Goal: Information Seeking & Learning: Learn about a topic

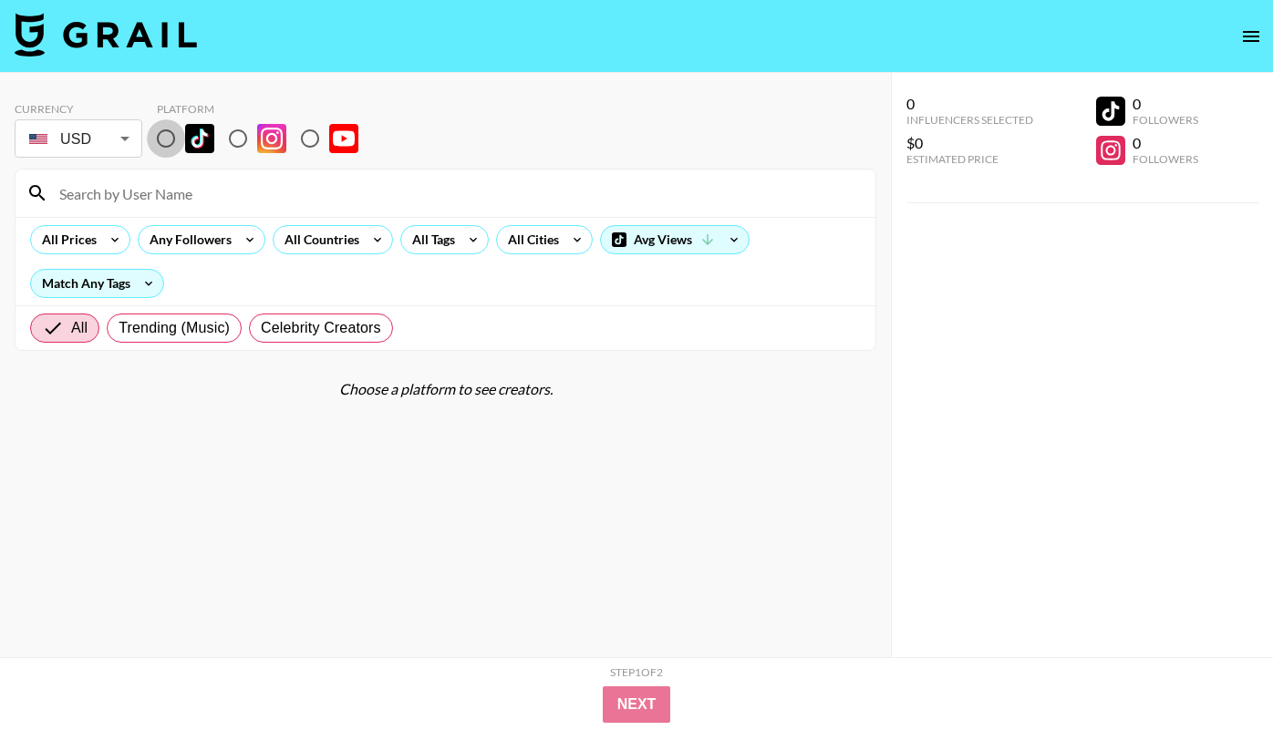
click at [155, 142] on input "radio" at bounding box center [166, 138] width 38 height 38
radio input "true"
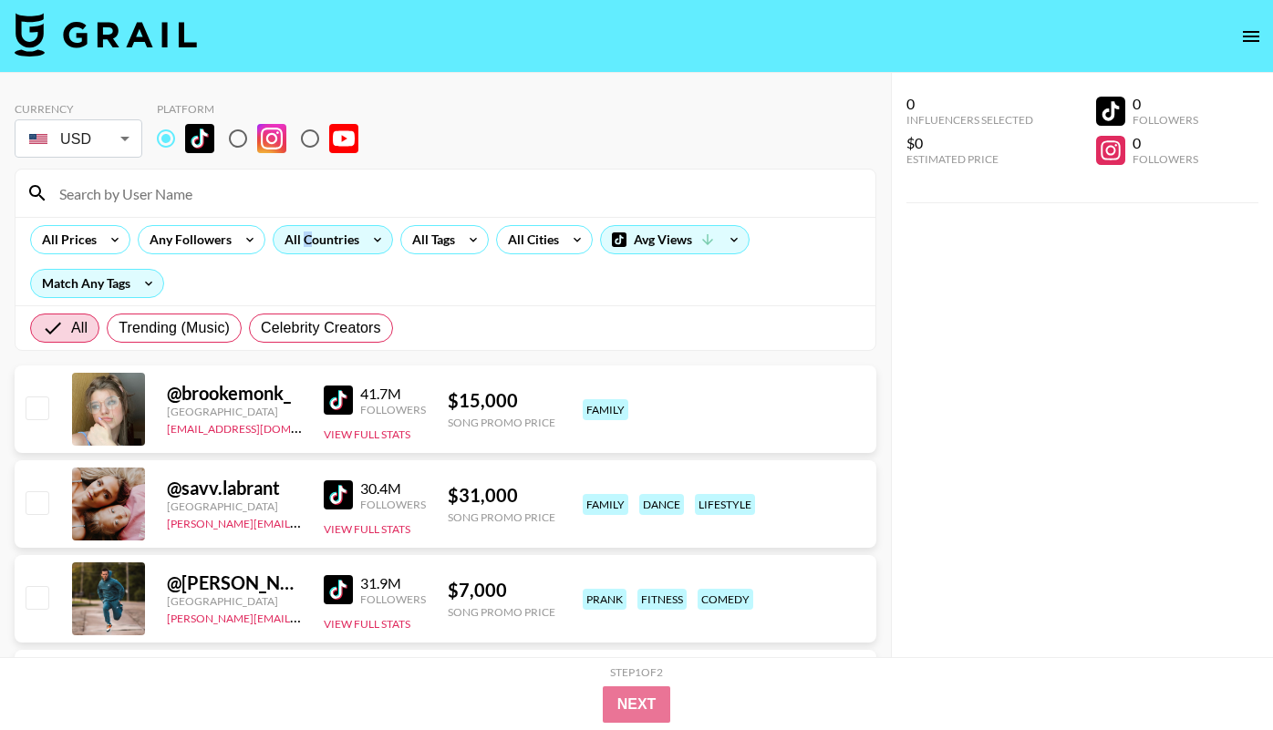
click at [305, 239] on div "All Countries" at bounding box center [317, 239] width 89 height 27
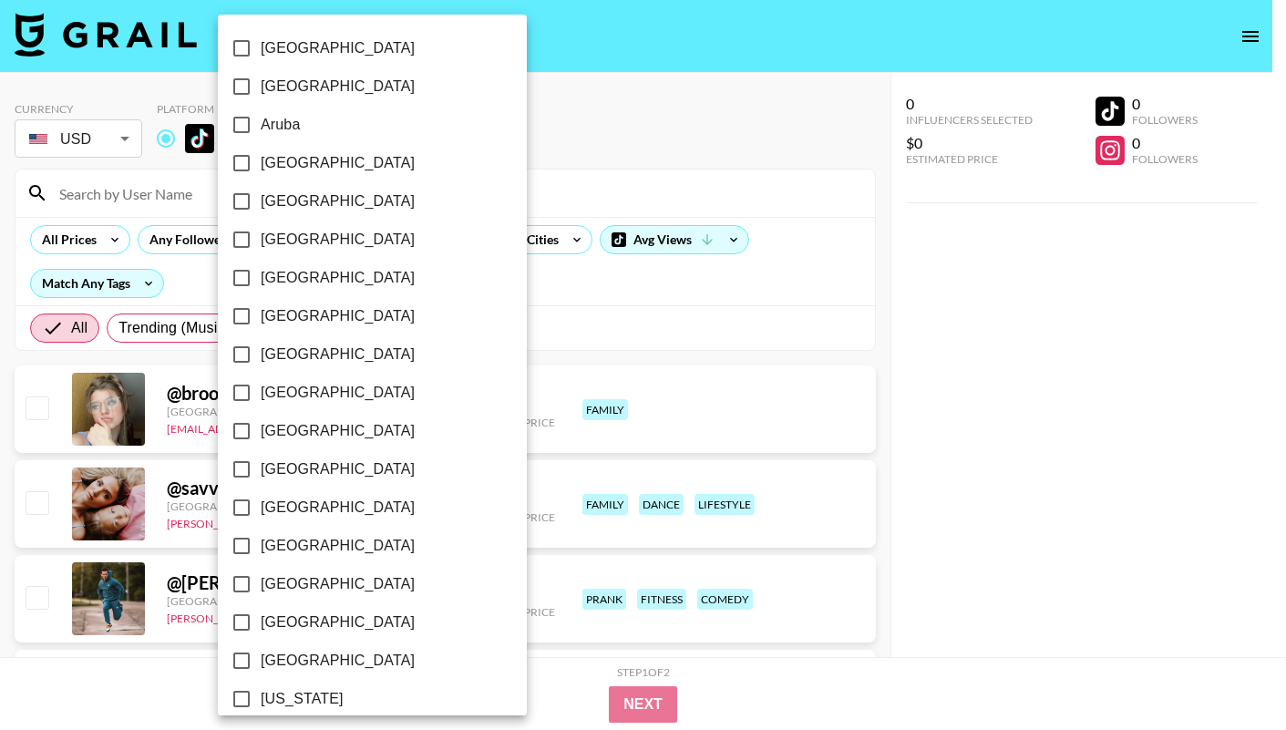
click at [284, 357] on span "[GEOGRAPHIC_DATA]" at bounding box center [338, 355] width 154 height 22
click at [261, 357] on input "[GEOGRAPHIC_DATA]" at bounding box center [241, 354] width 38 height 38
checkbox input "true"
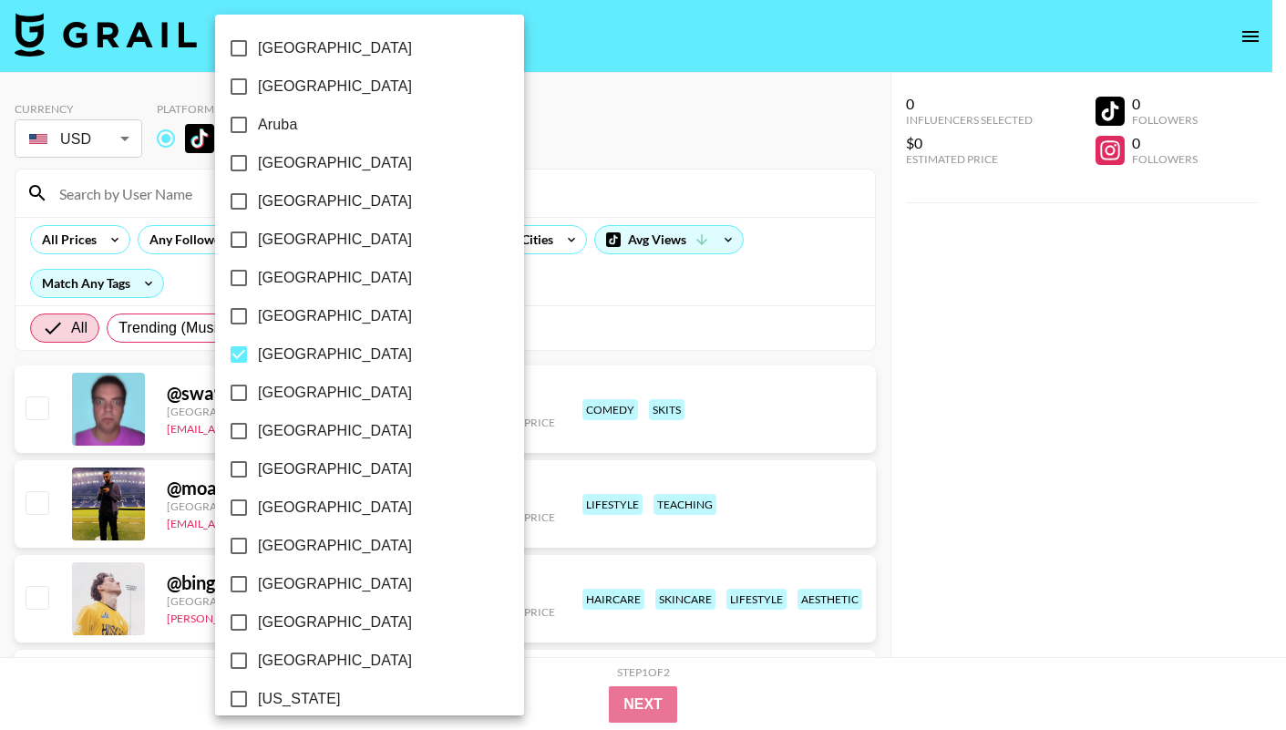
click at [514, 335] on div at bounding box center [643, 365] width 1286 height 730
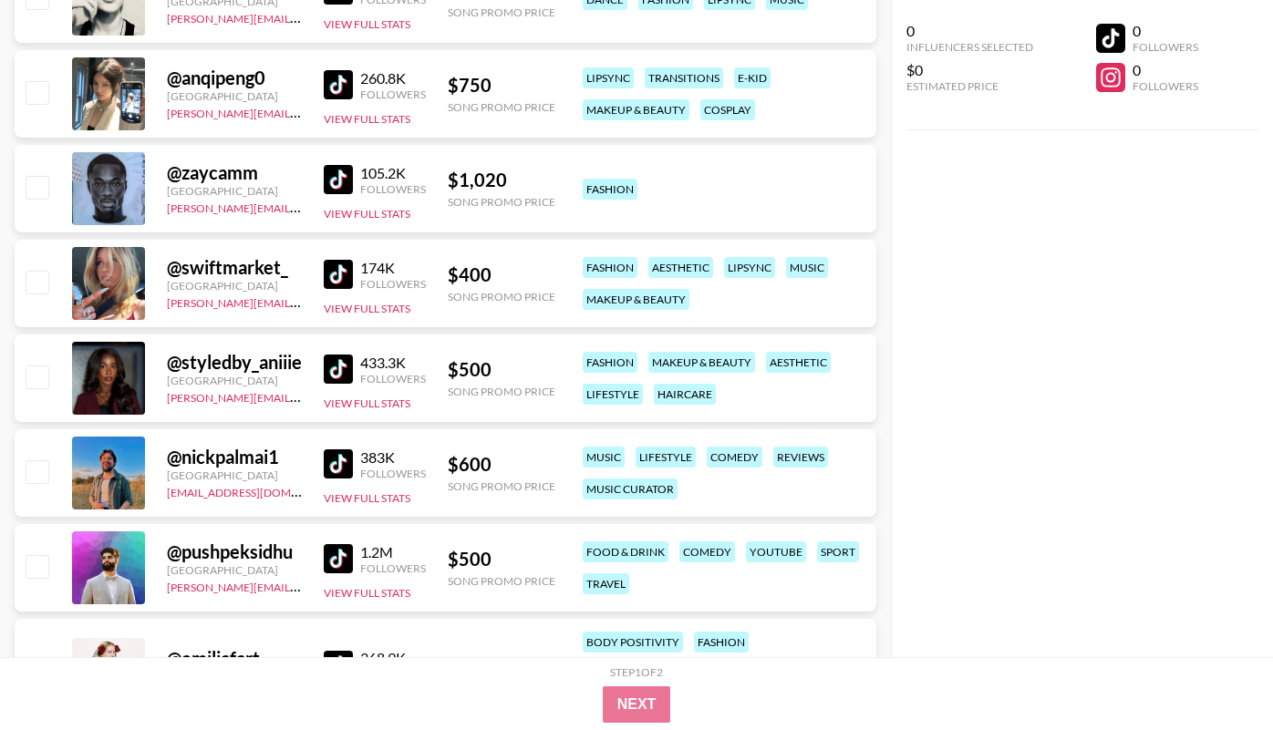
scroll to position [1549, 0]
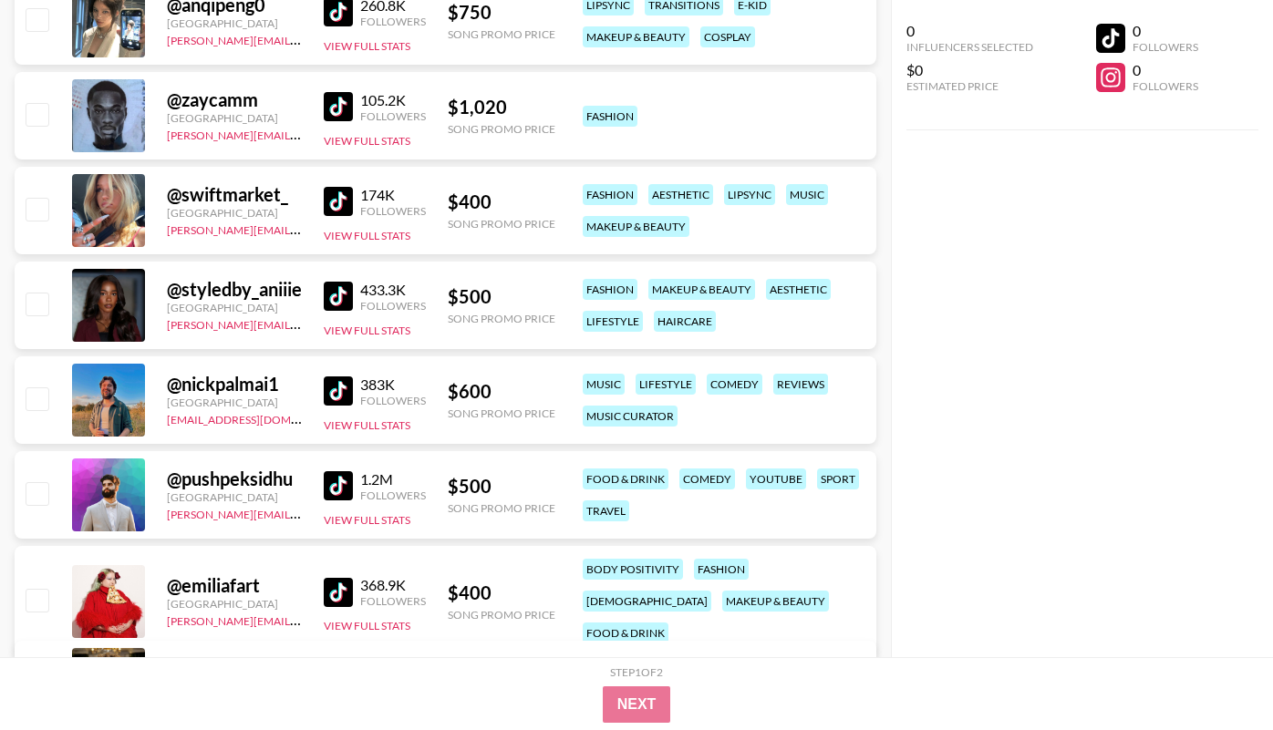
click at [345, 197] on img at bounding box center [338, 201] width 29 height 29
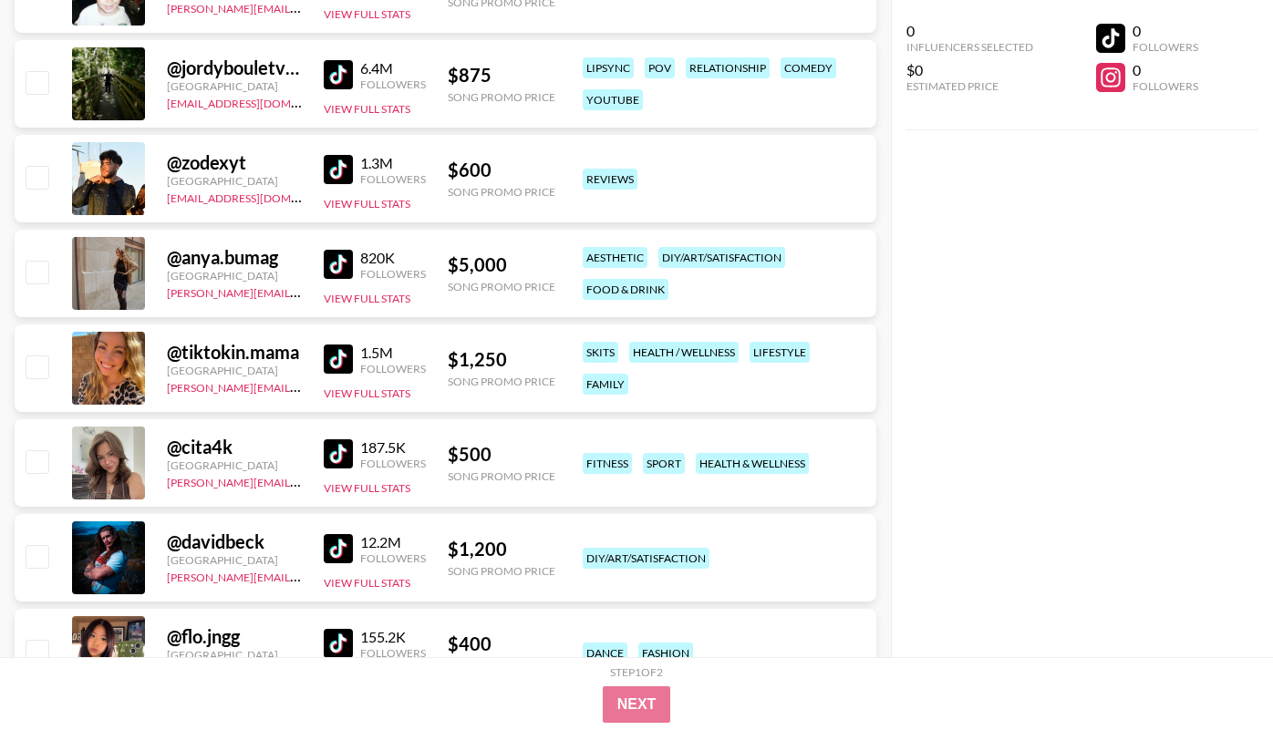
scroll to position [3104, 0]
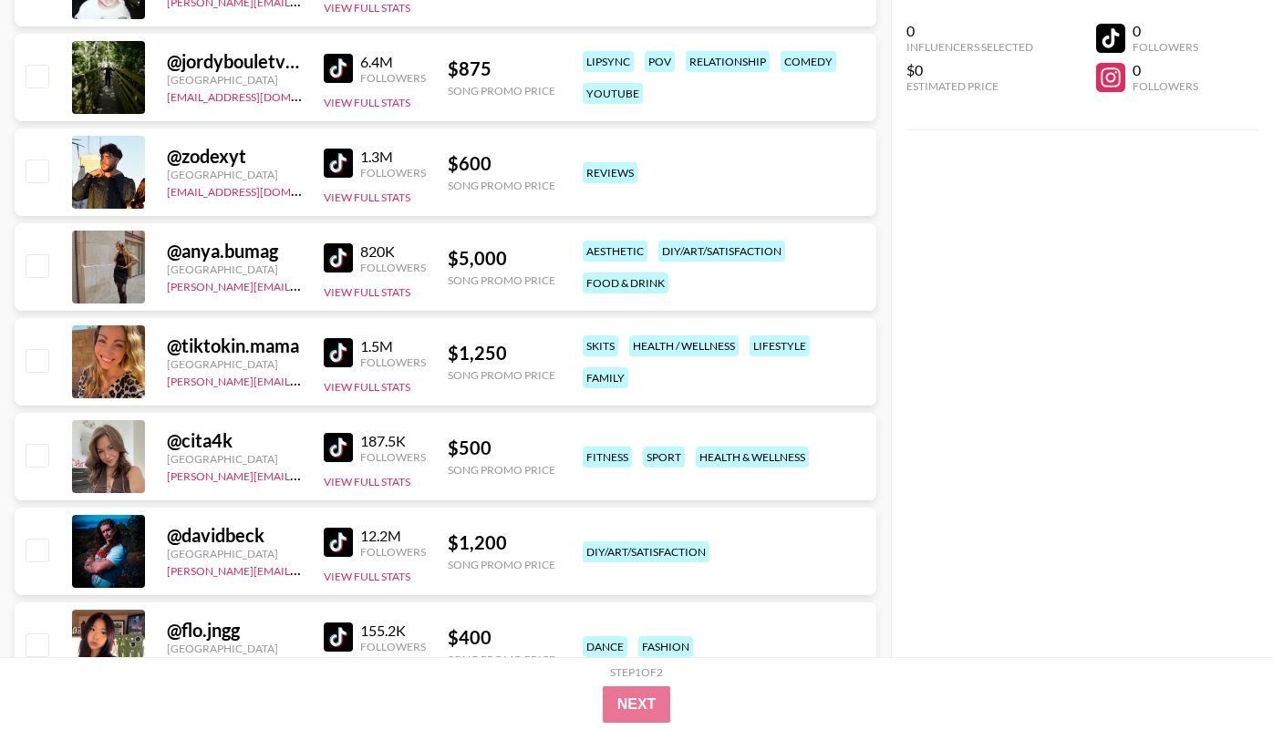
click at [343, 447] on img at bounding box center [338, 447] width 29 height 29
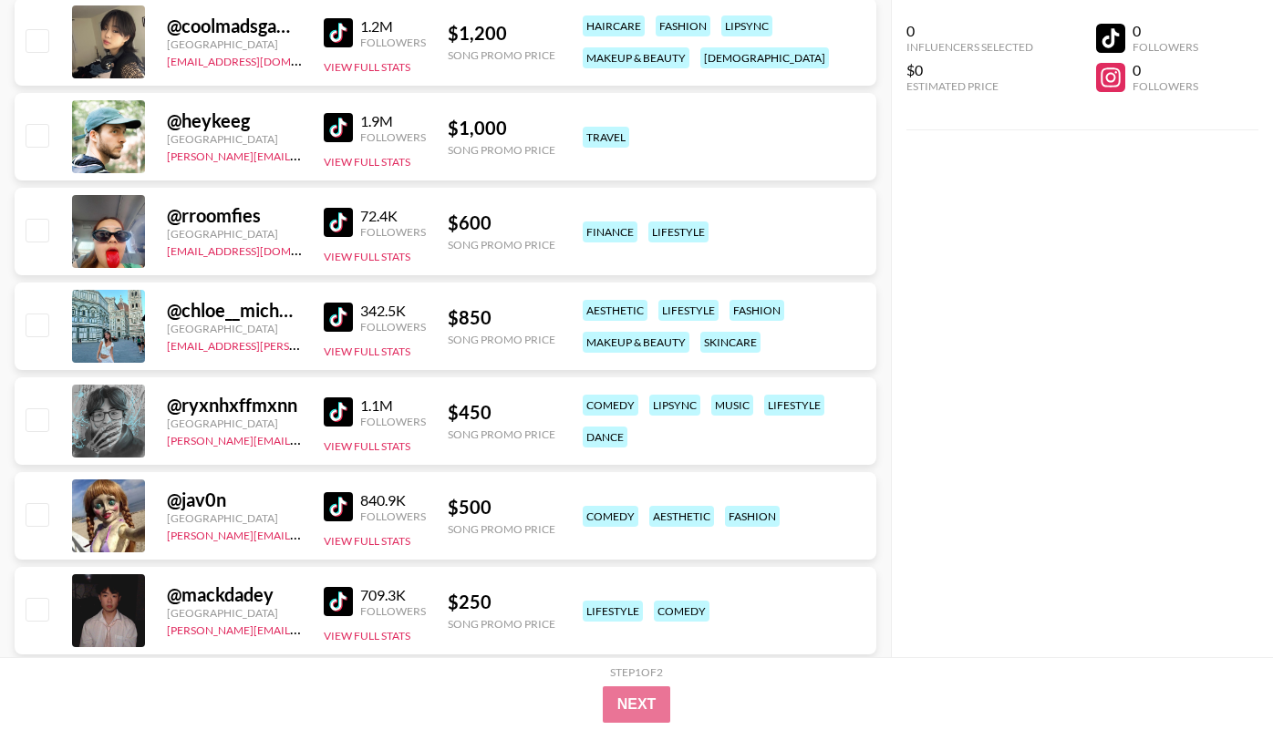
scroll to position [4862, 0]
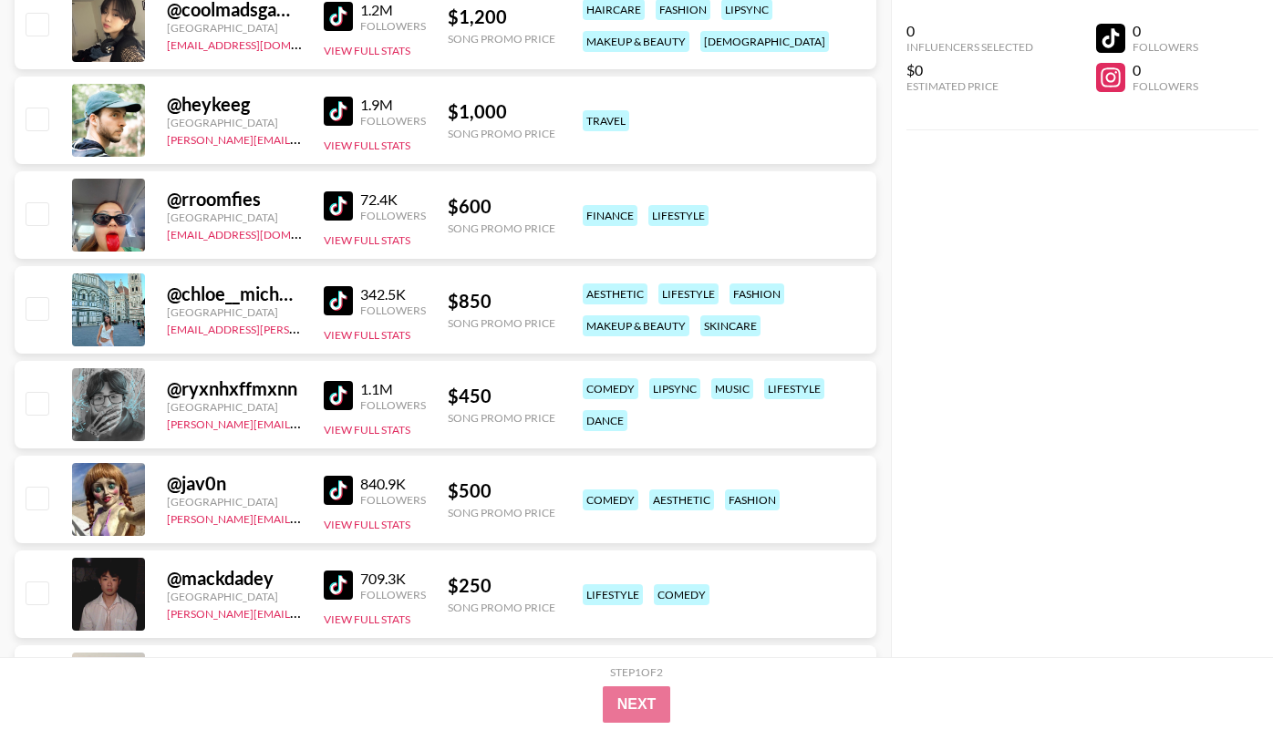
click at [338, 297] on img at bounding box center [338, 300] width 29 height 29
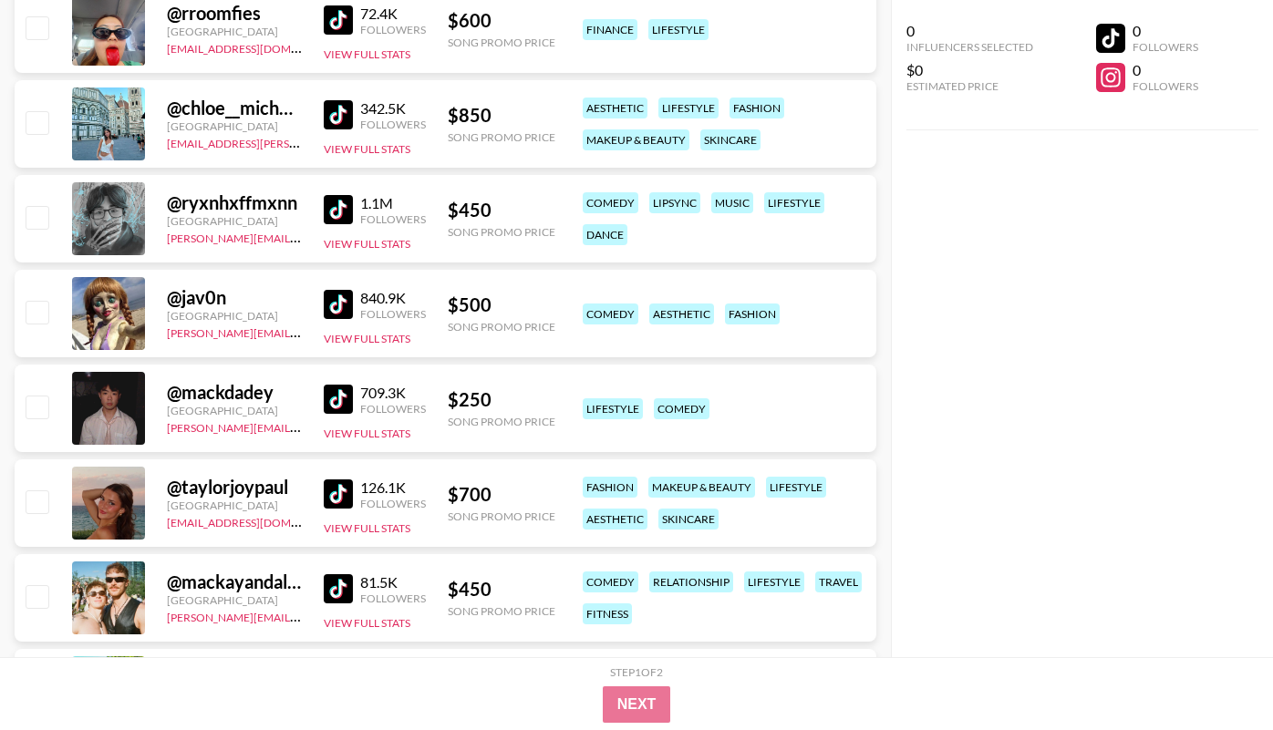
scroll to position [5056, 0]
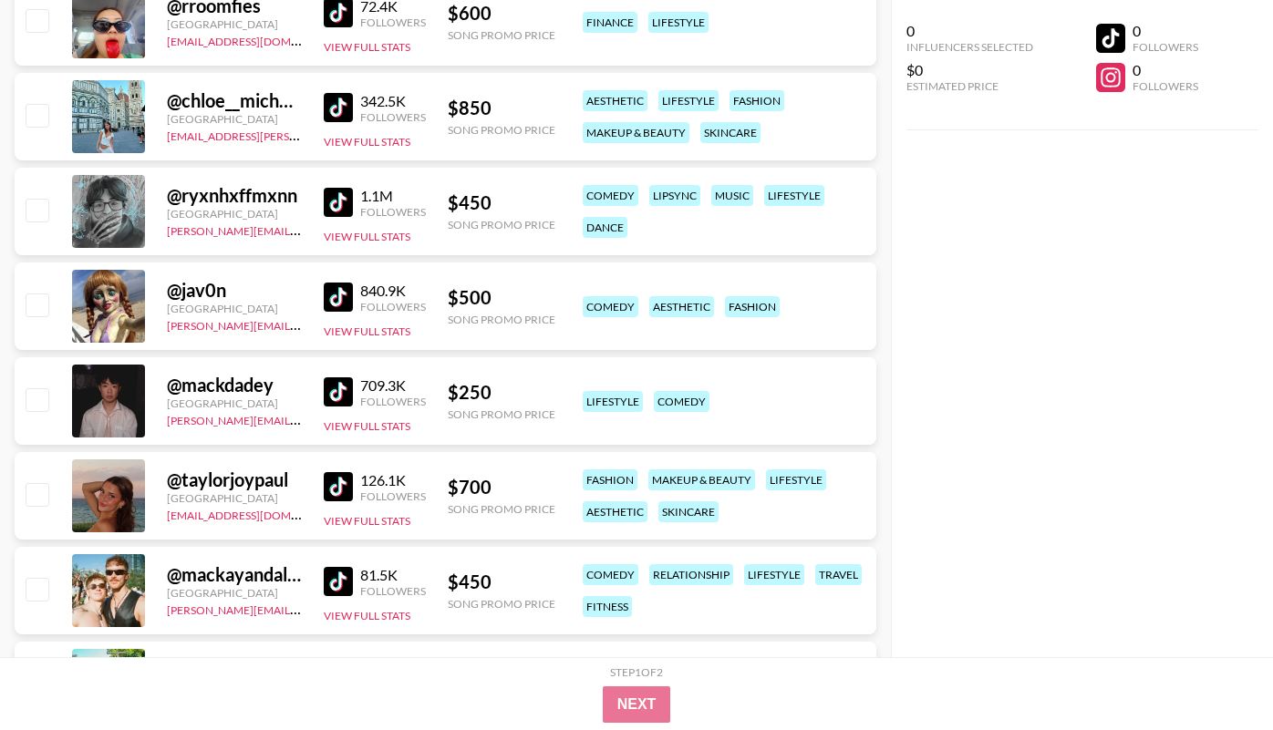
click at [345, 494] on img at bounding box center [338, 486] width 29 height 29
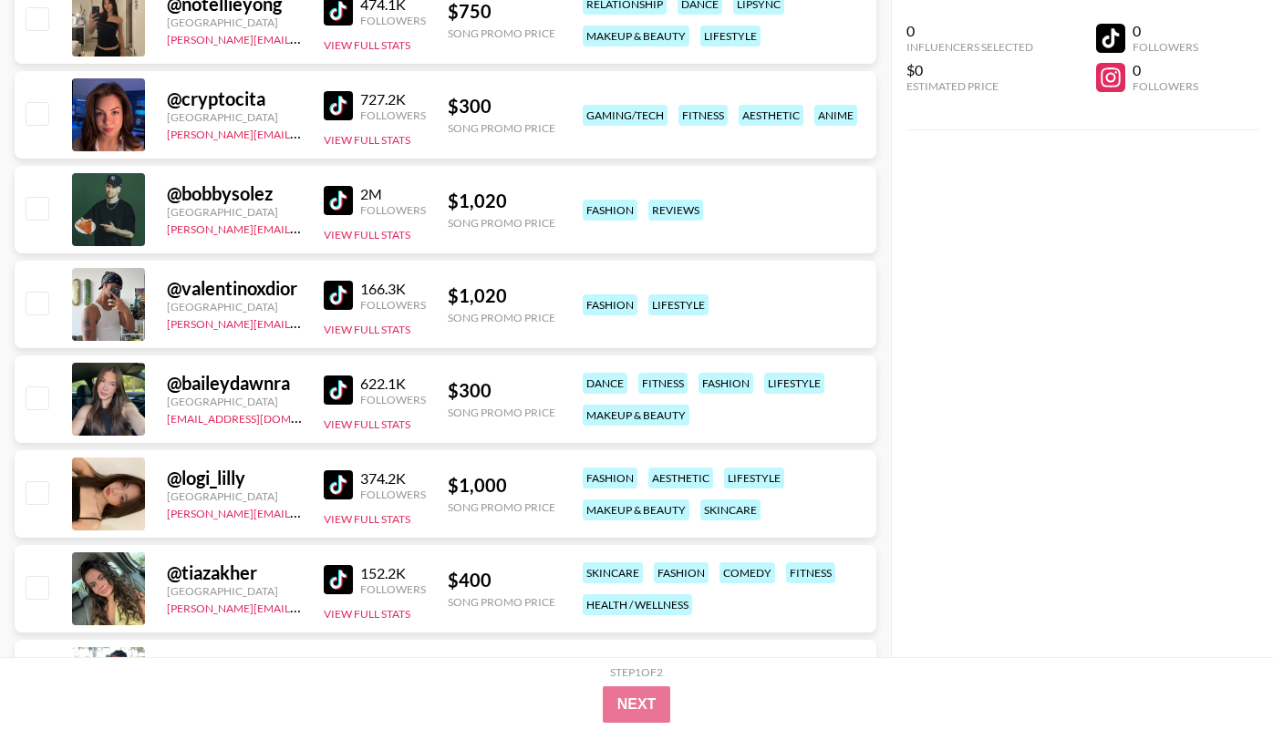
scroll to position [6386, 0]
click at [335, 387] on img at bounding box center [338, 389] width 29 height 29
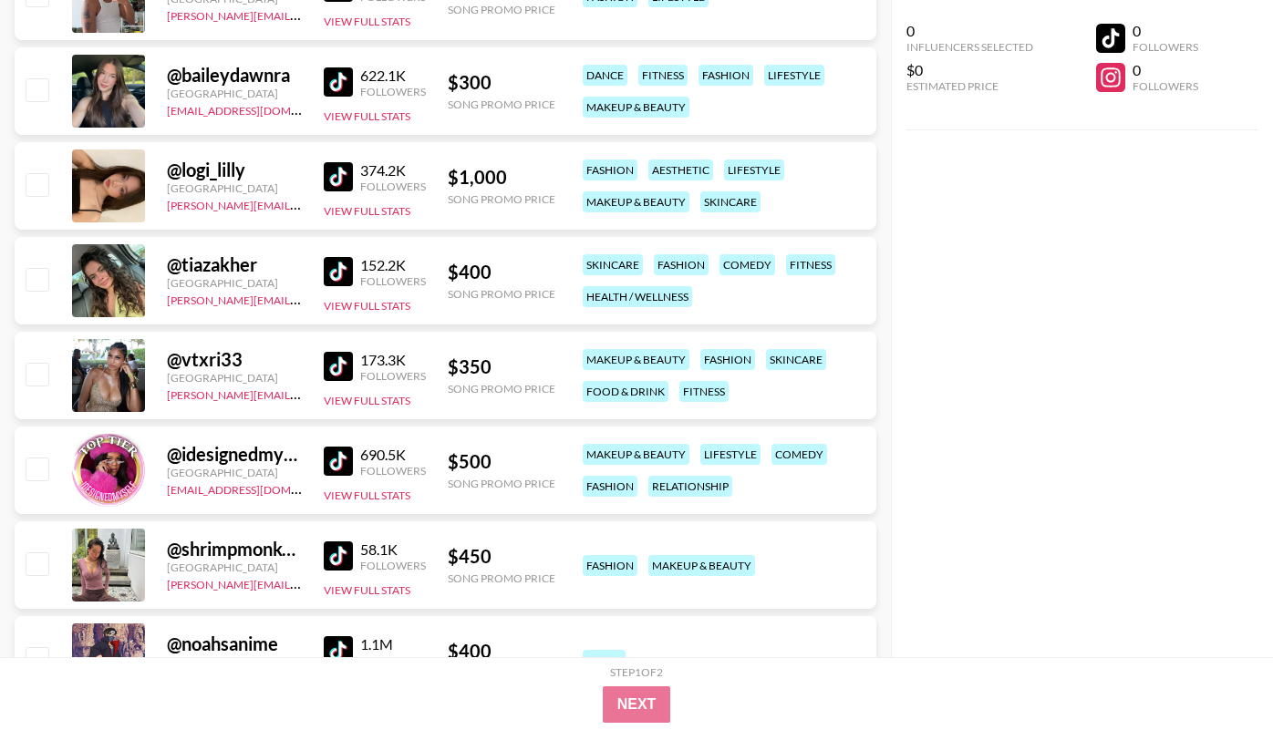
scroll to position [6699, 0]
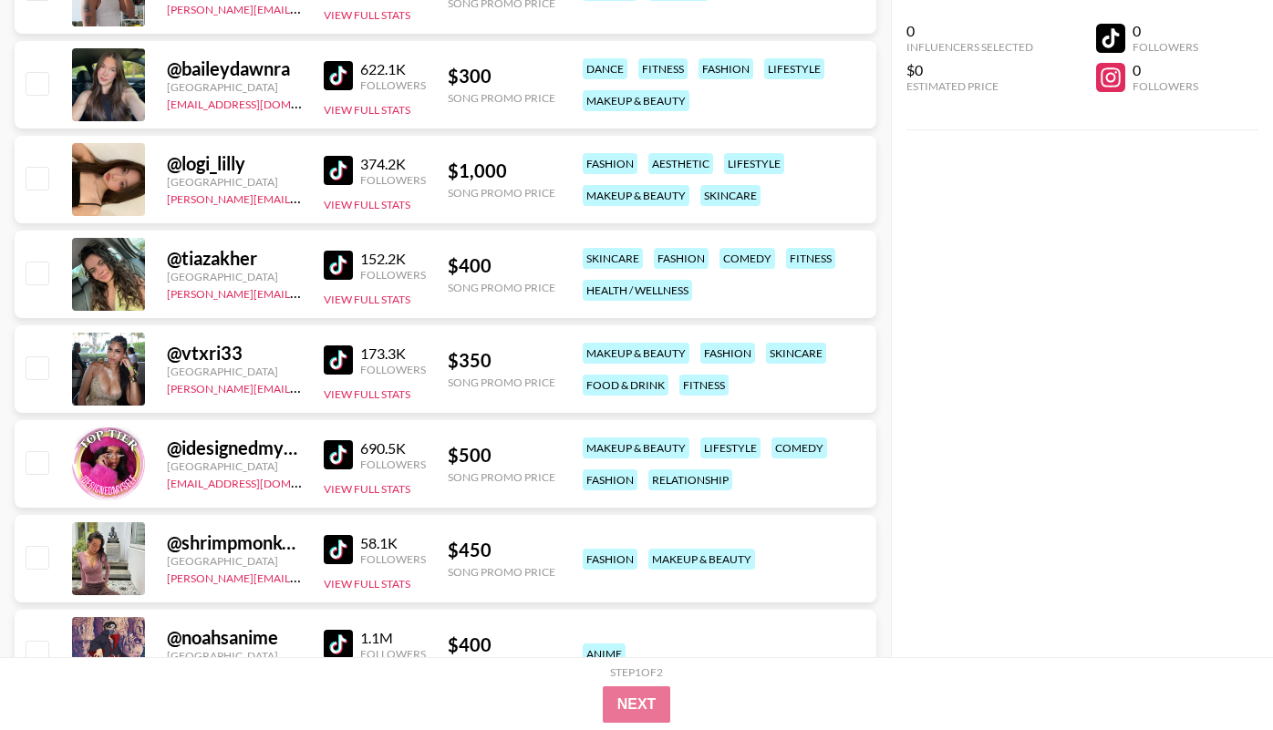
click at [341, 261] on img at bounding box center [338, 265] width 29 height 29
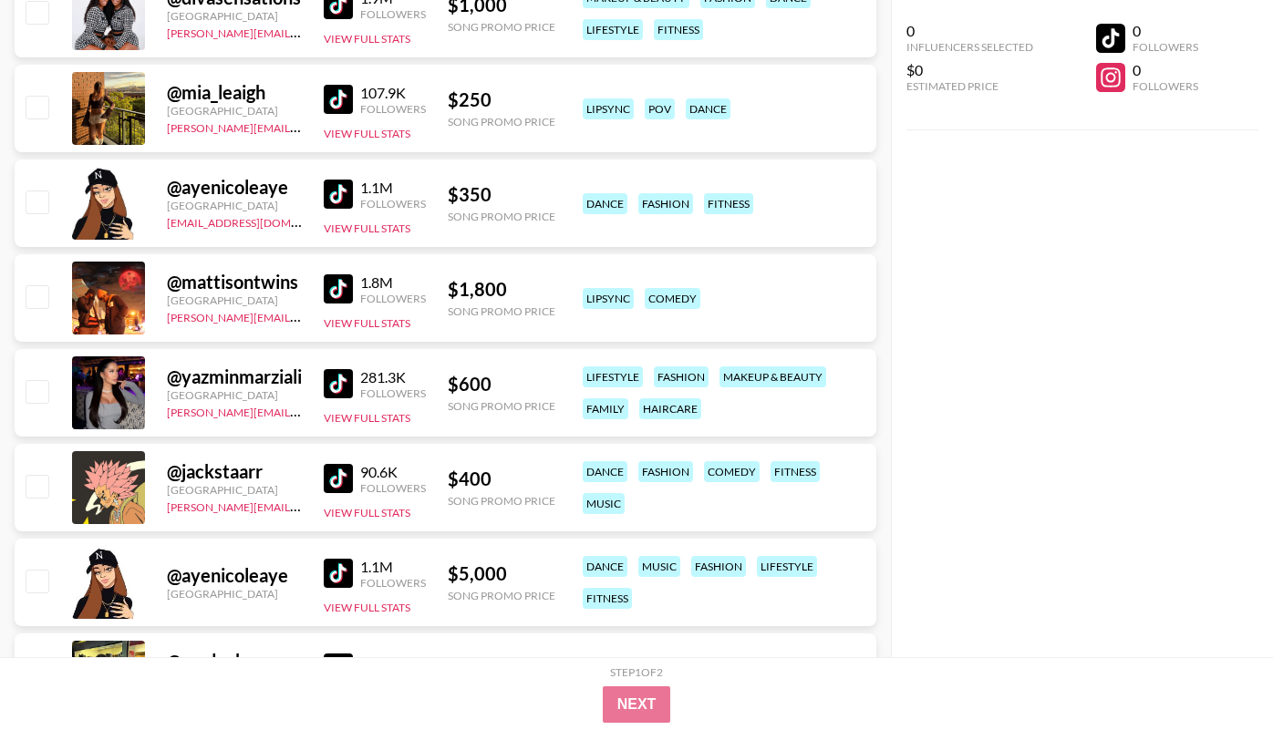
scroll to position [8098, 0]
click at [337, 376] on img at bounding box center [338, 382] width 29 height 29
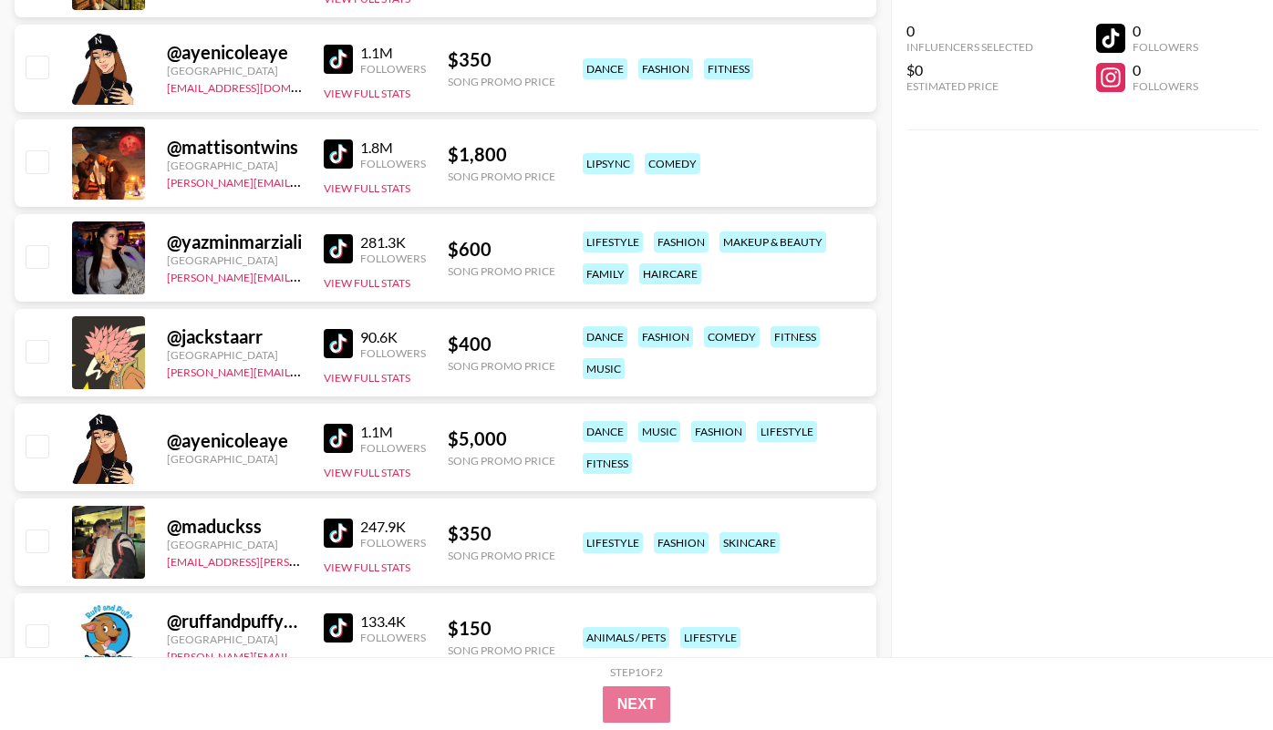
scroll to position [8233, 0]
click at [333, 253] on img at bounding box center [338, 247] width 29 height 29
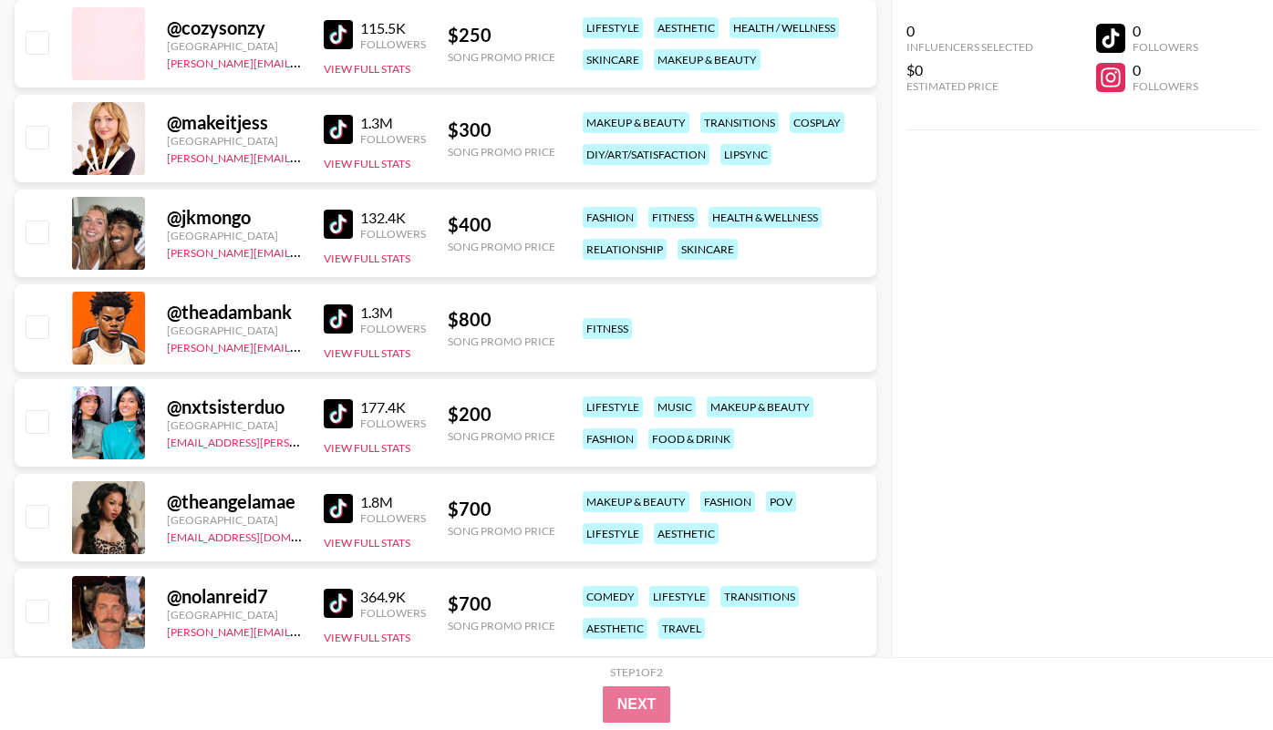
scroll to position [8923, 0]
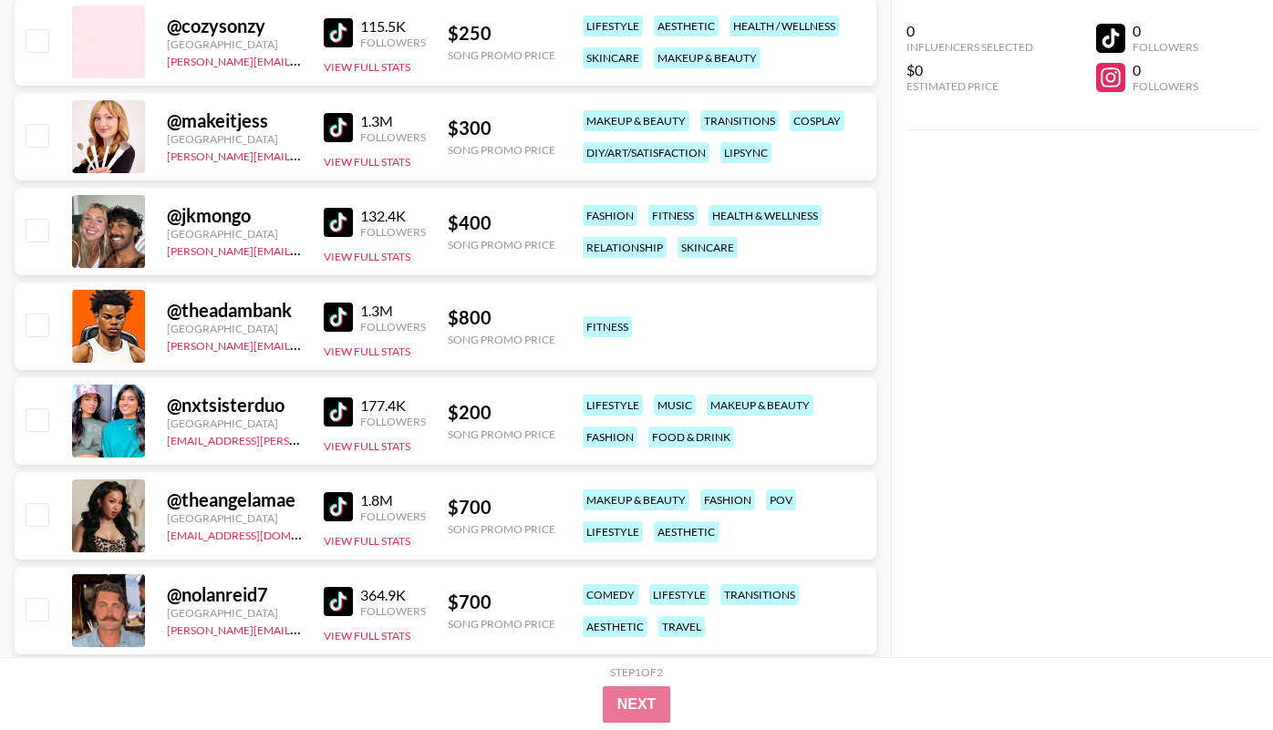
click at [341, 409] on img at bounding box center [338, 411] width 29 height 29
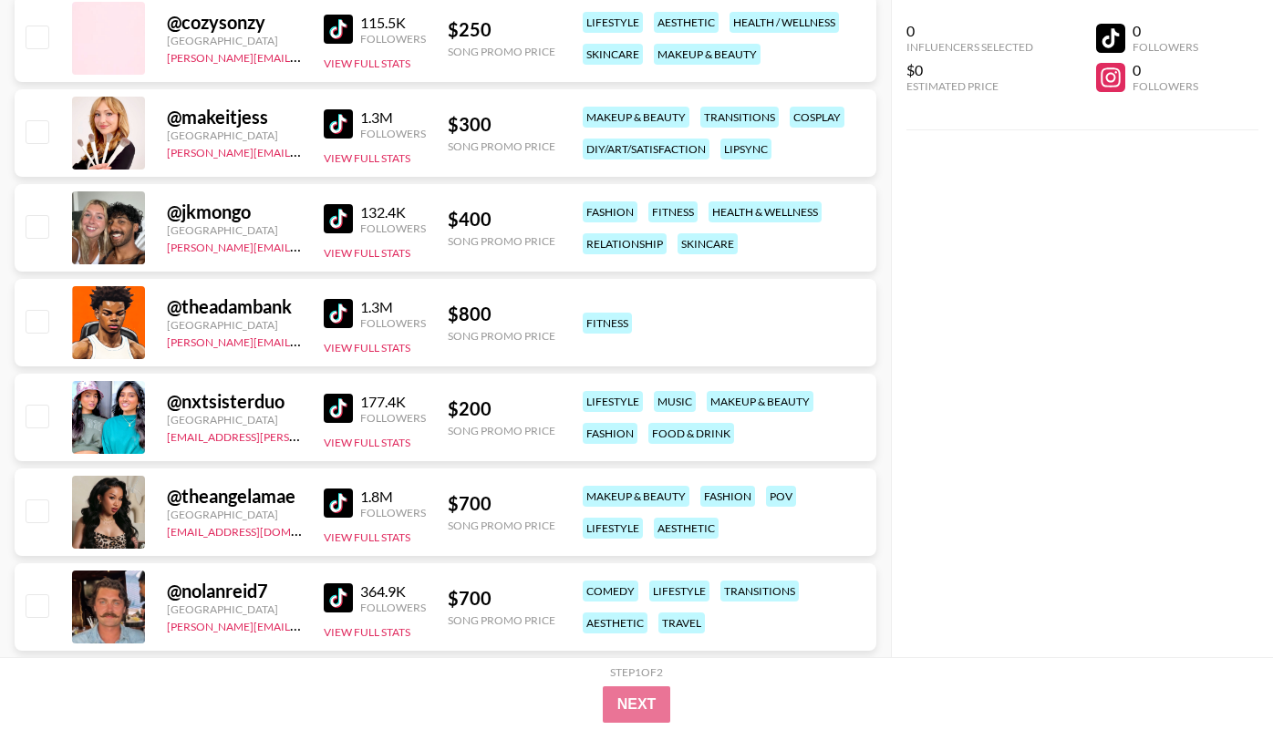
click at [343, 407] on img at bounding box center [338, 408] width 29 height 29
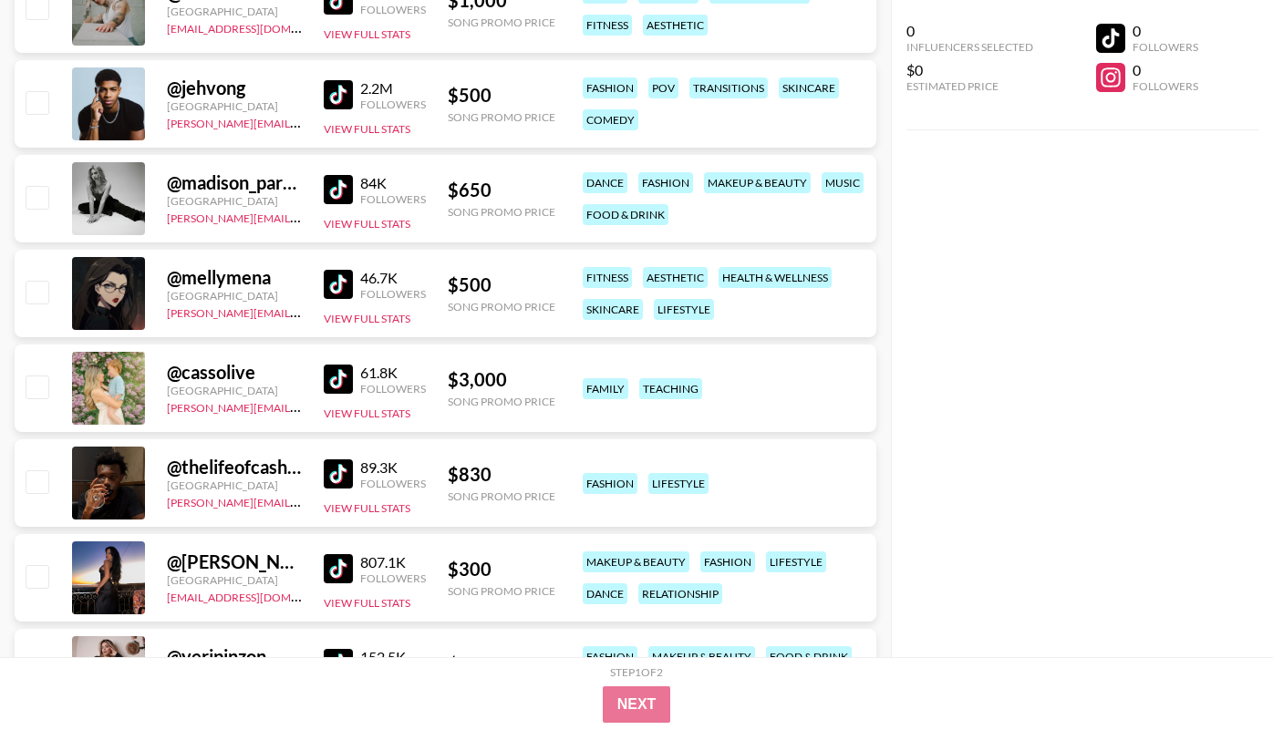
scroll to position [9728, 0]
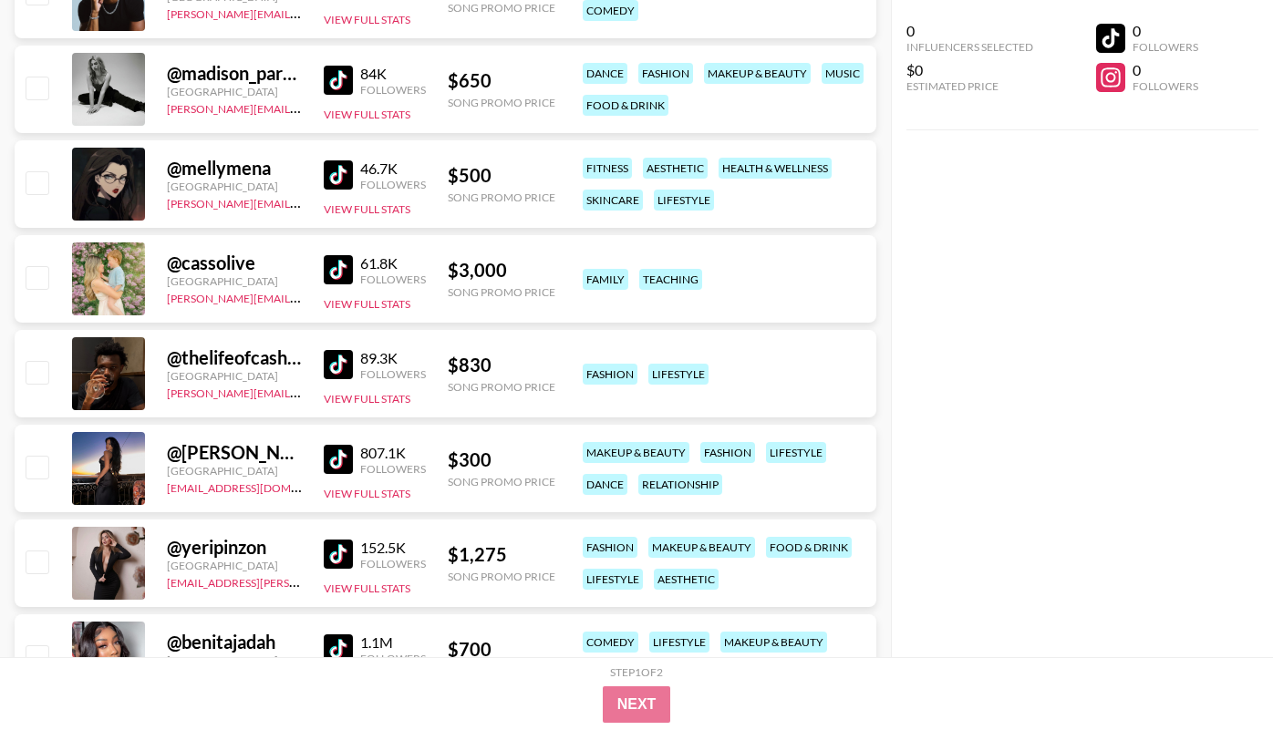
click at [334, 460] on img at bounding box center [338, 459] width 29 height 29
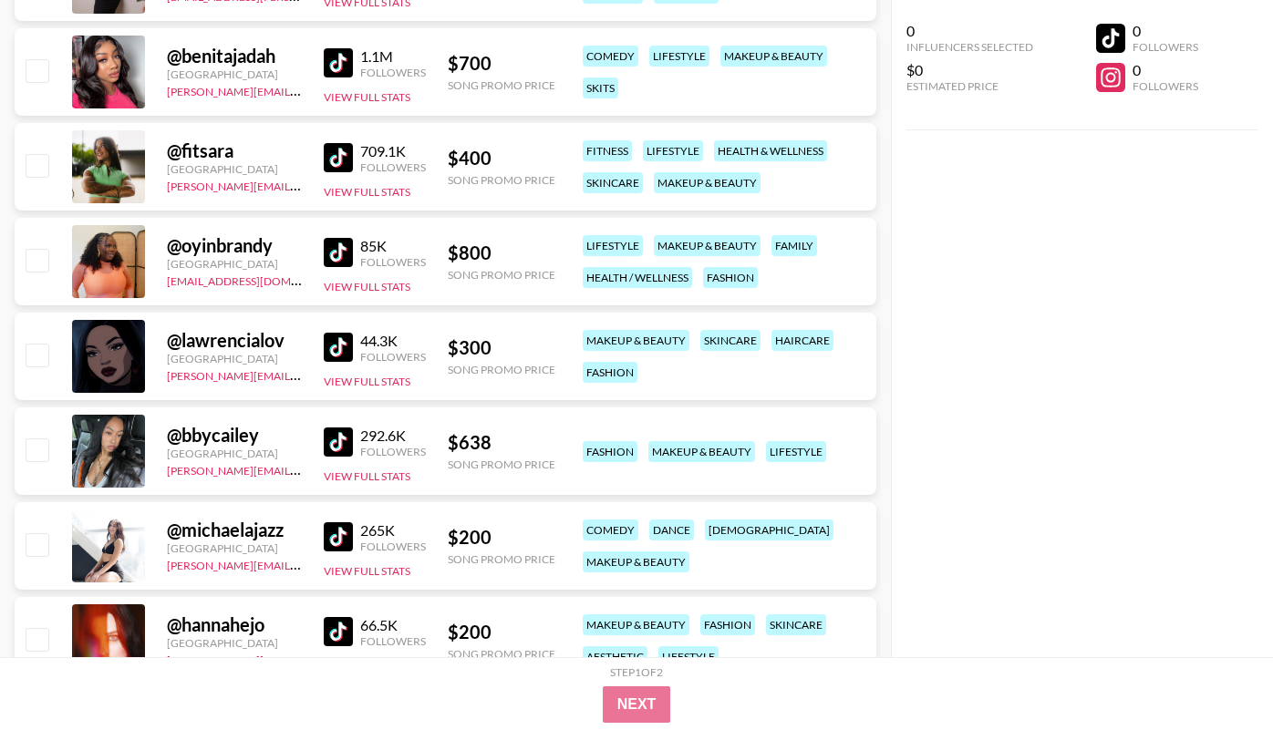
scroll to position [10336, 0]
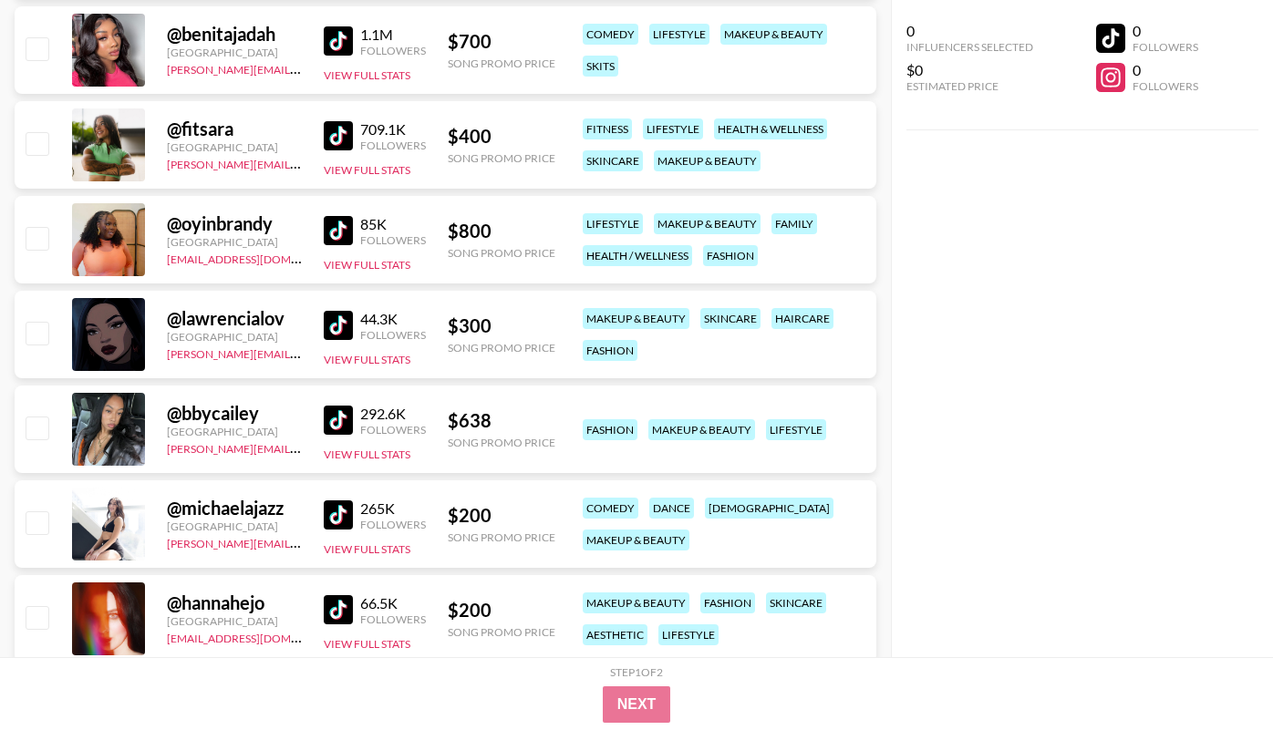
click at [343, 419] on img at bounding box center [338, 420] width 29 height 29
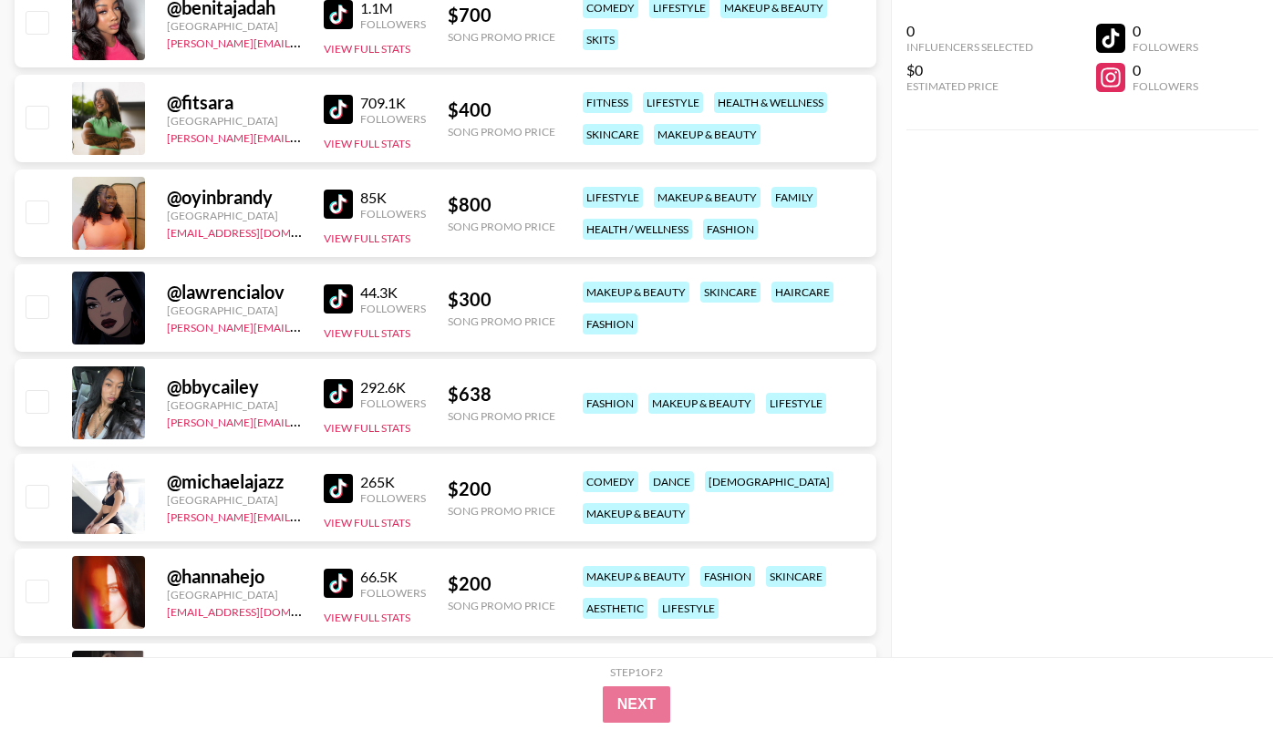
scroll to position [10368, 0]
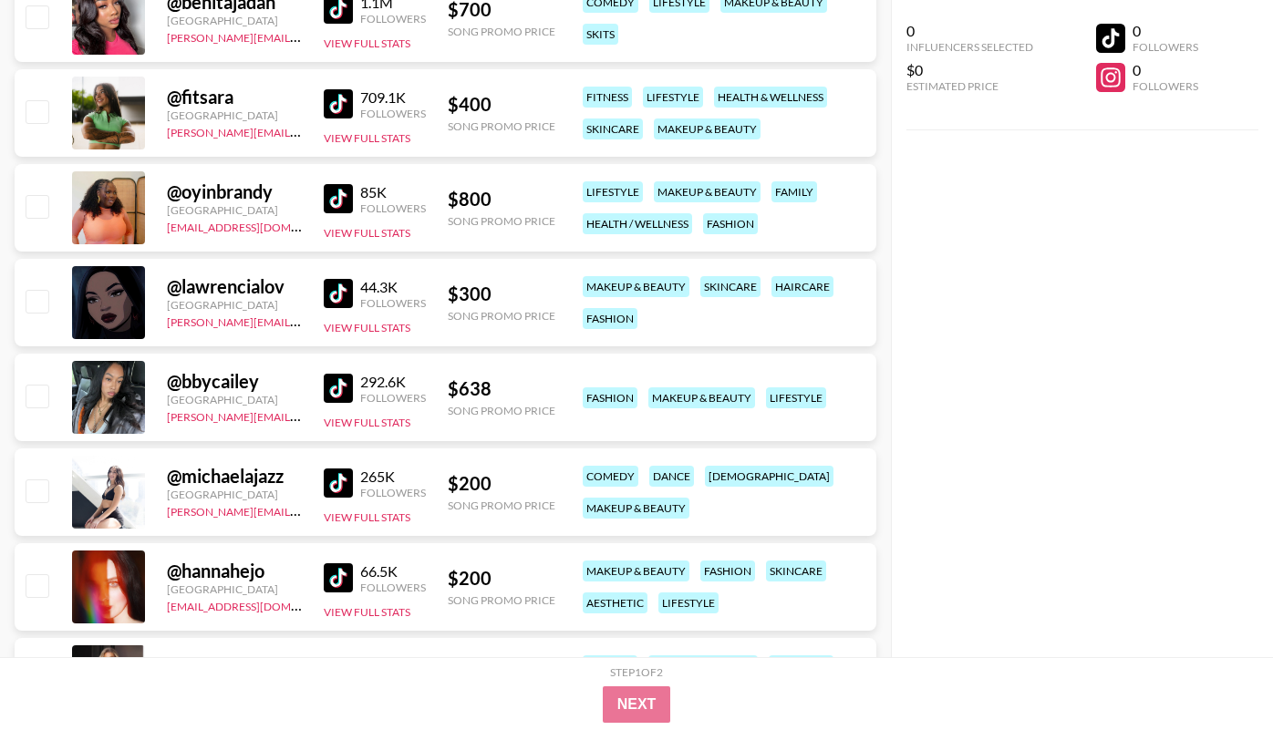
click at [339, 485] on img at bounding box center [338, 483] width 29 height 29
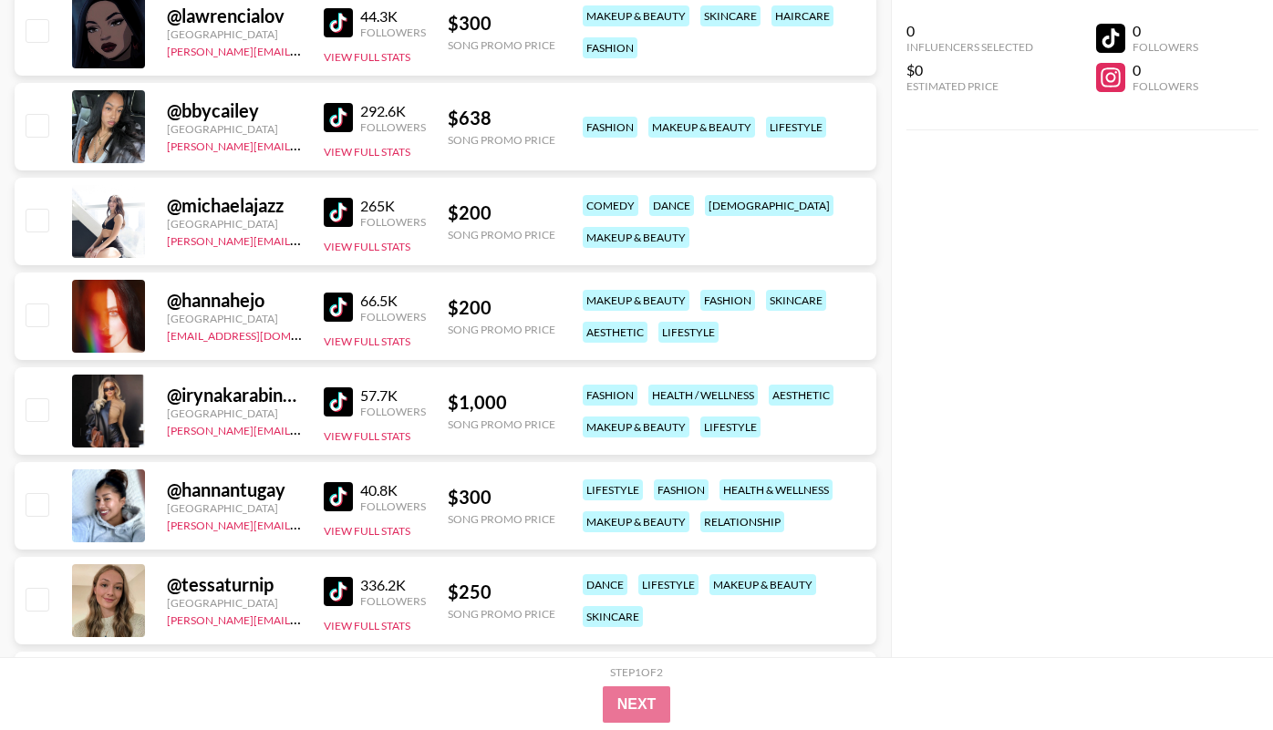
scroll to position [10660, 0]
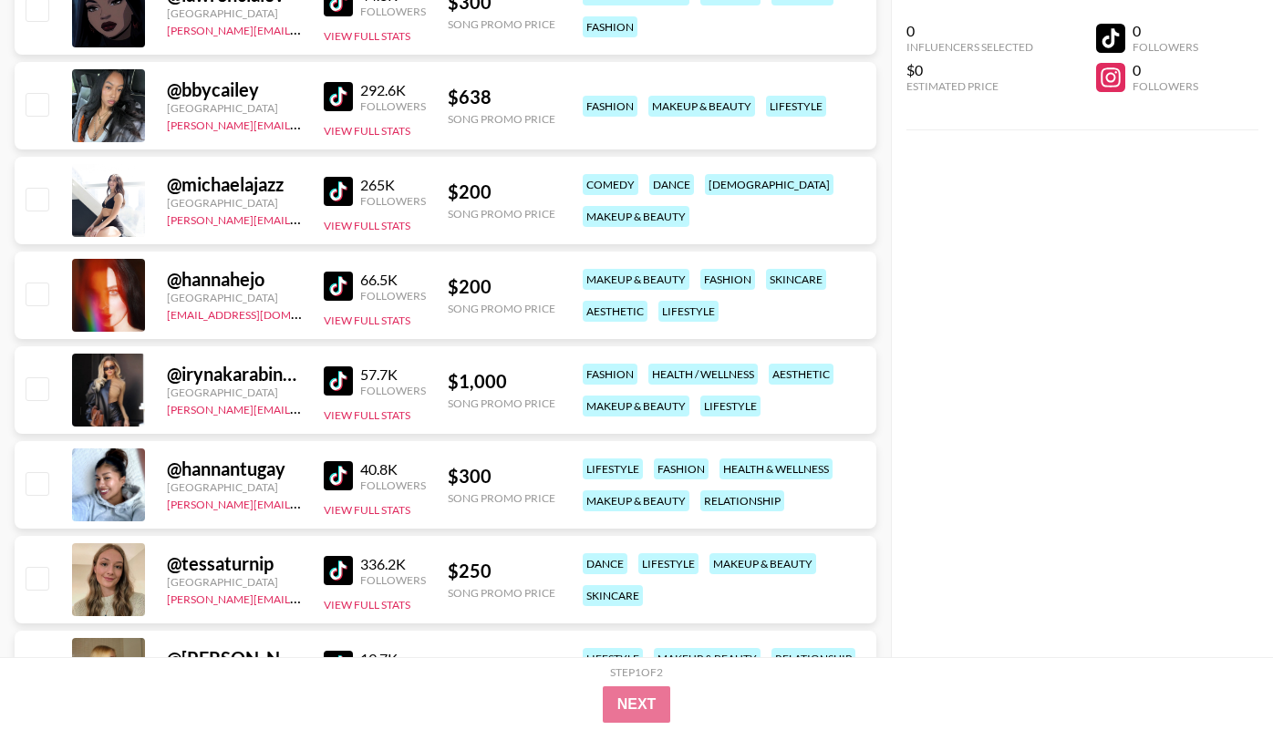
click at [338, 476] on img at bounding box center [338, 475] width 29 height 29
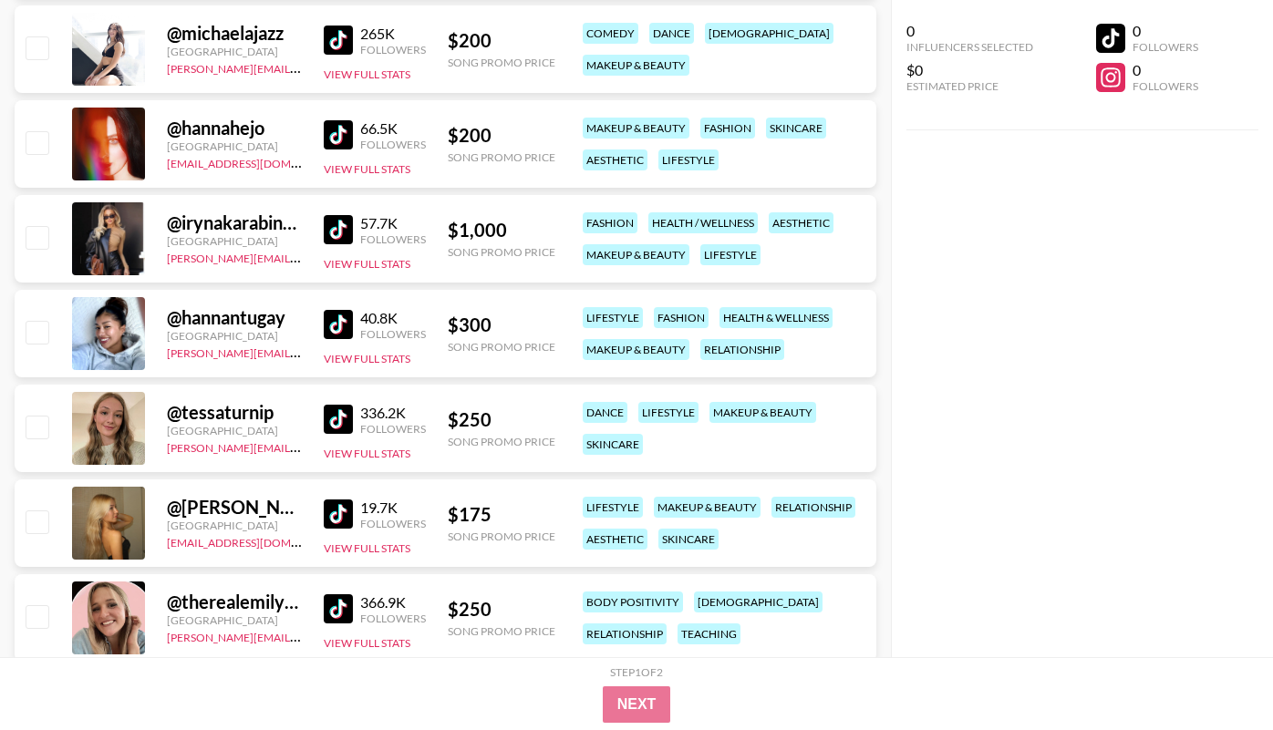
scroll to position [10831, 0]
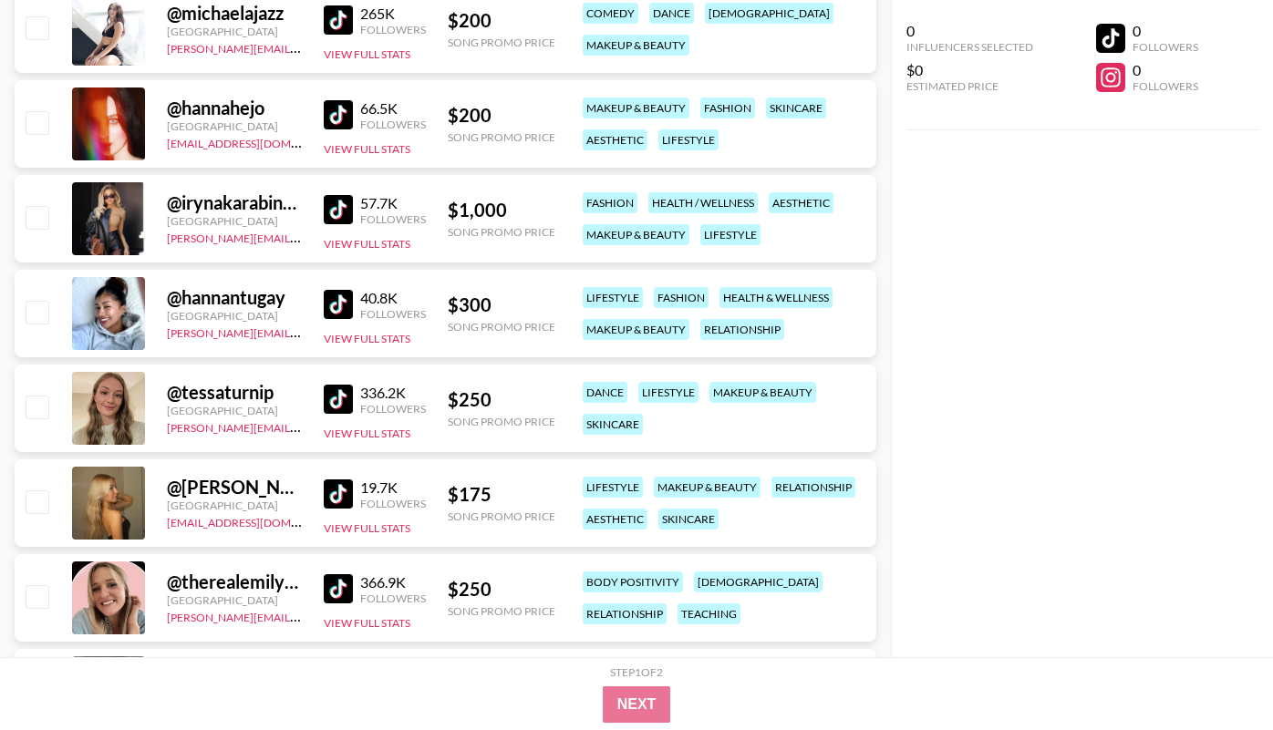
click at [340, 395] on img at bounding box center [338, 399] width 29 height 29
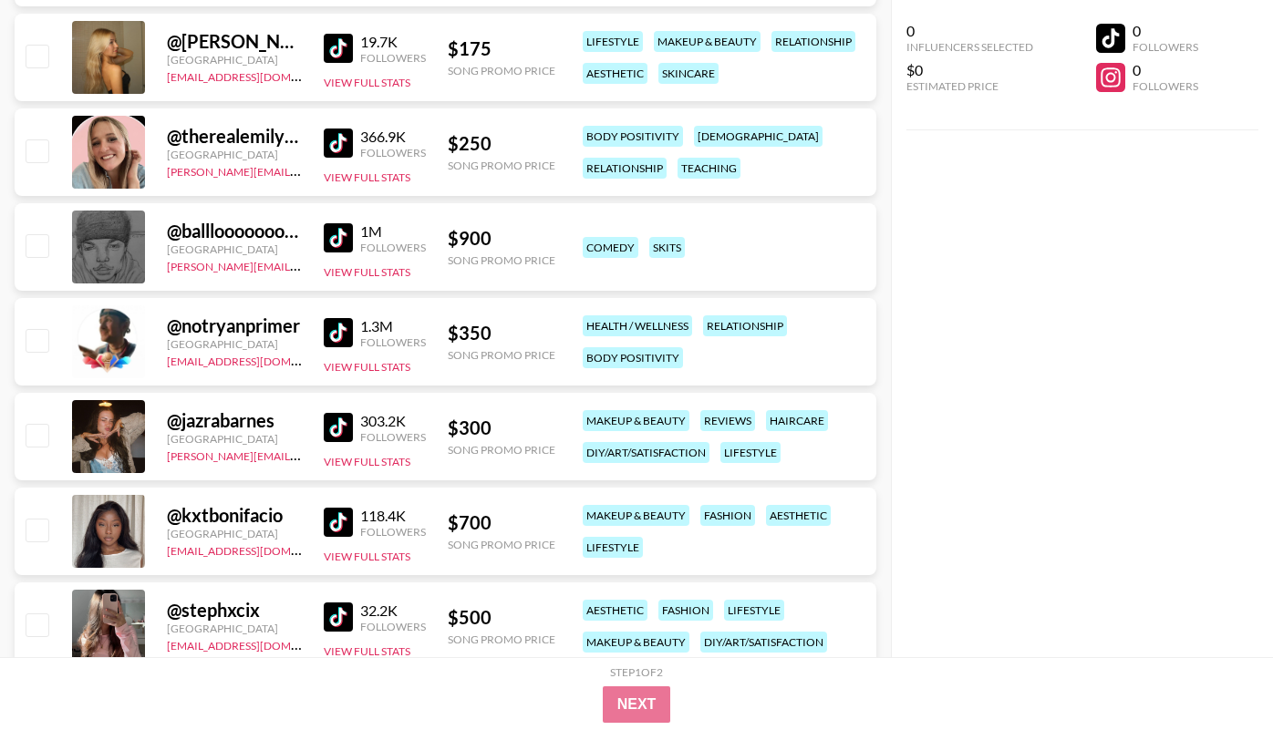
scroll to position [11280, 0]
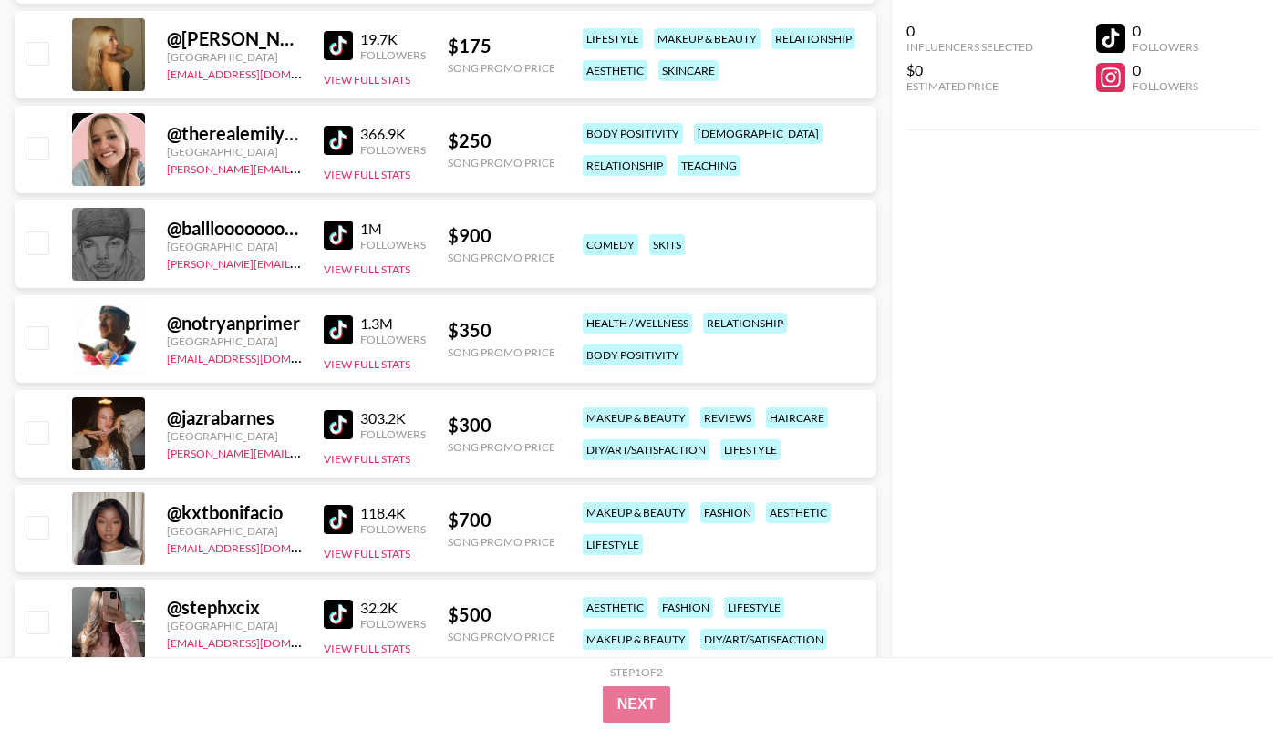
click at [337, 424] on img at bounding box center [338, 424] width 29 height 29
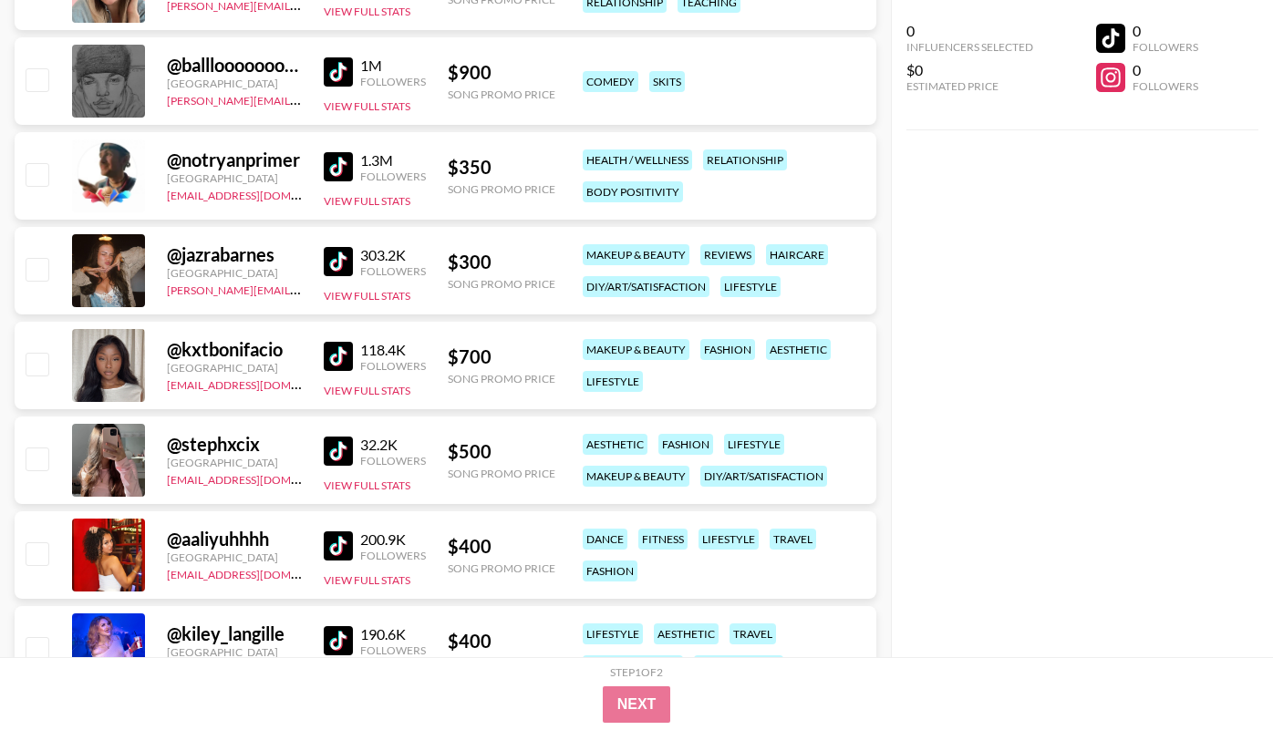
scroll to position [11453, 0]
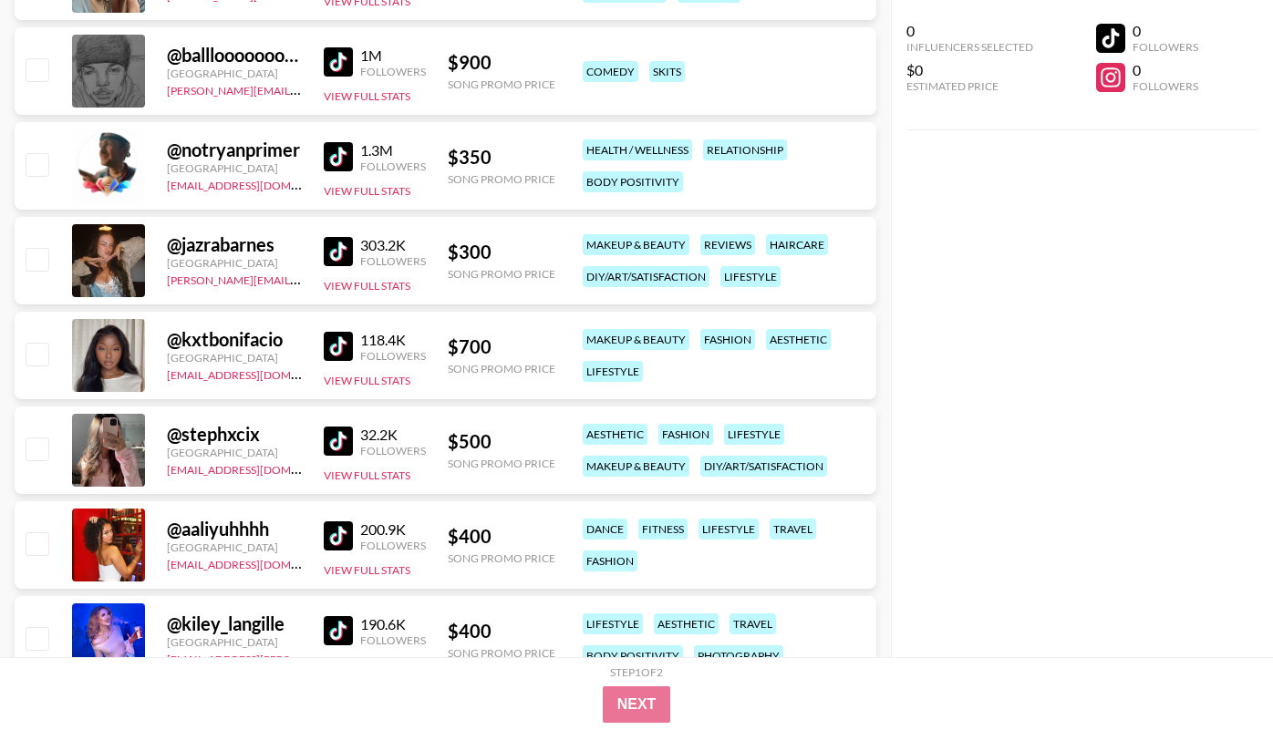
click at [333, 344] on img at bounding box center [338, 346] width 29 height 29
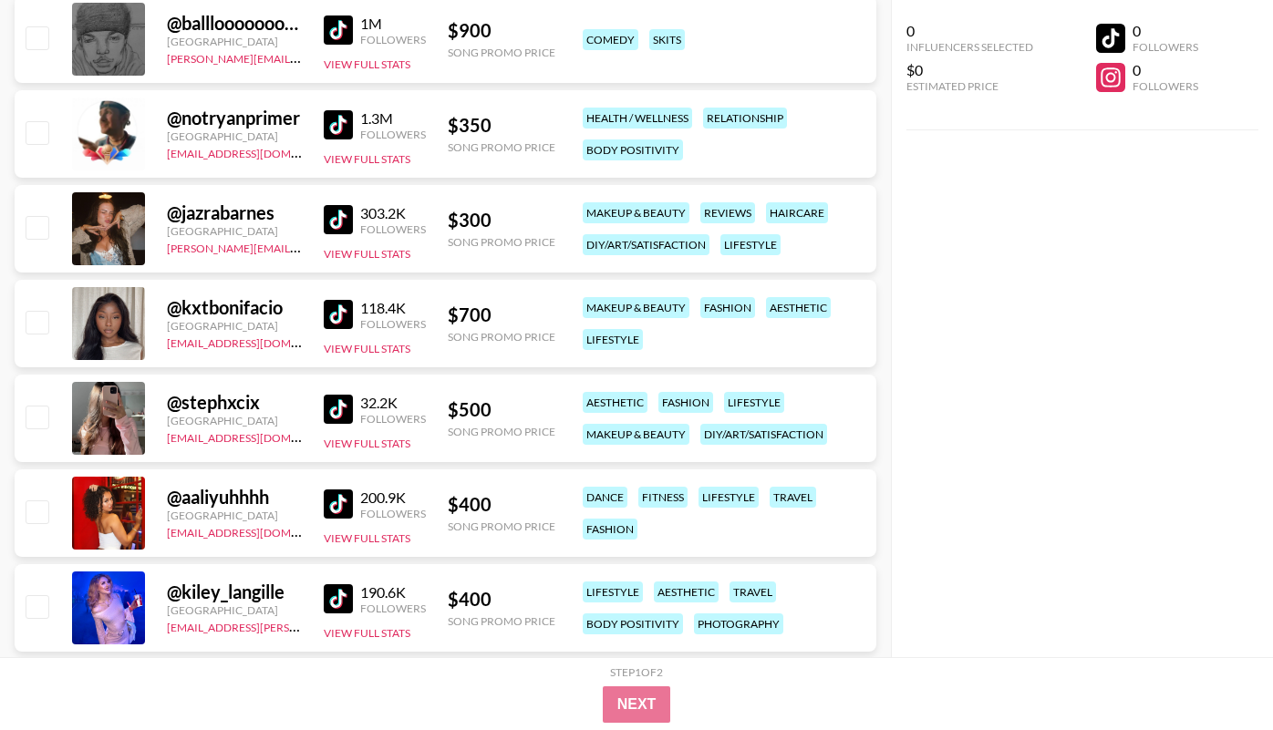
scroll to position [11490, 0]
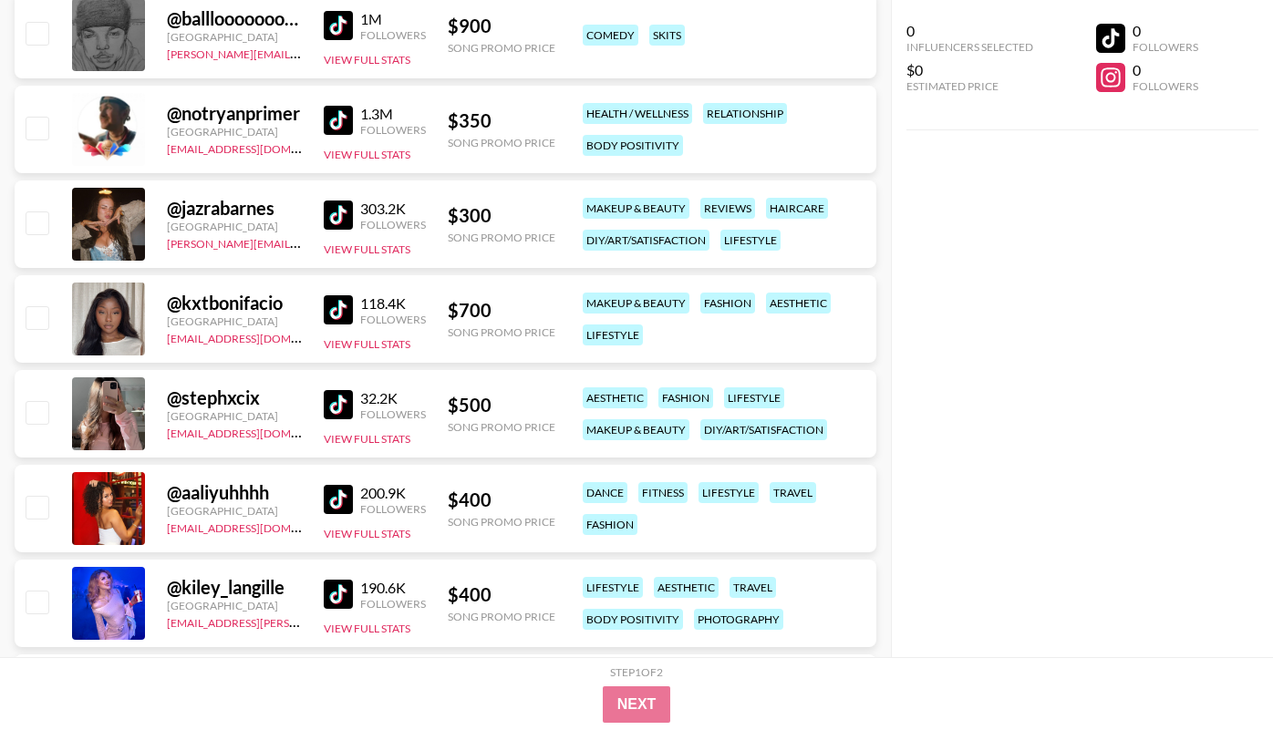
click at [339, 500] on img at bounding box center [338, 499] width 29 height 29
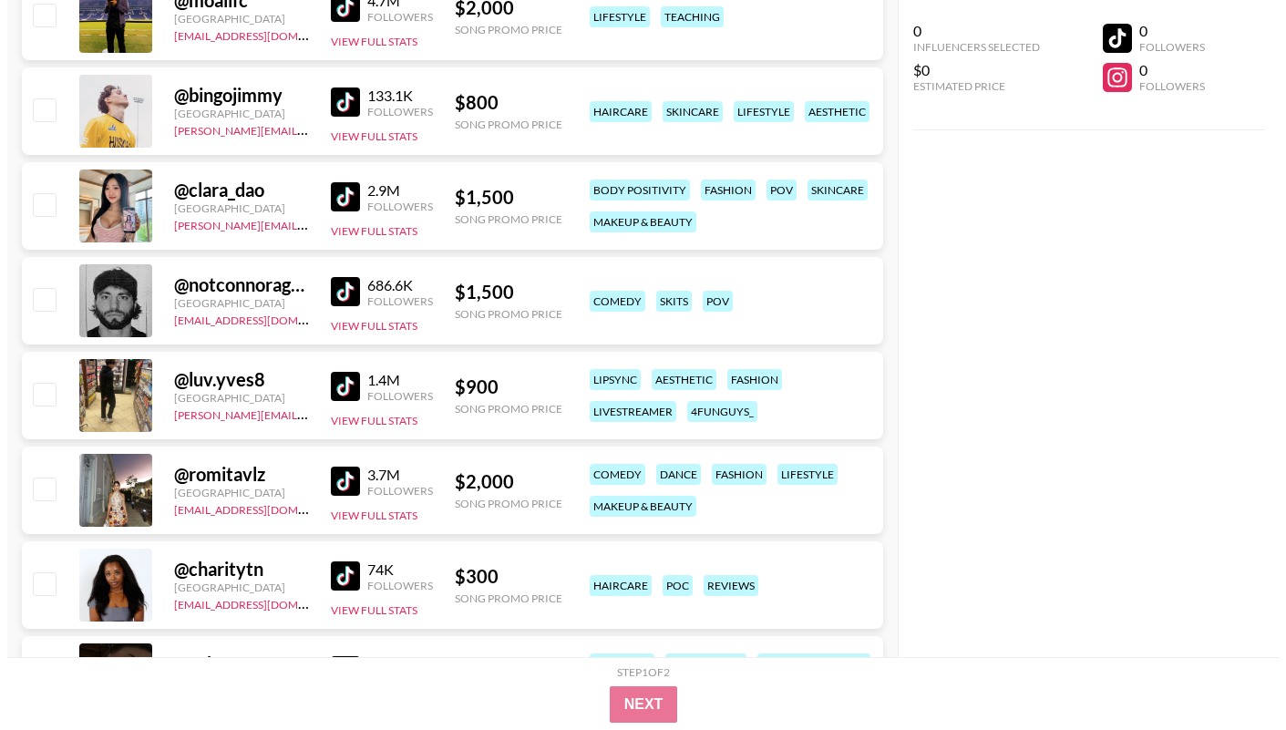
scroll to position [0, 0]
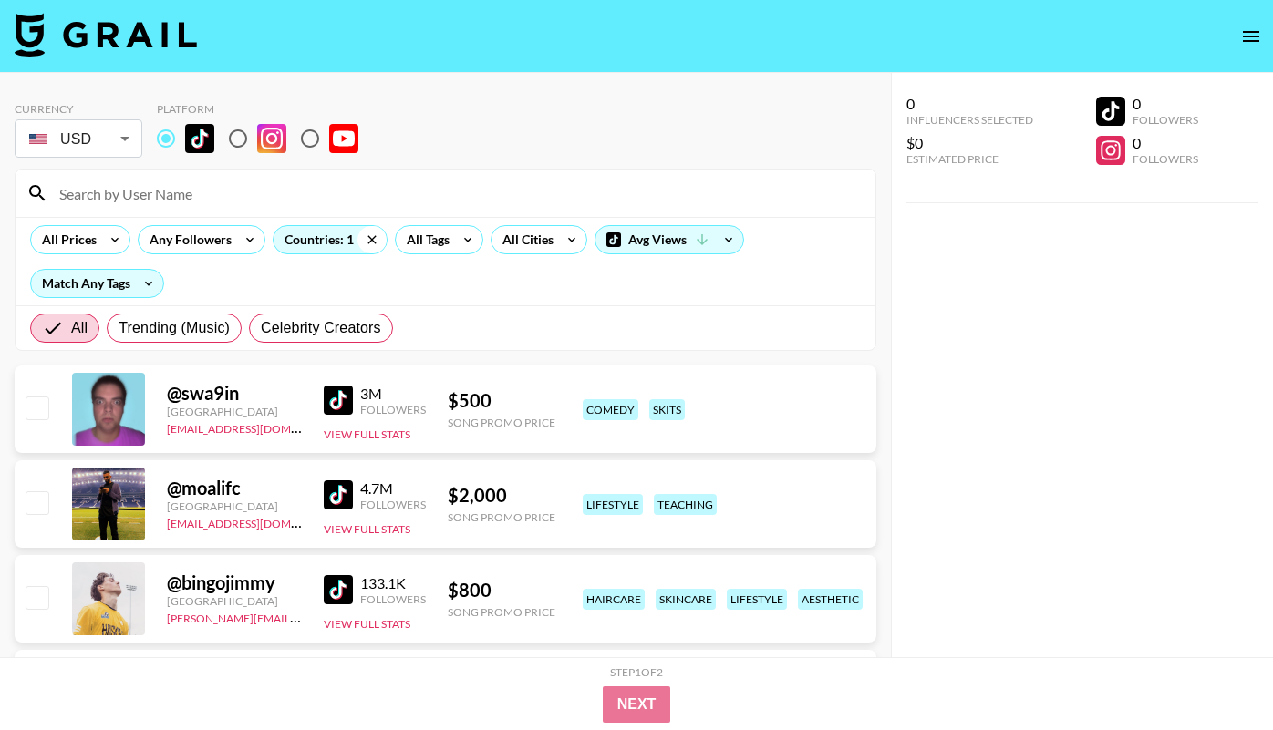
click at [367, 235] on icon at bounding box center [371, 239] width 8 height 8
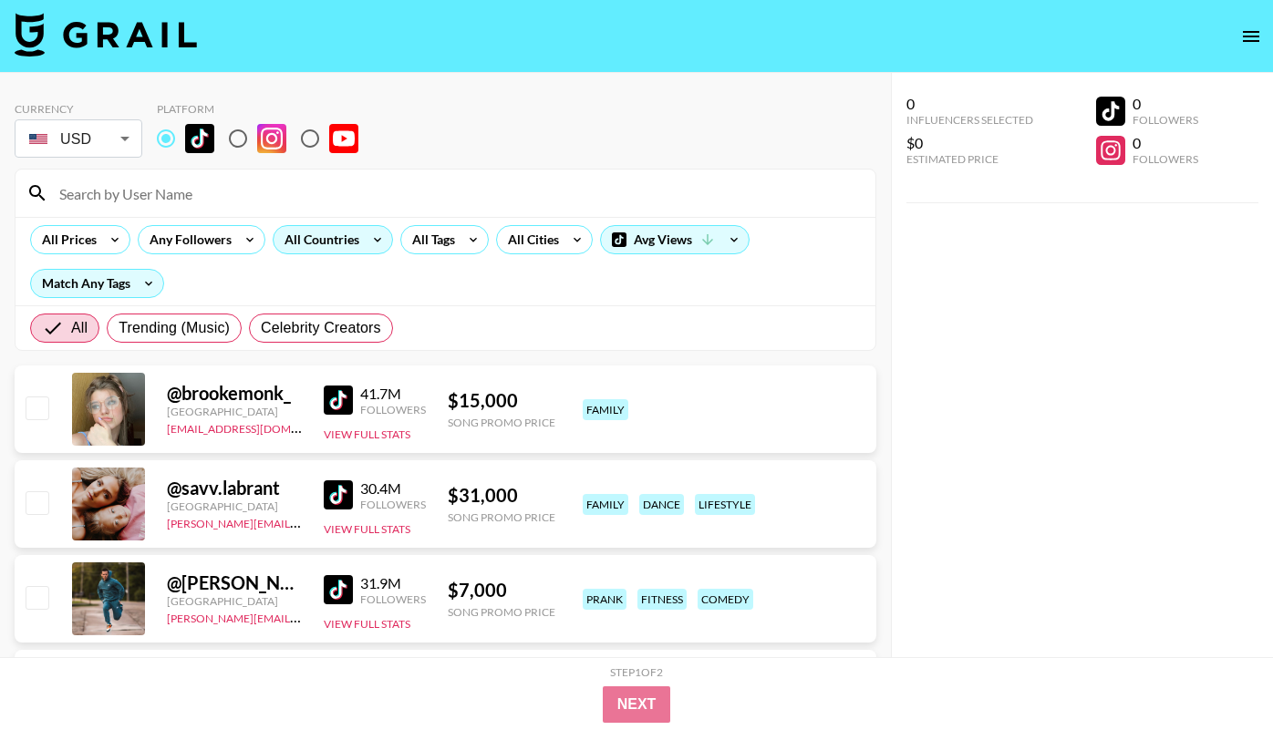
click at [324, 239] on div "All Countries" at bounding box center [317, 239] width 89 height 27
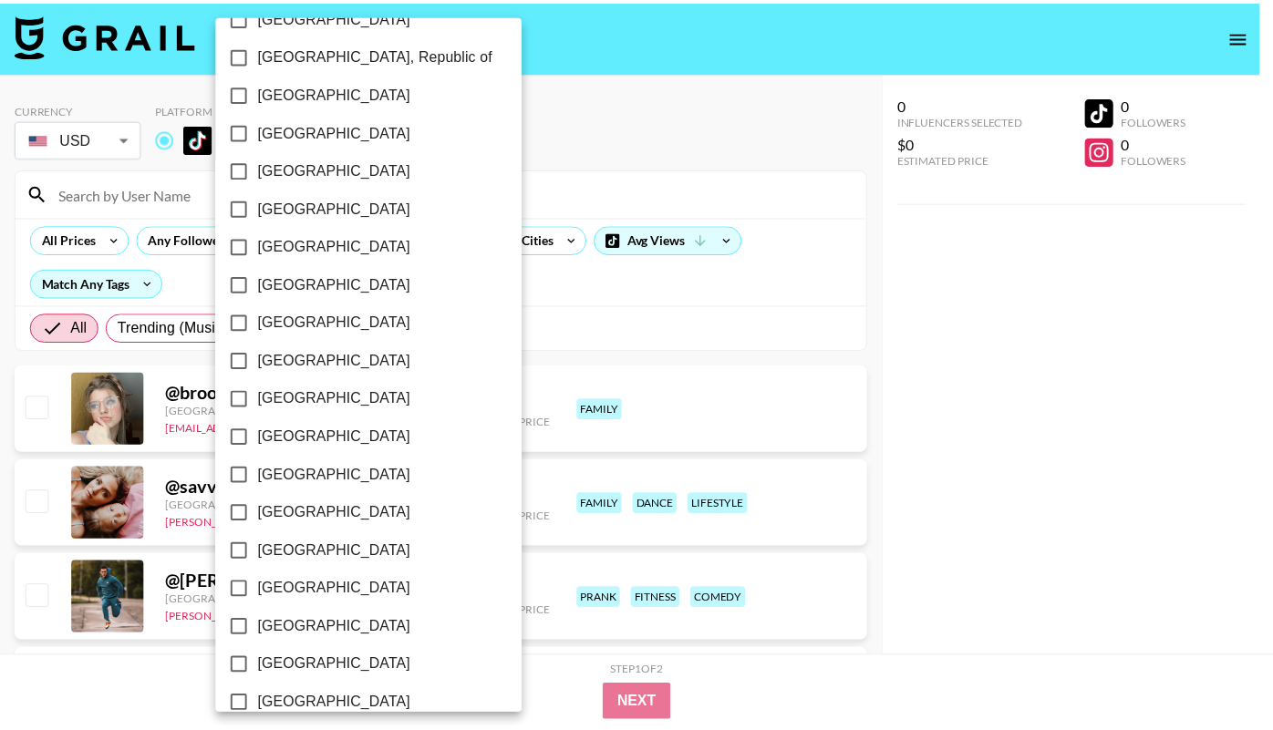
scroll to position [1029, 0]
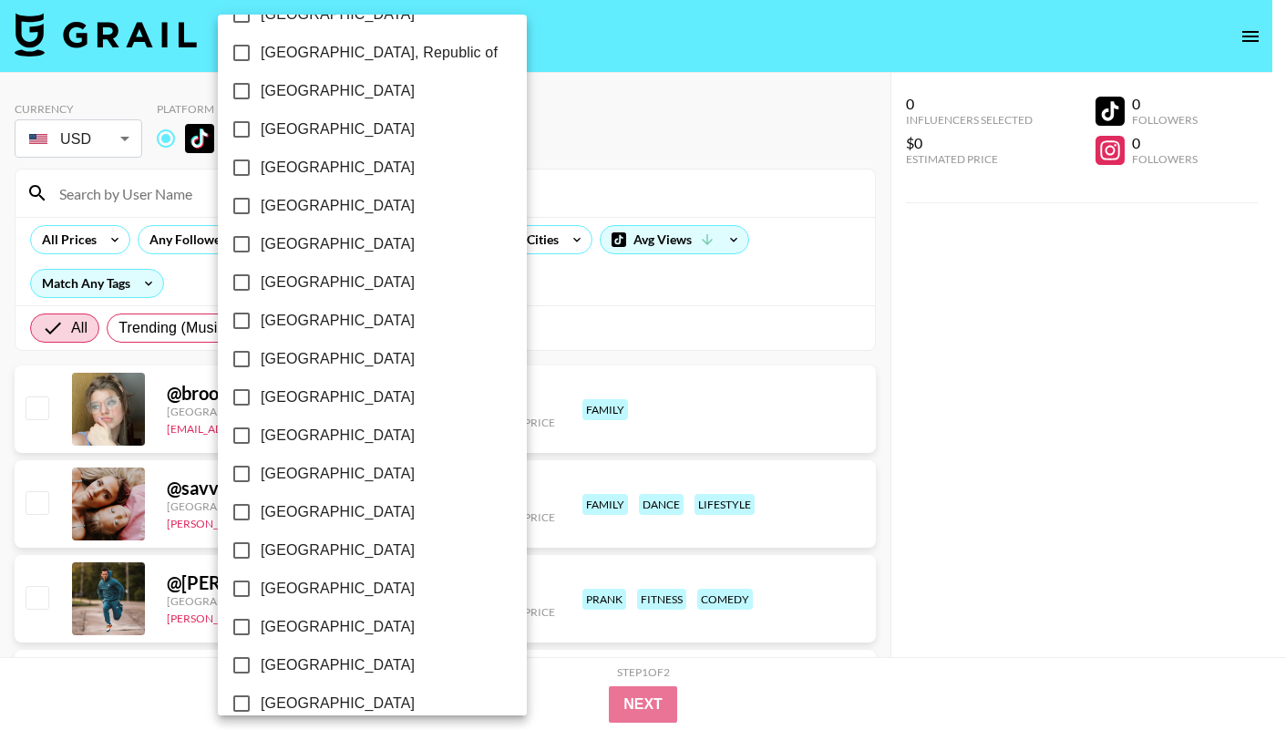
click at [244, 327] on input "[GEOGRAPHIC_DATA]" at bounding box center [241, 321] width 38 height 38
checkbox input "true"
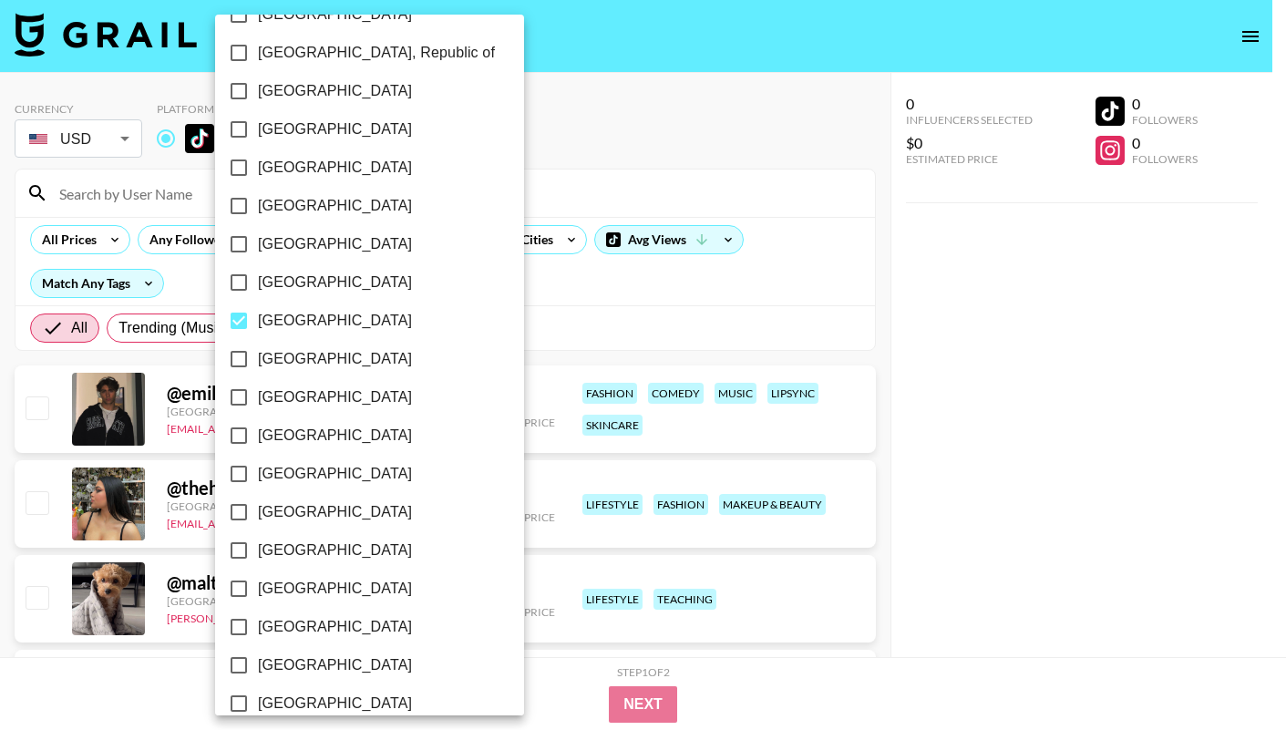
click at [501, 176] on div at bounding box center [643, 365] width 1286 height 730
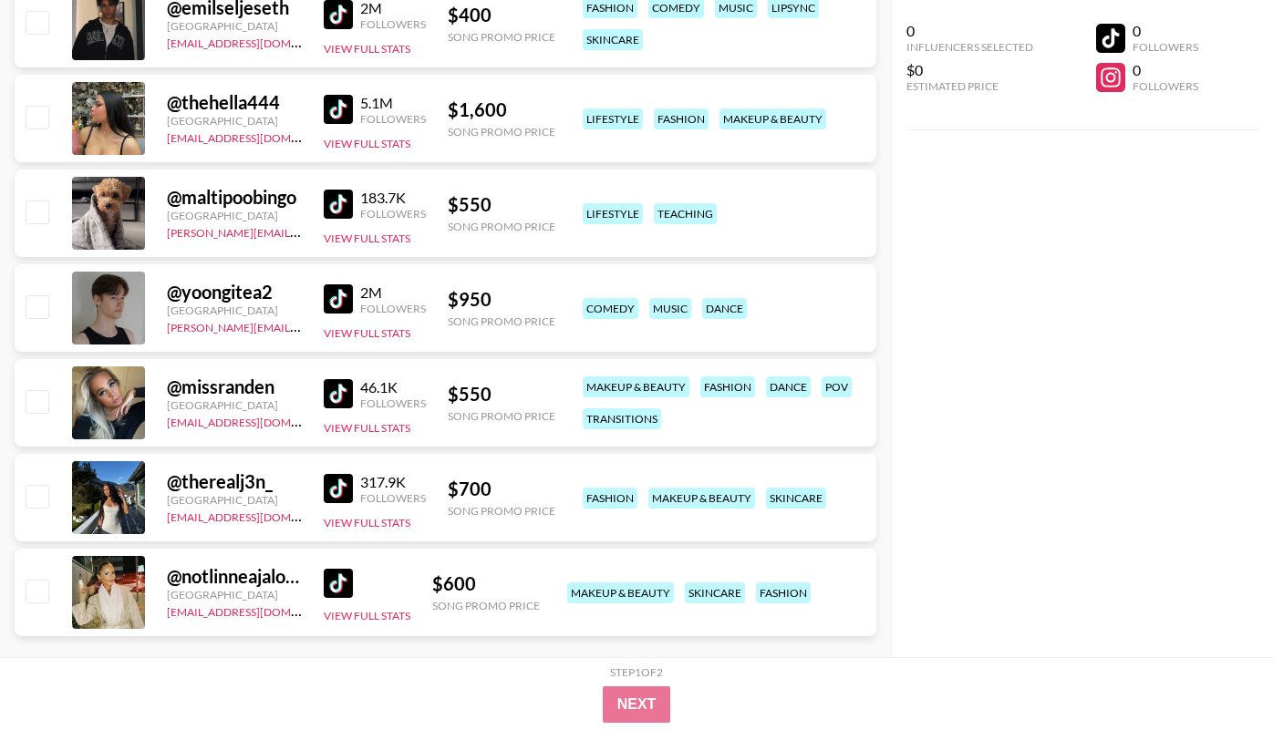
scroll to position [387, 0]
click at [336, 482] on img at bounding box center [338, 487] width 29 height 29
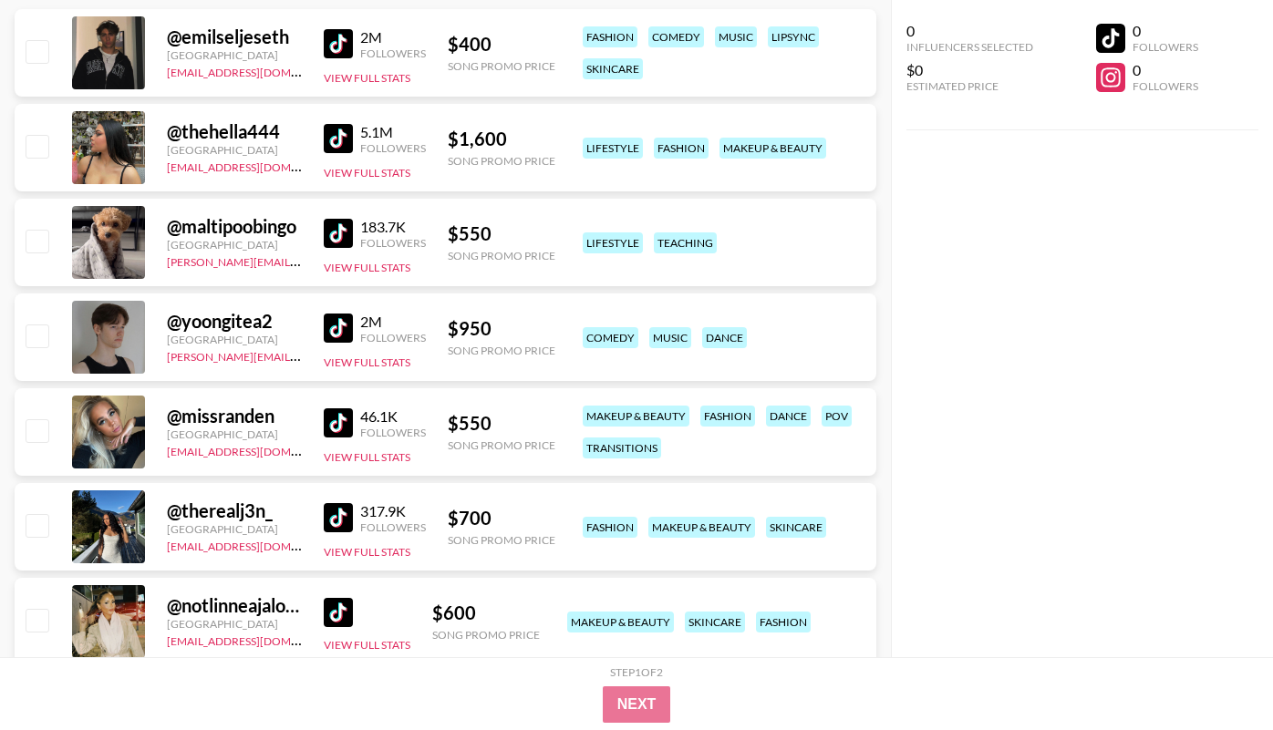
scroll to position [332, 0]
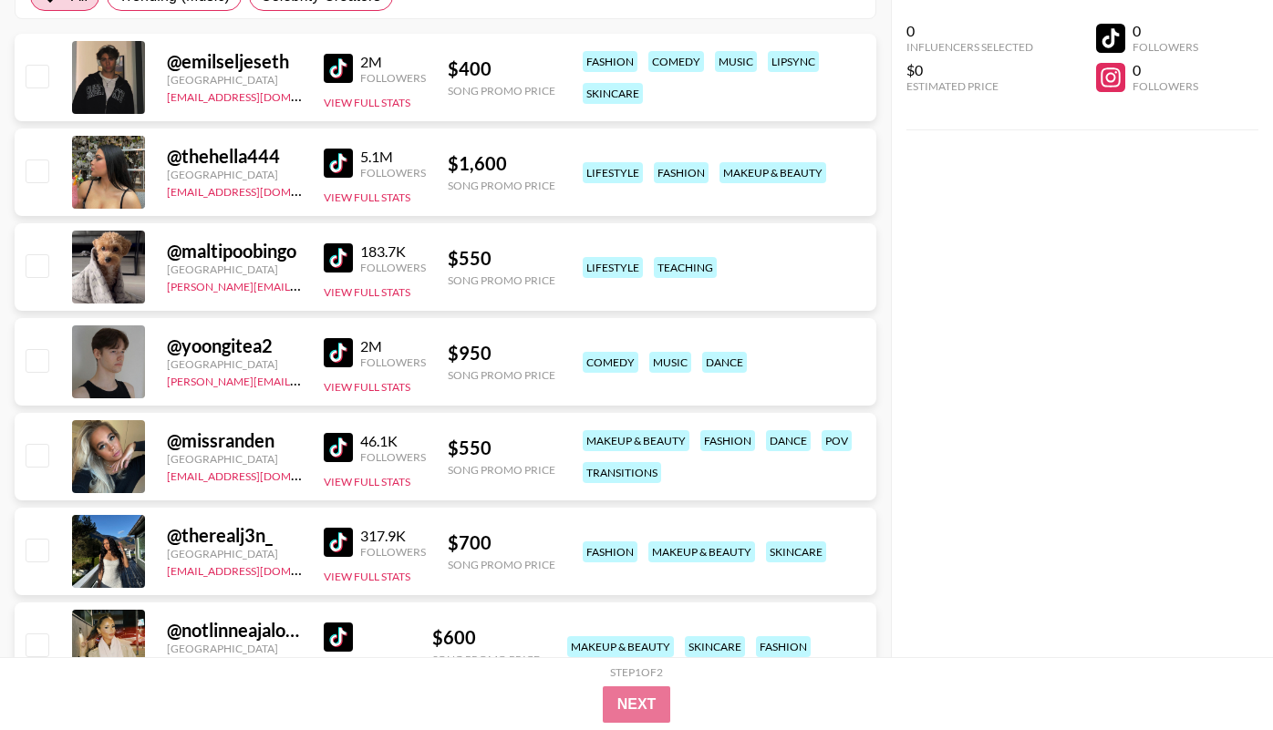
click at [333, 439] on img at bounding box center [338, 447] width 29 height 29
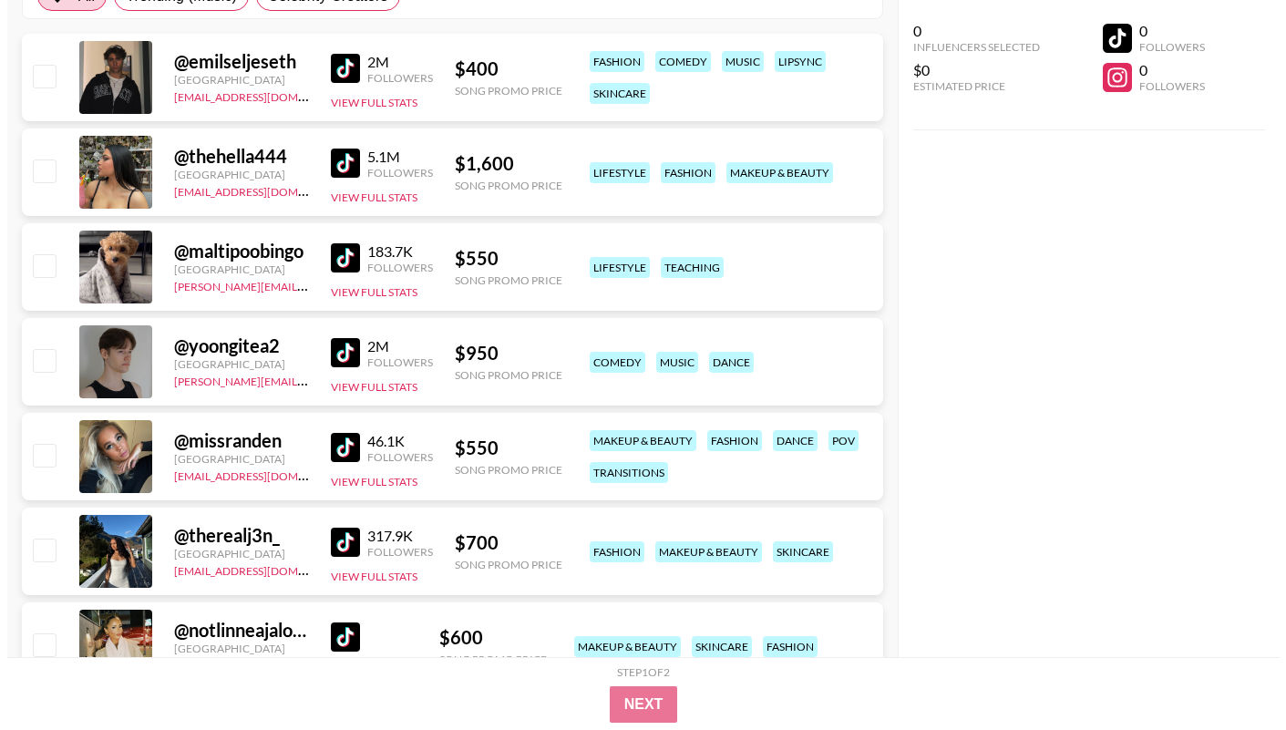
scroll to position [0, 0]
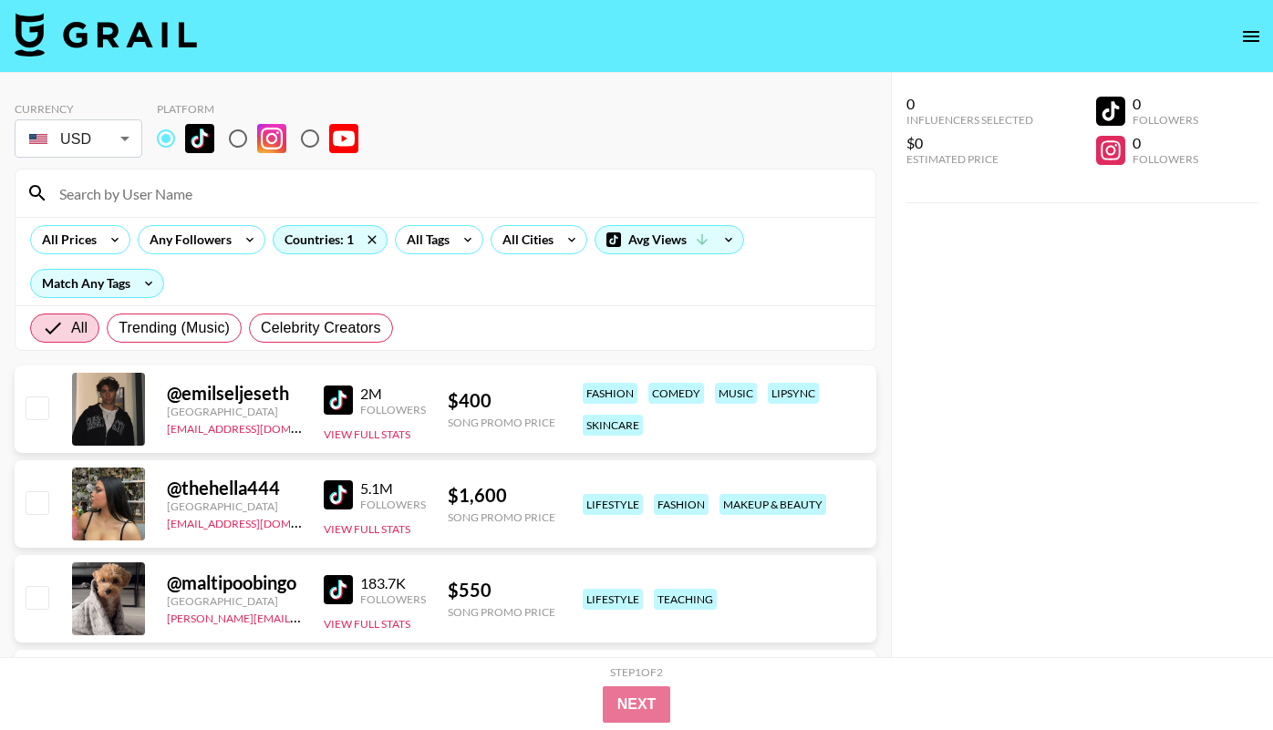
click at [167, 141] on input "radio" at bounding box center [166, 138] width 38 height 38
click at [373, 241] on icon at bounding box center [371, 239] width 29 height 27
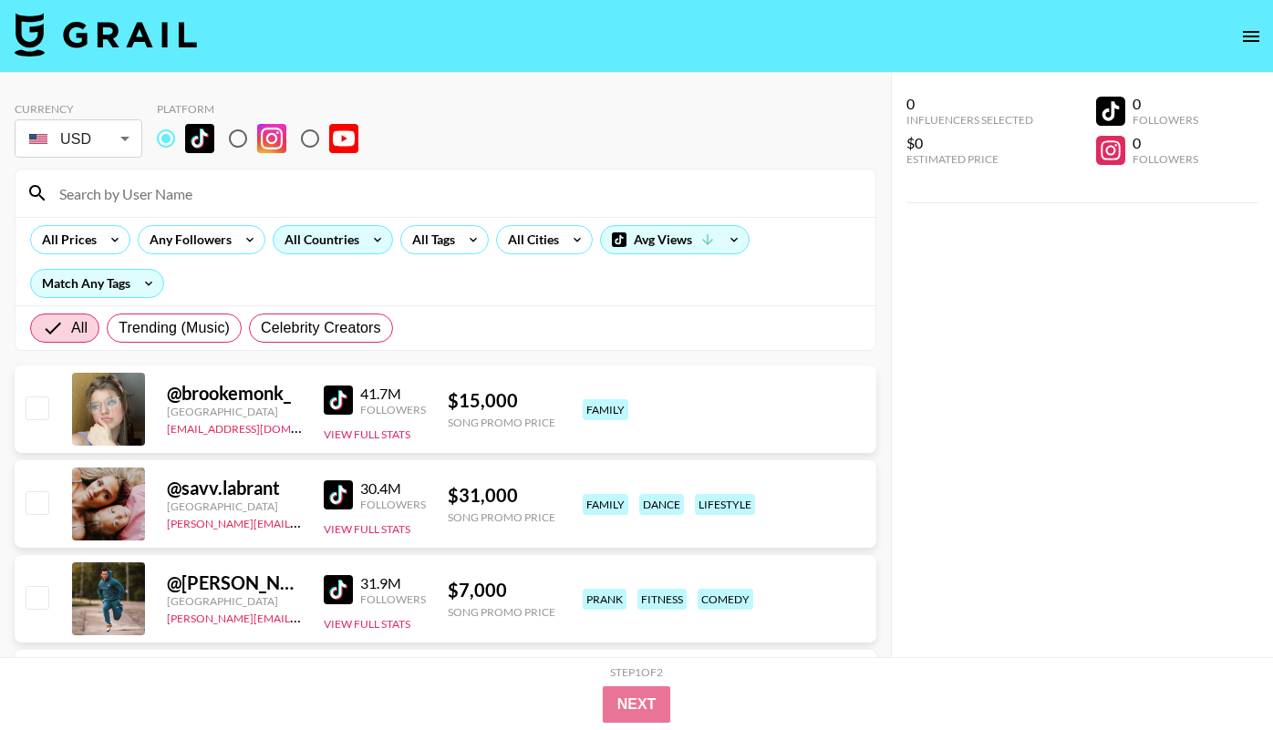
click at [325, 238] on div "All Countries" at bounding box center [317, 239] width 89 height 27
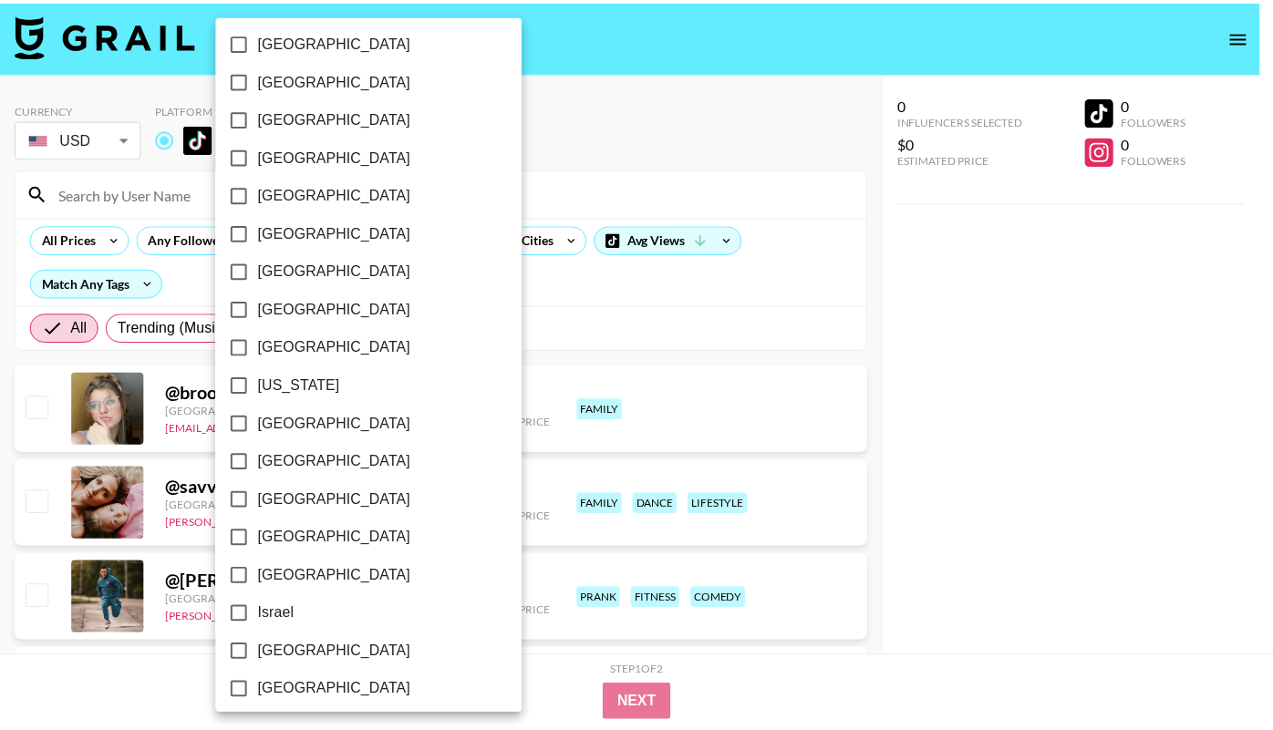
scroll to position [1396, 0]
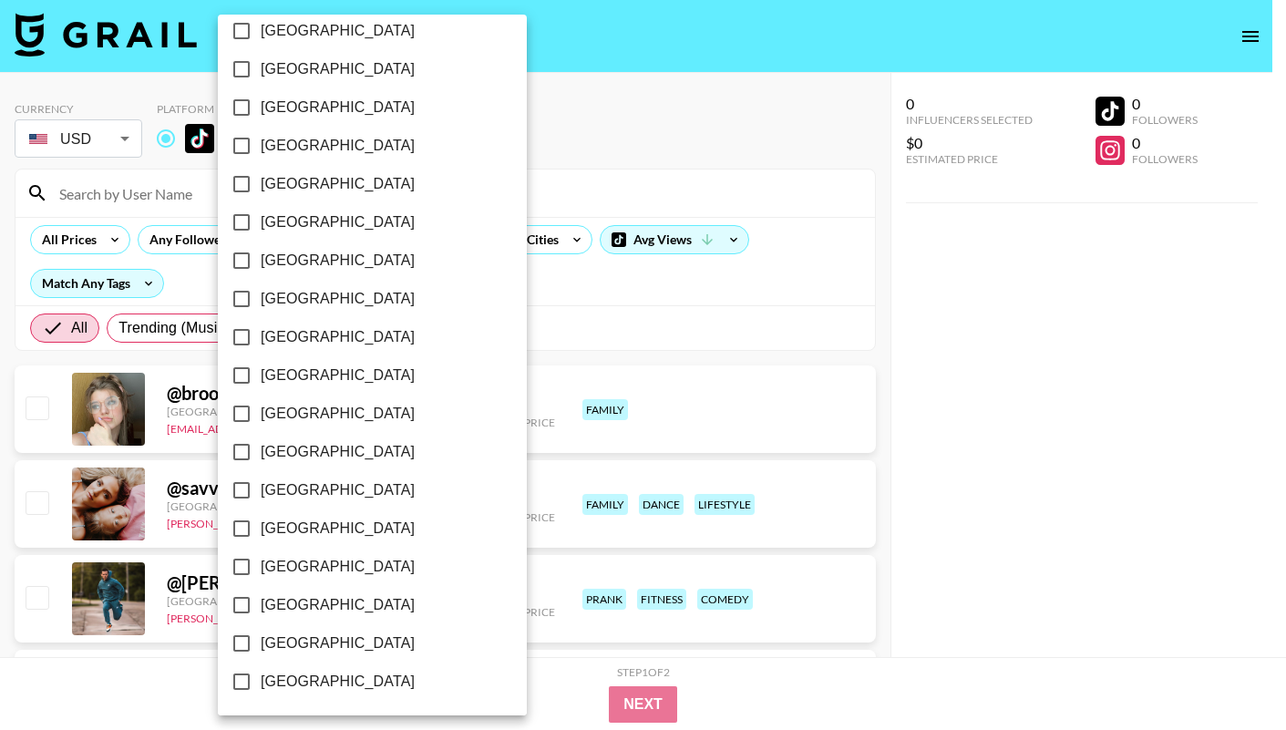
click at [289, 616] on label "[GEOGRAPHIC_DATA]" at bounding box center [359, 605] width 275 height 38
click at [261, 616] on input "[GEOGRAPHIC_DATA]" at bounding box center [241, 605] width 38 height 38
checkbox input "true"
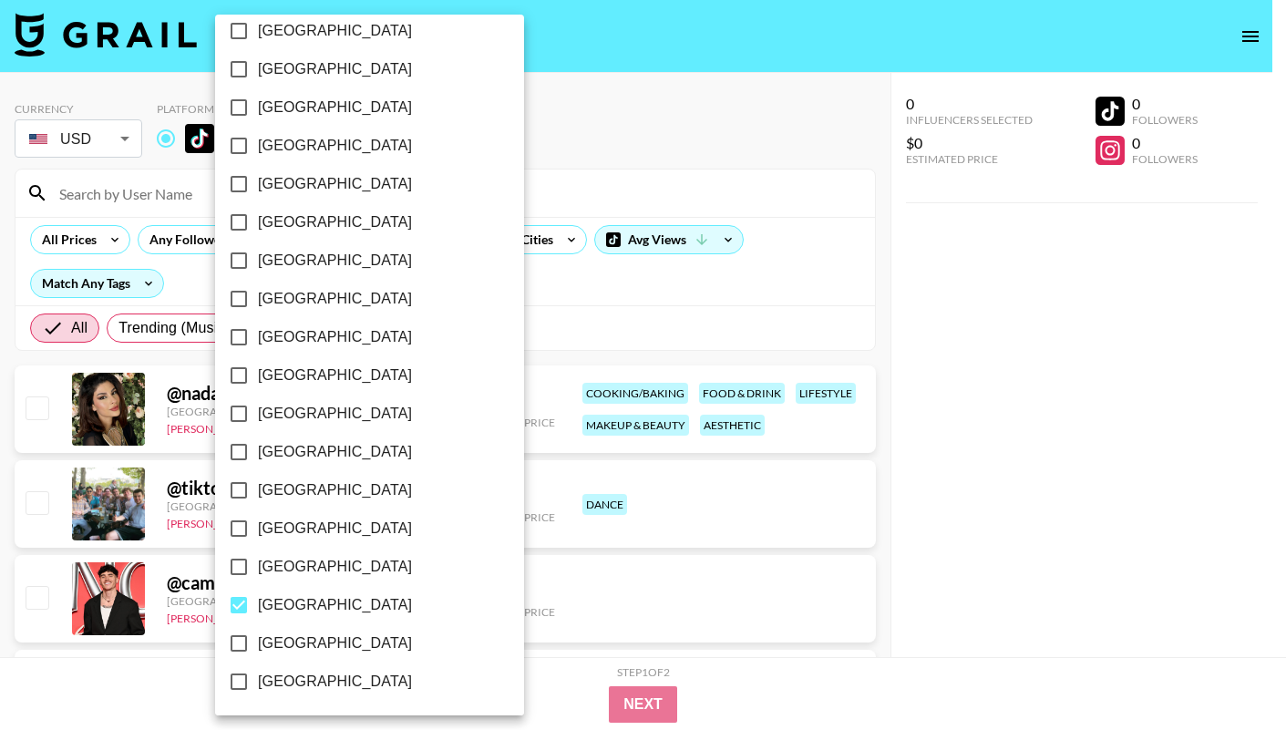
click at [103, 704] on div at bounding box center [643, 365] width 1286 height 730
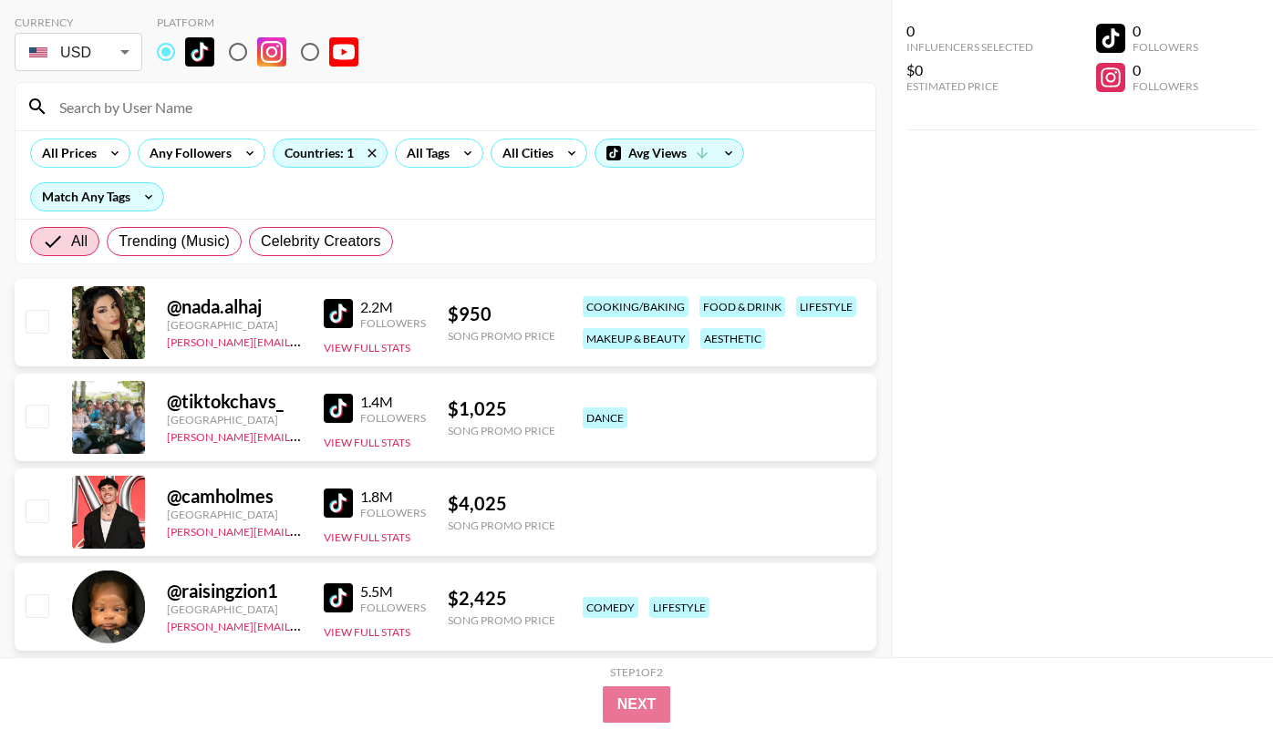
scroll to position [90, 0]
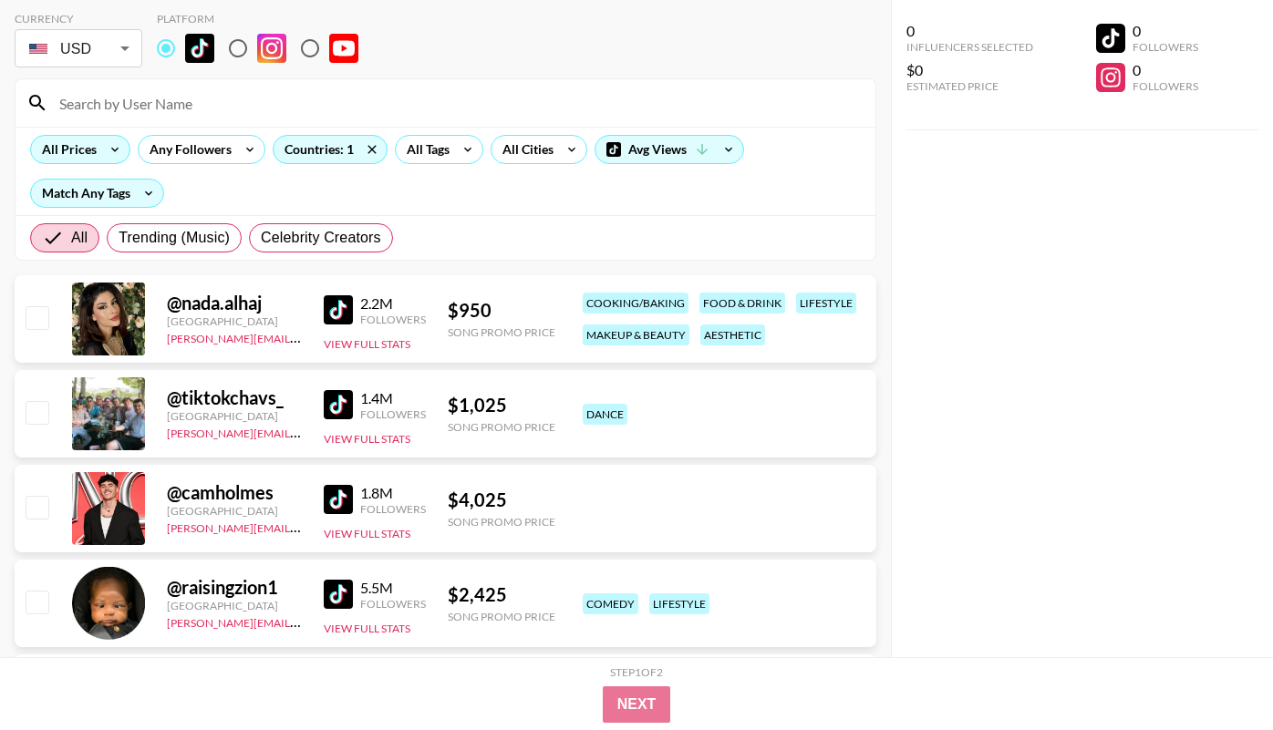
click at [95, 140] on div "All Prices" at bounding box center [65, 149] width 69 height 27
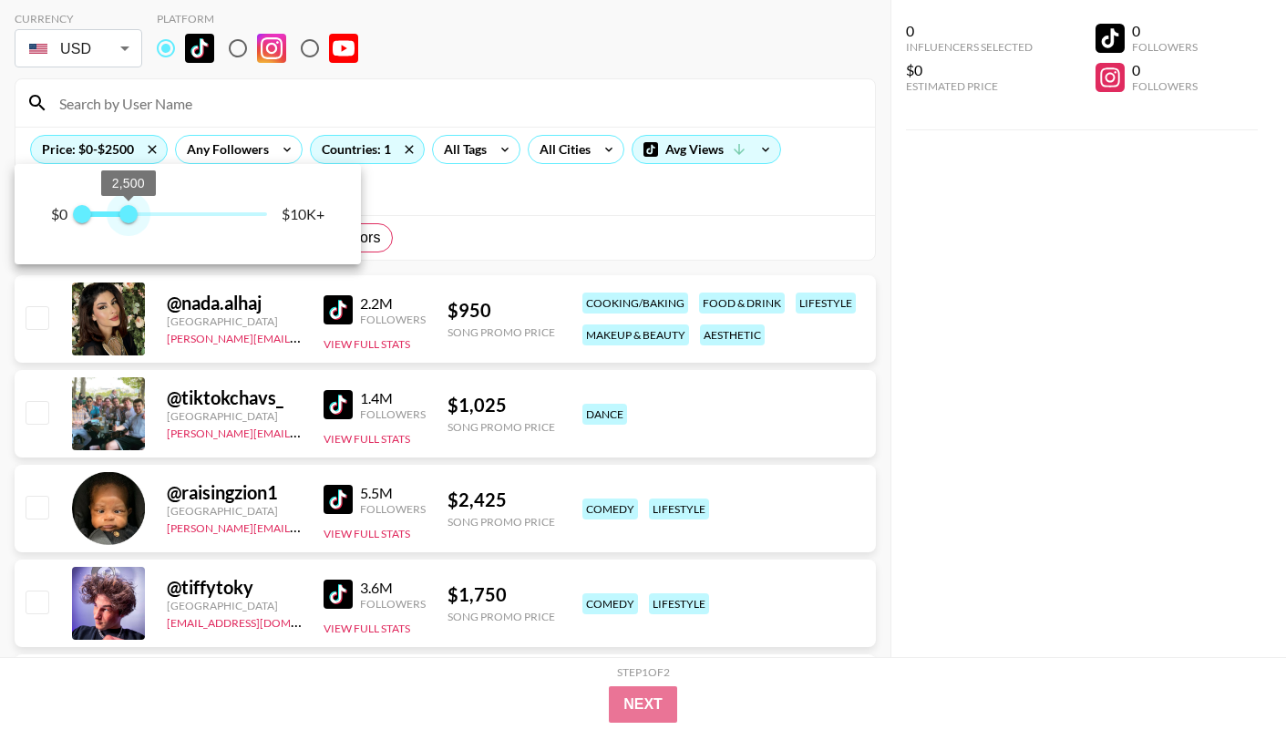
type input "2250"
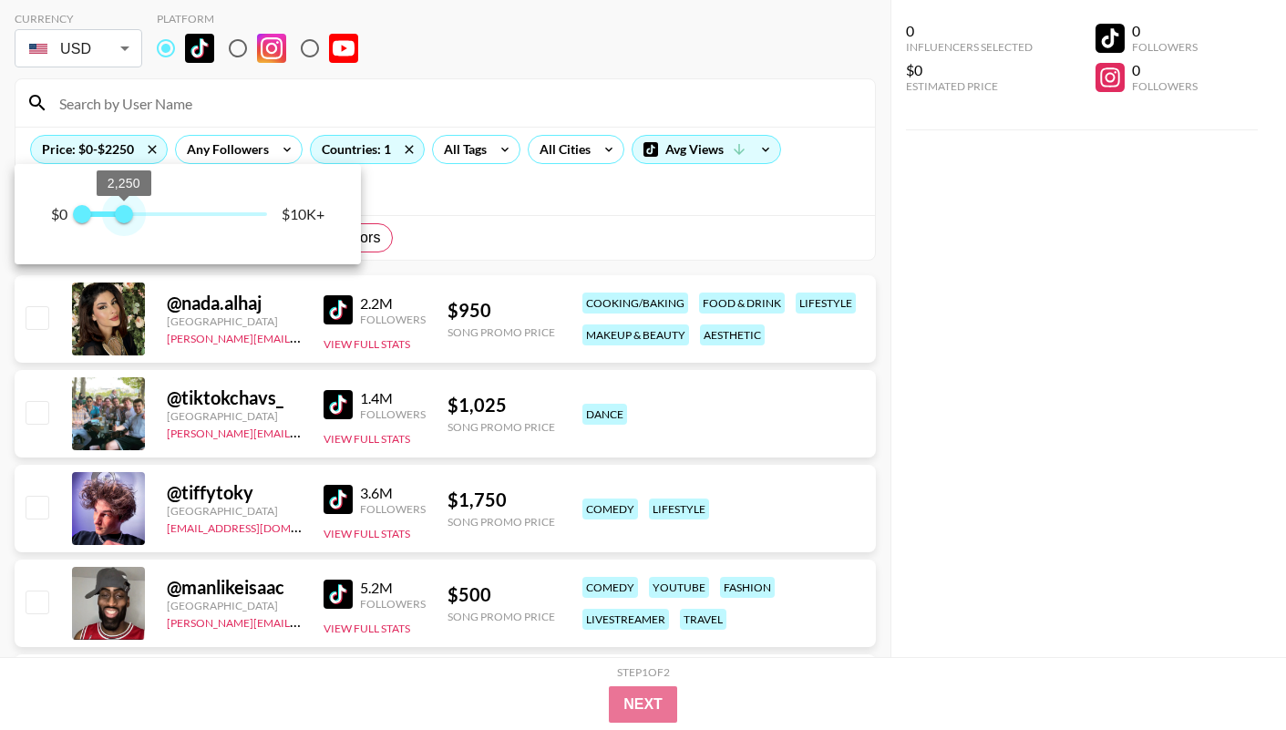
drag, startPoint x: 258, startPoint y: 216, endPoint x: 126, endPoint y: 217, distance: 132.2
click at [126, 217] on span "2,250" at bounding box center [124, 214] width 18 height 18
click at [694, 214] on div at bounding box center [643, 365] width 1286 height 730
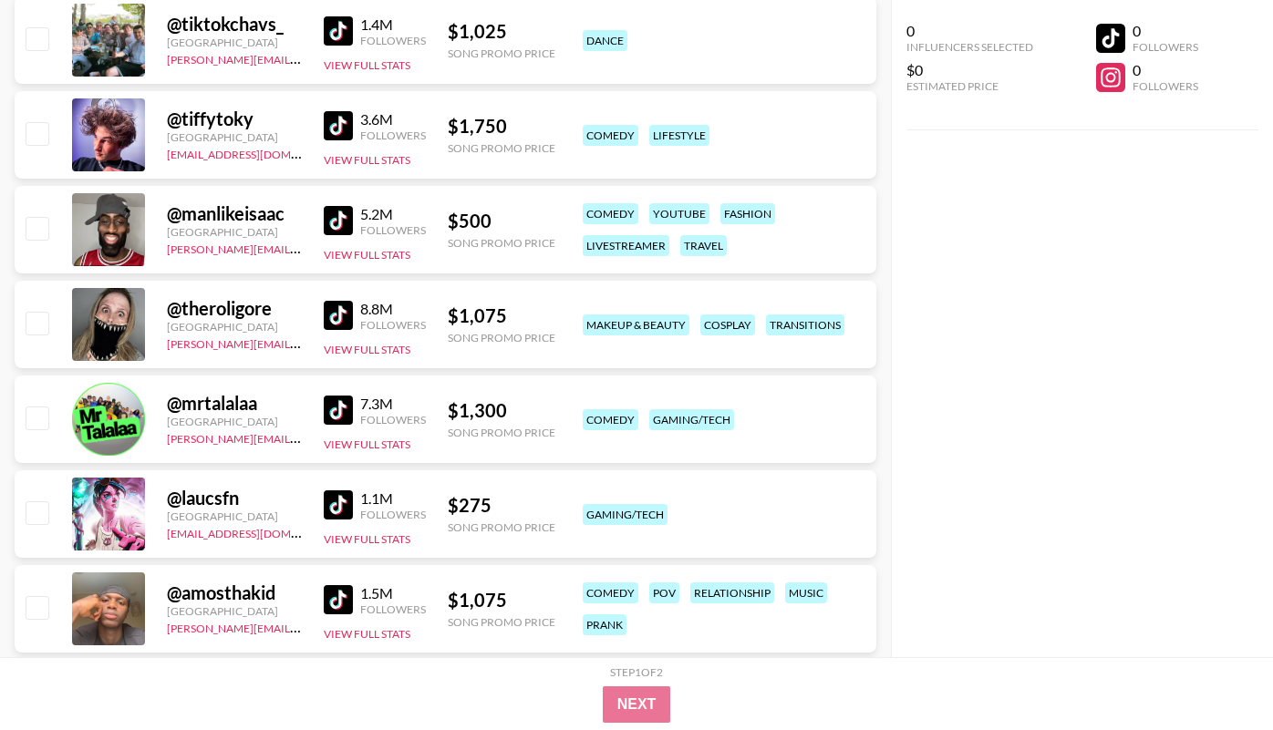
scroll to position [0, 0]
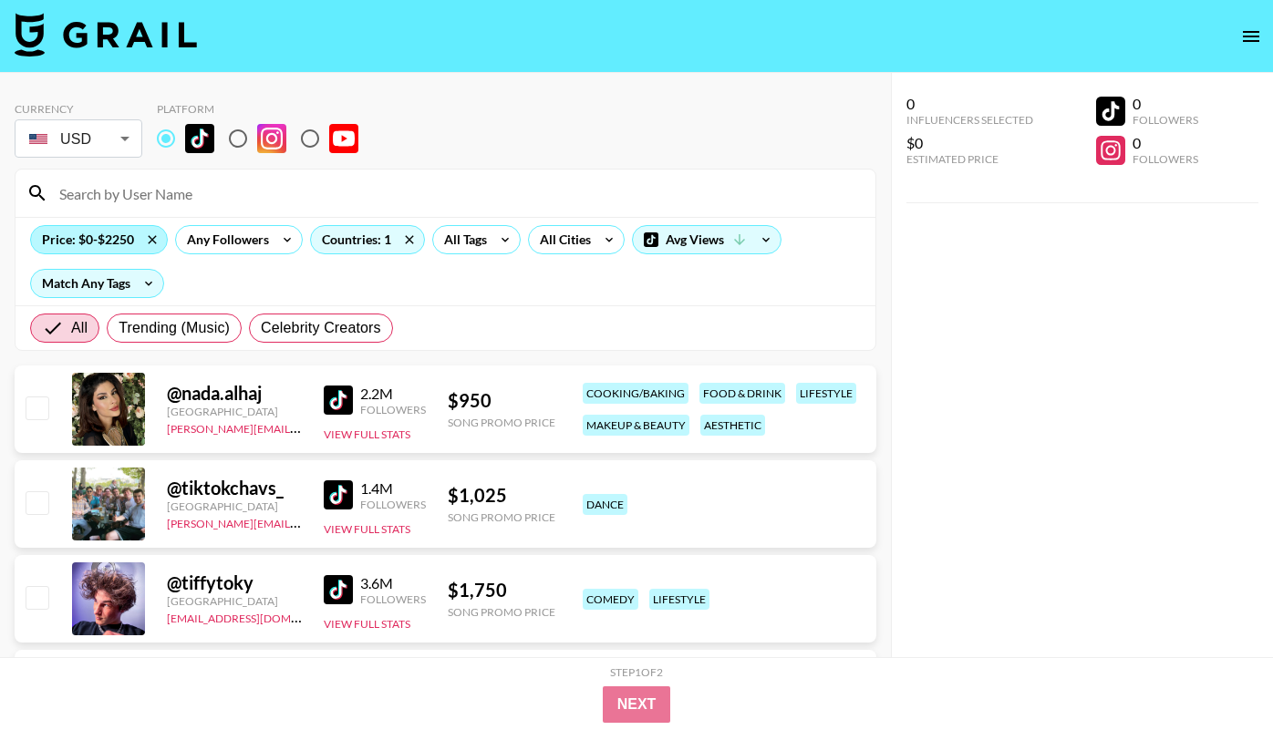
click at [99, 242] on div "Price: $0-$2250" at bounding box center [99, 239] width 136 height 27
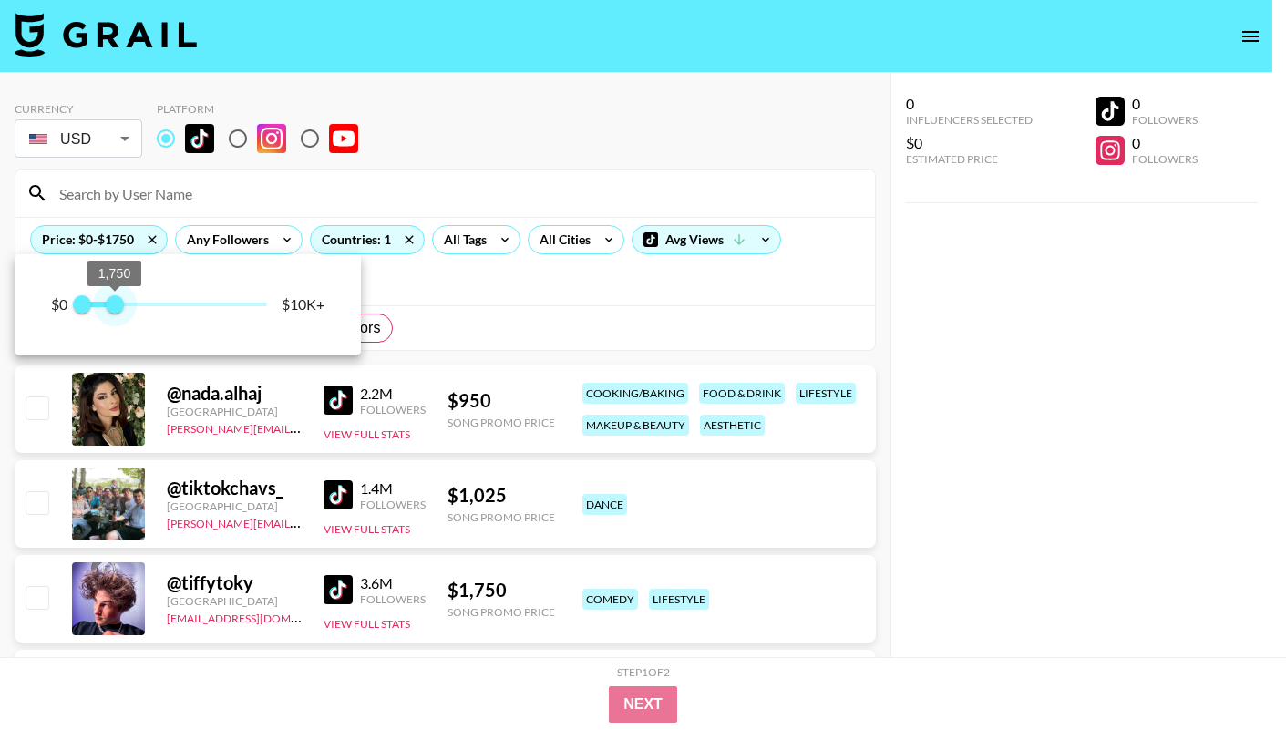
click at [116, 310] on span "1,750" at bounding box center [115, 304] width 18 height 18
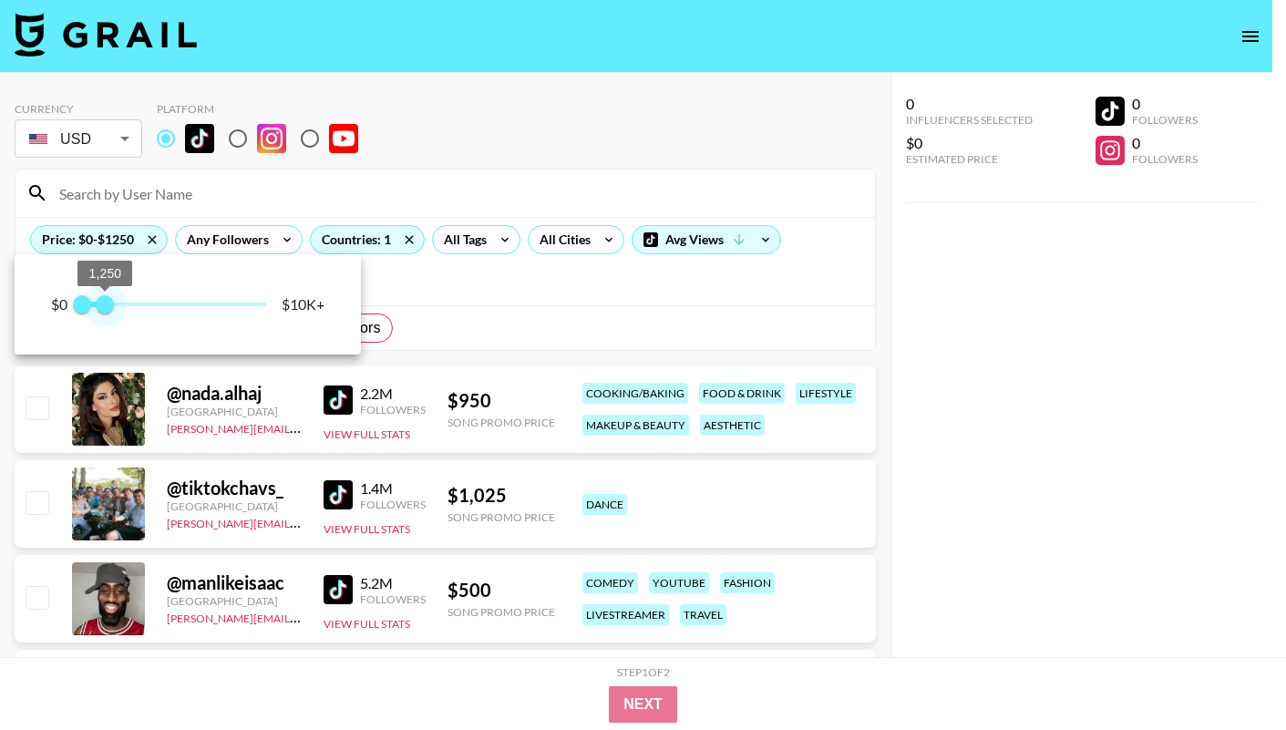
type input "1250"
drag, startPoint x: 116, startPoint y: 310, endPoint x: 105, endPoint y: 310, distance: 10.9
click at [105, 310] on span "1,250" at bounding box center [105, 304] width 18 height 18
click at [411, 166] on div at bounding box center [643, 365] width 1286 height 730
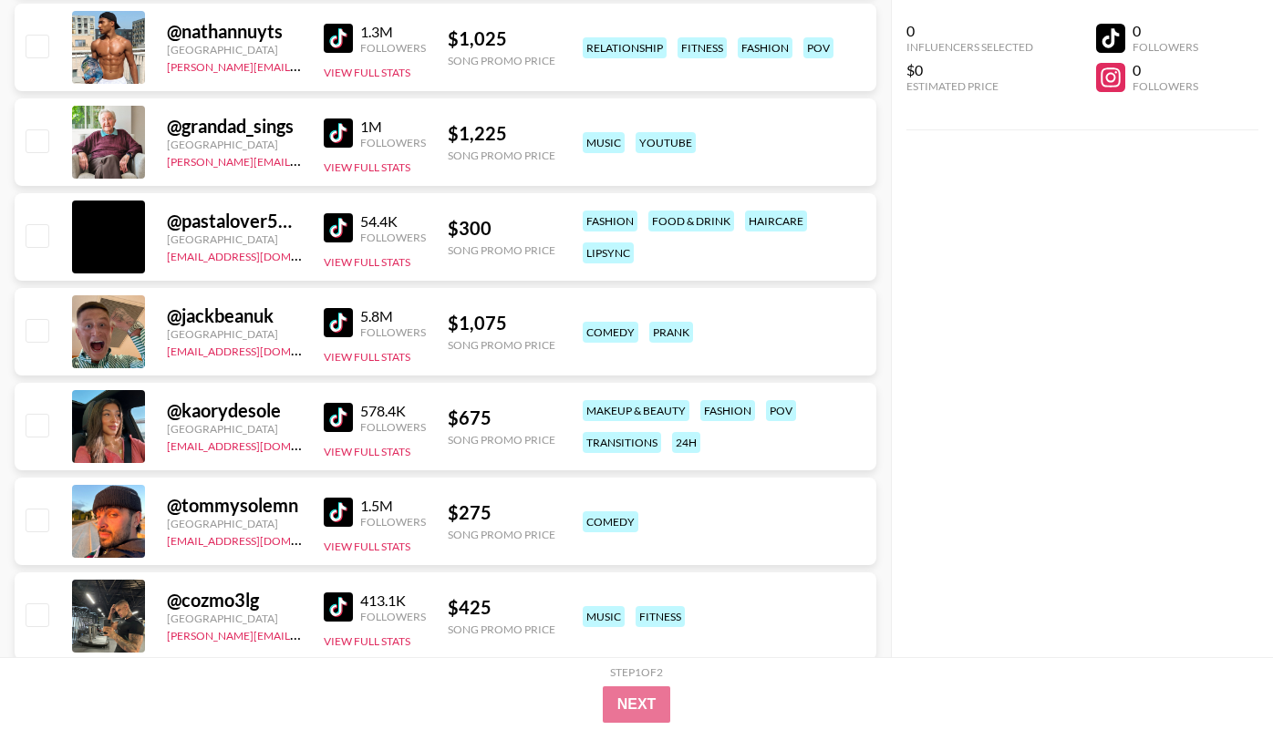
scroll to position [1692, 0]
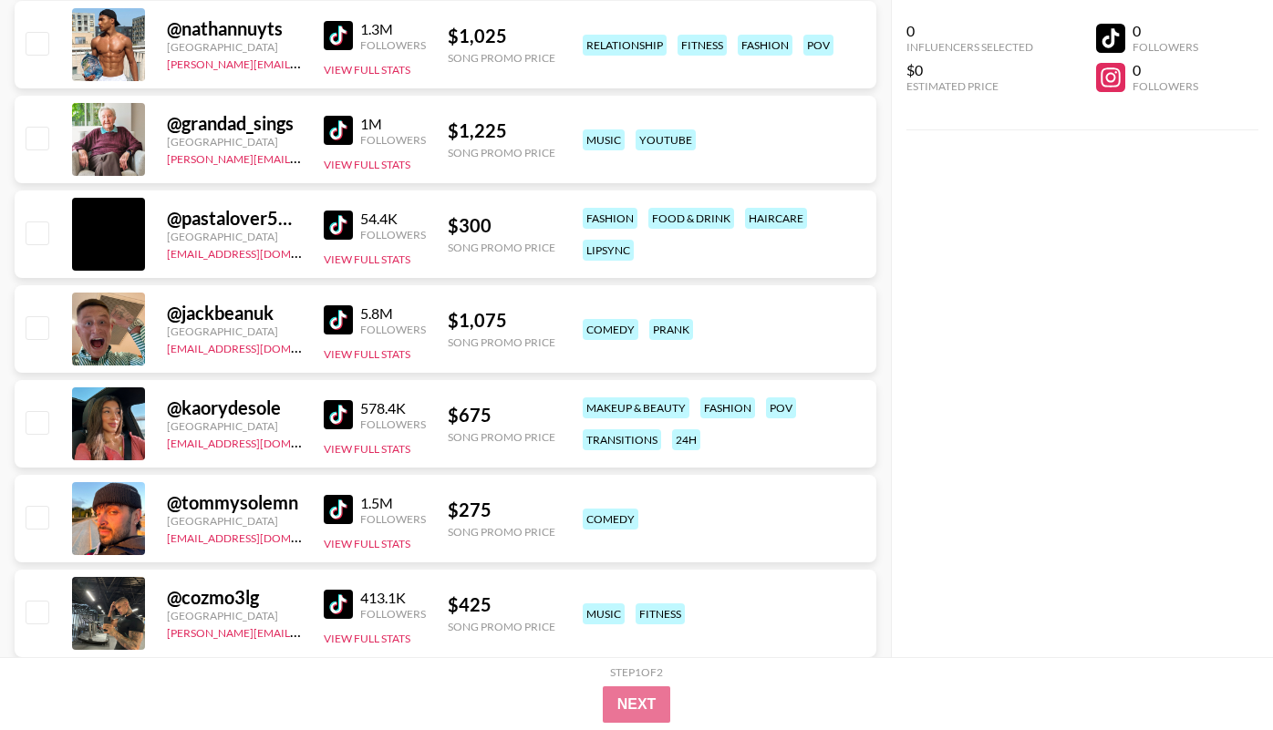
click at [350, 413] on img at bounding box center [338, 414] width 29 height 29
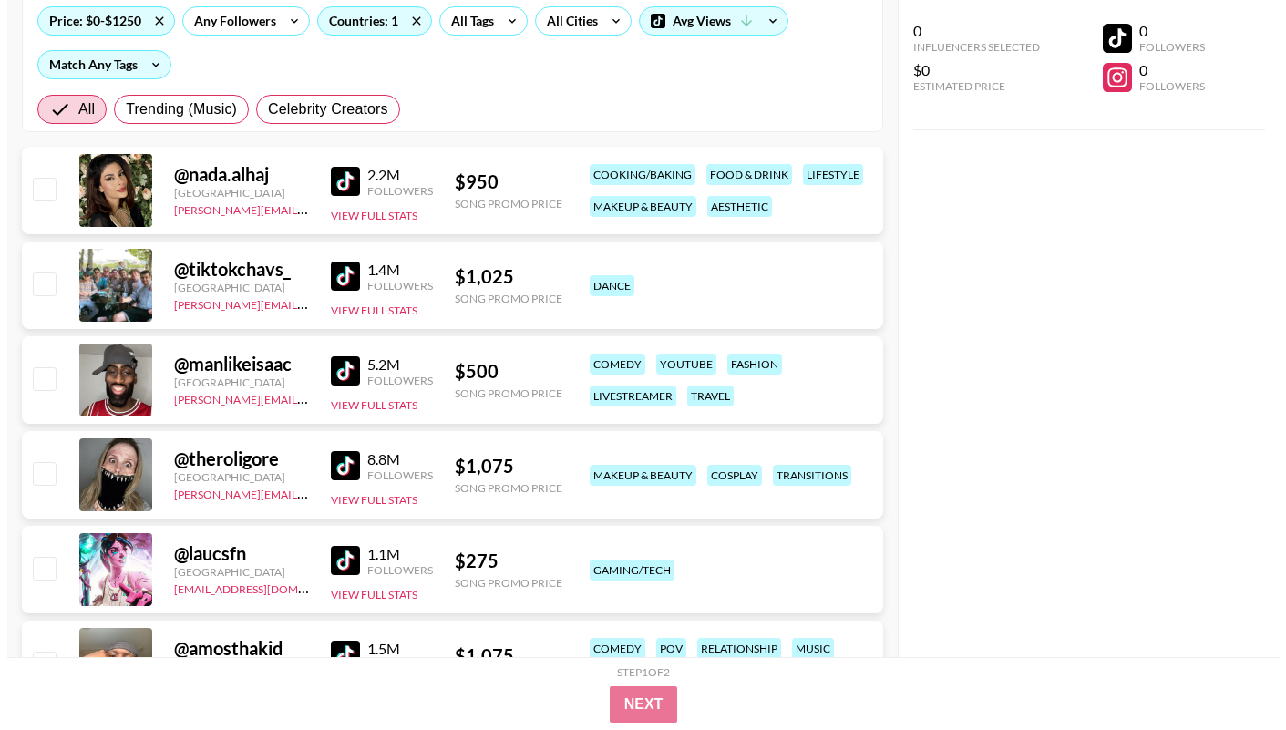
scroll to position [0, 0]
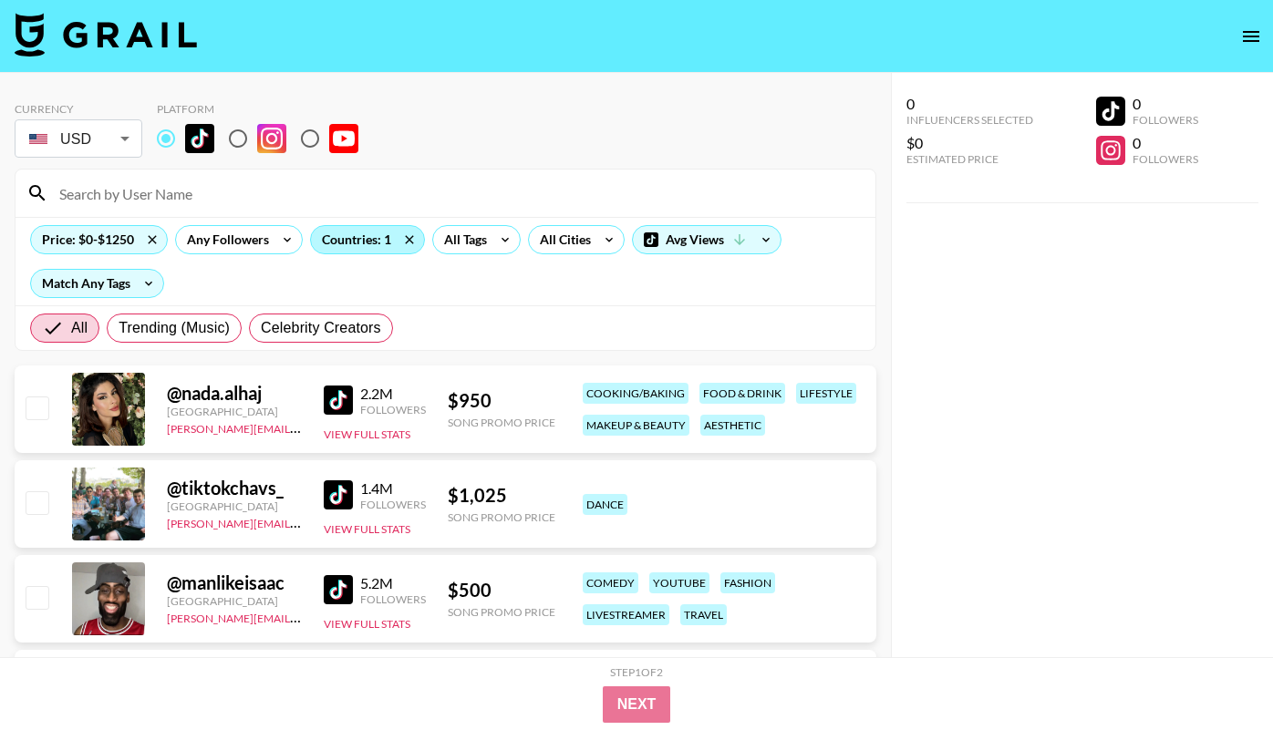
click at [359, 245] on div "Countries: 1" at bounding box center [367, 239] width 113 height 27
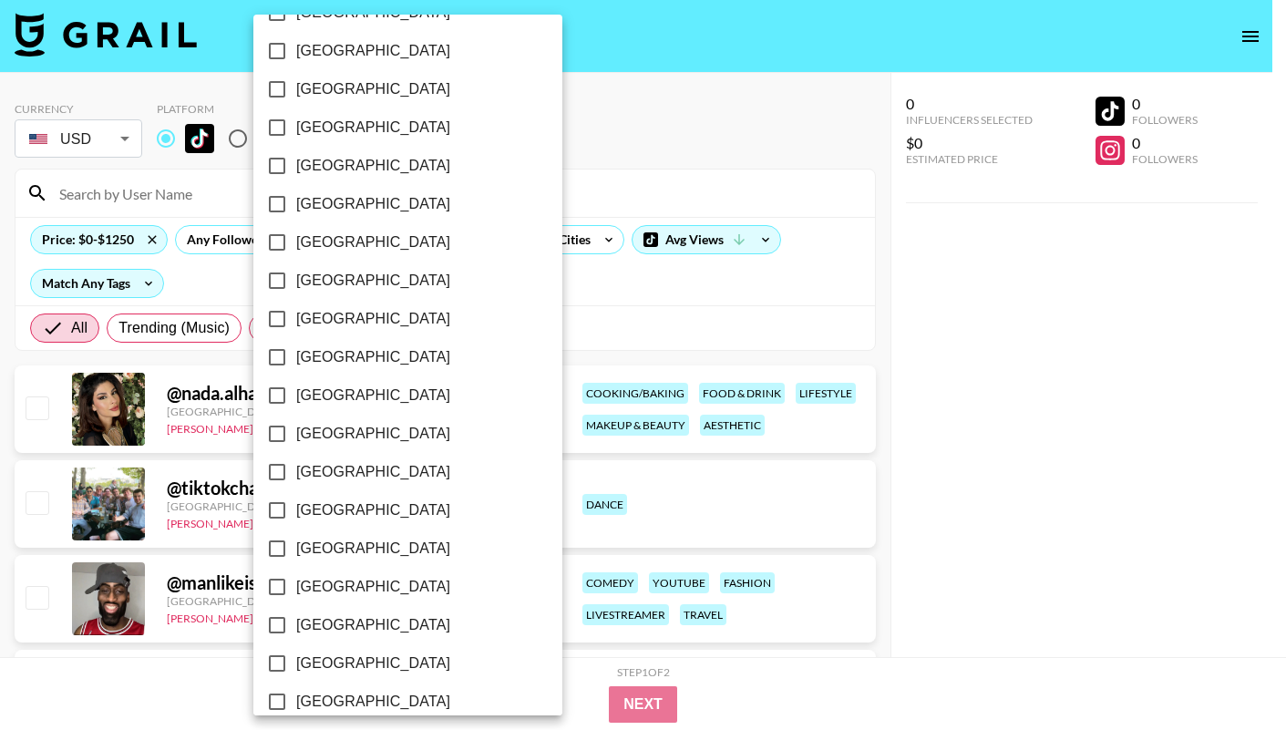
scroll to position [1396, 0]
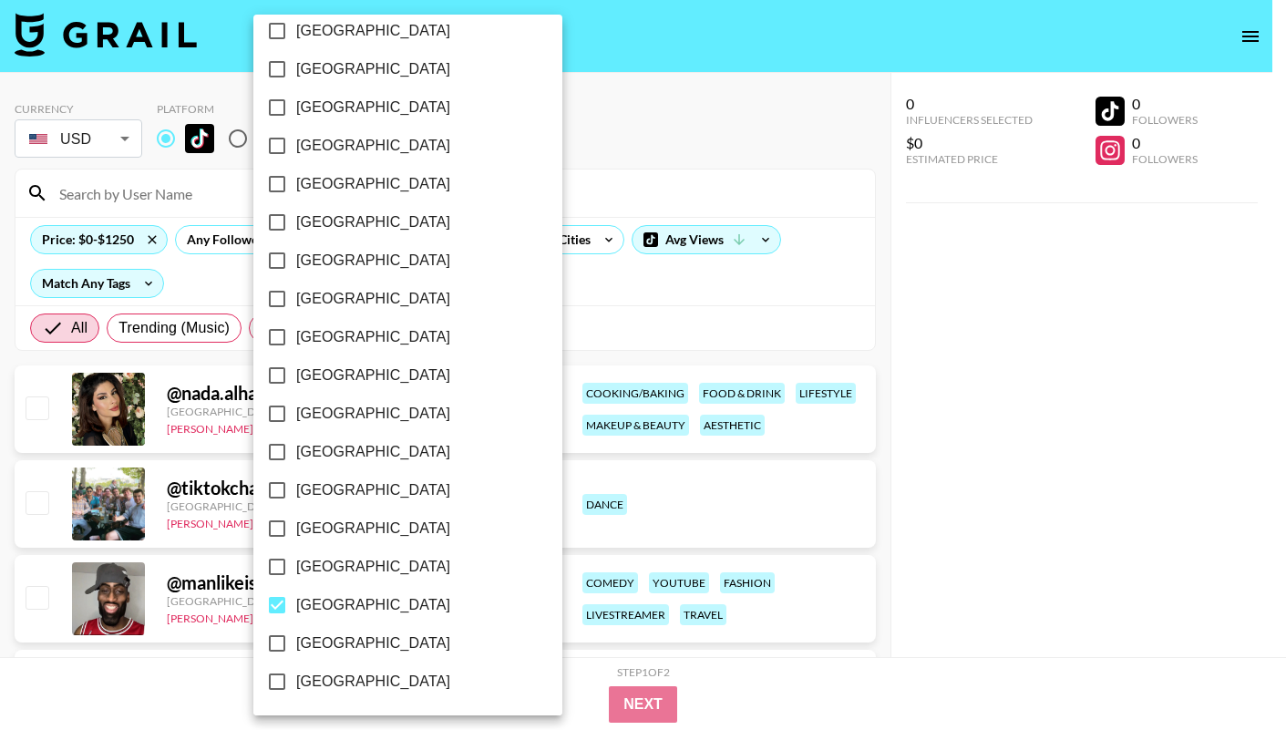
click at [278, 599] on input "[GEOGRAPHIC_DATA]" at bounding box center [277, 605] width 38 height 38
checkbox input "false"
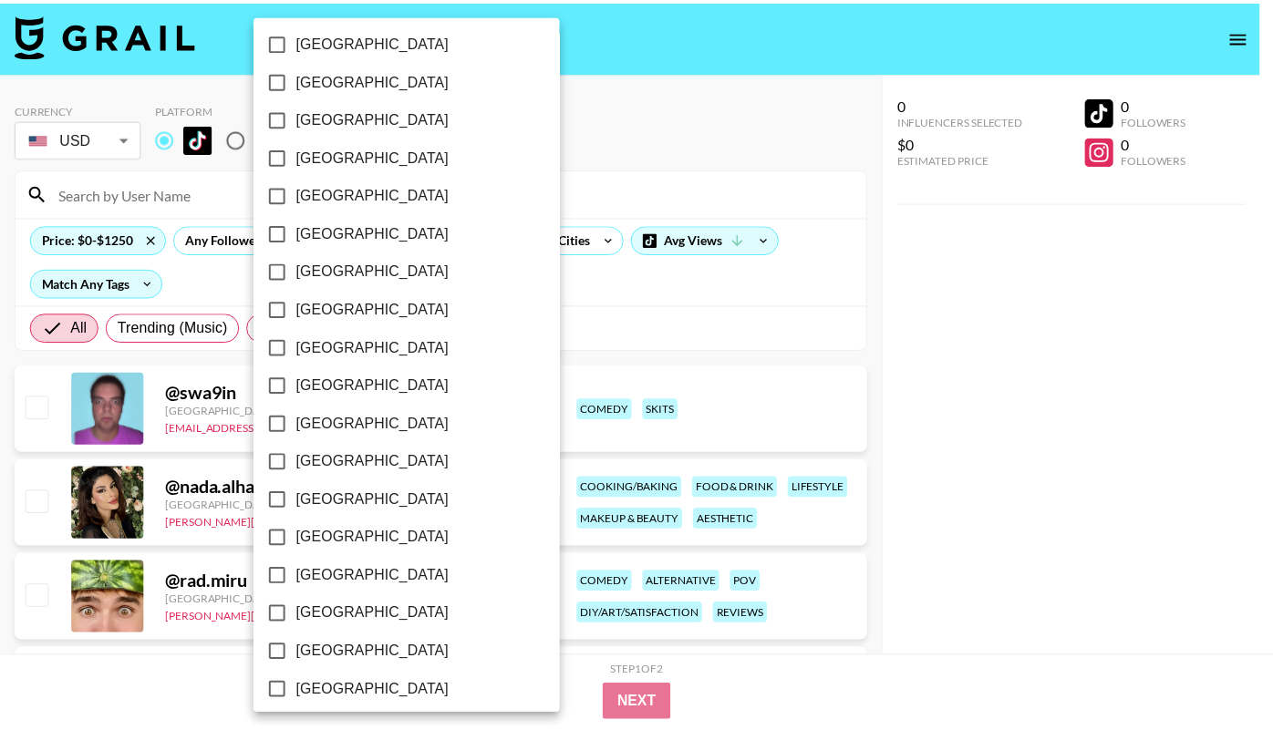
scroll to position [1152, 0]
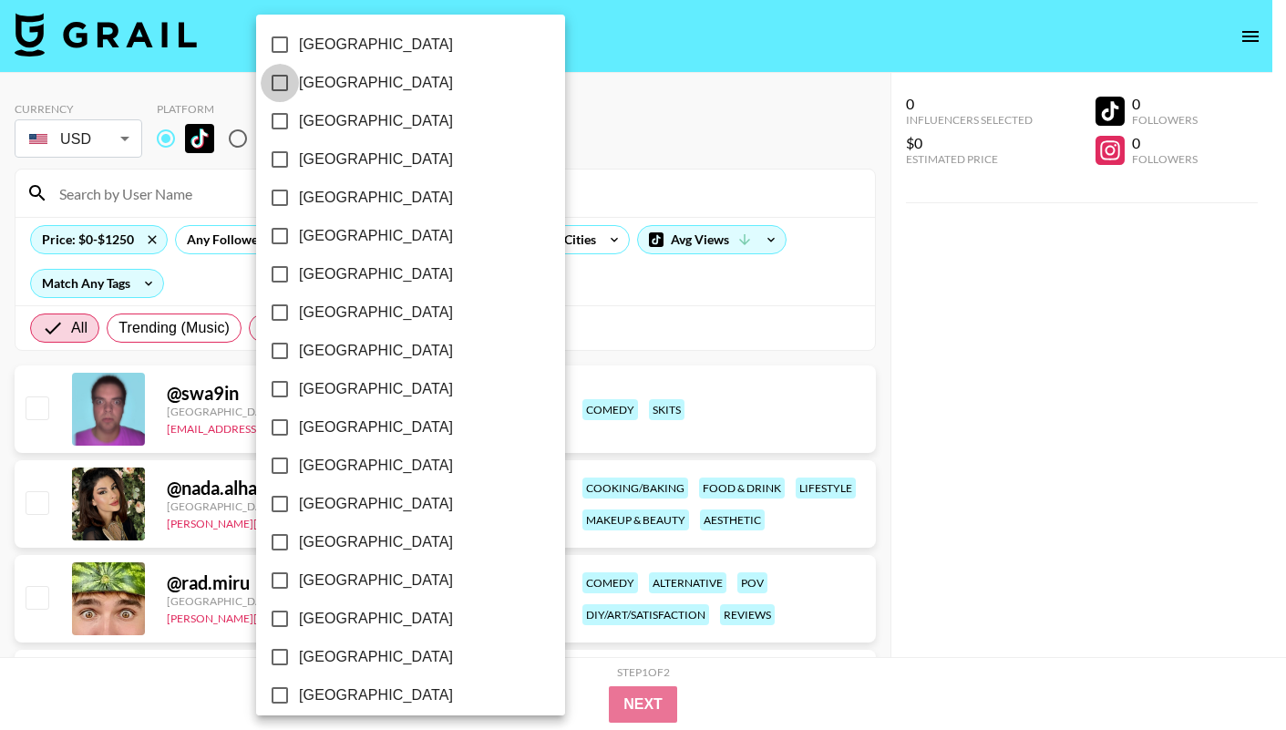
click at [277, 84] on input "[GEOGRAPHIC_DATA]" at bounding box center [280, 83] width 38 height 38
checkbox input "true"
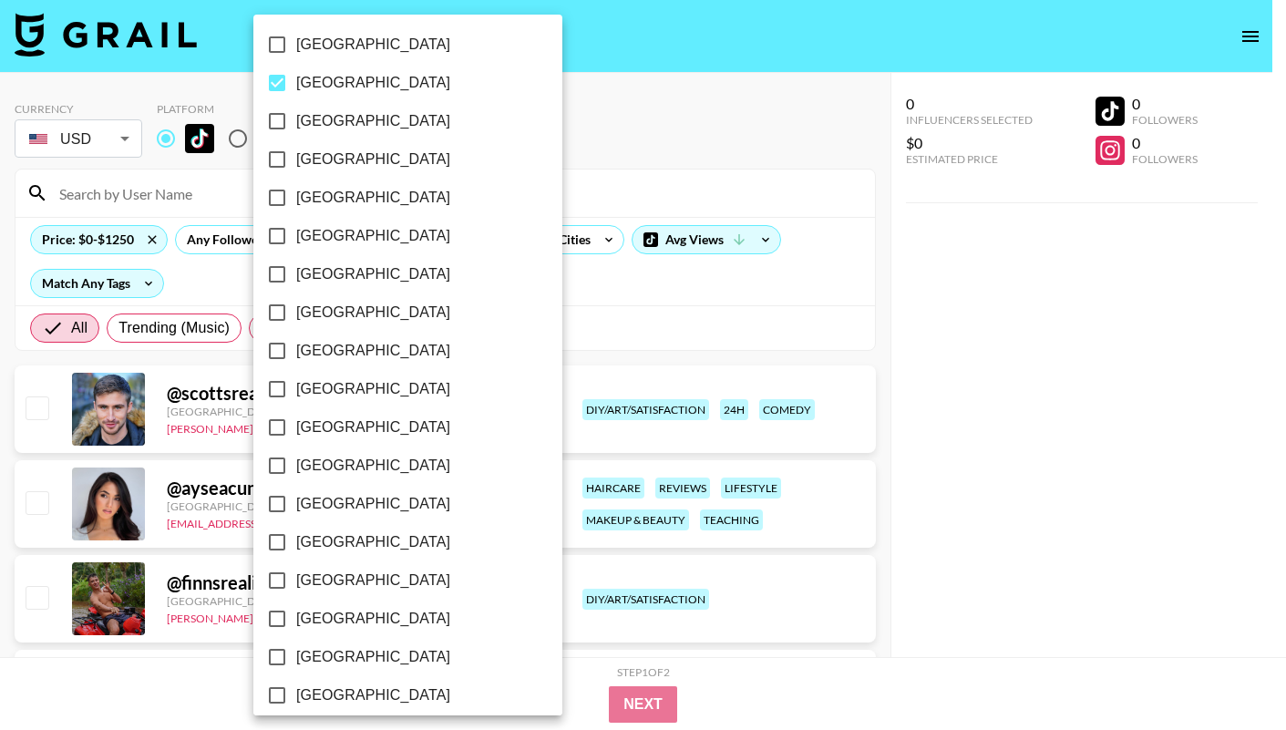
click at [561, 139] on div at bounding box center [643, 365] width 1286 height 730
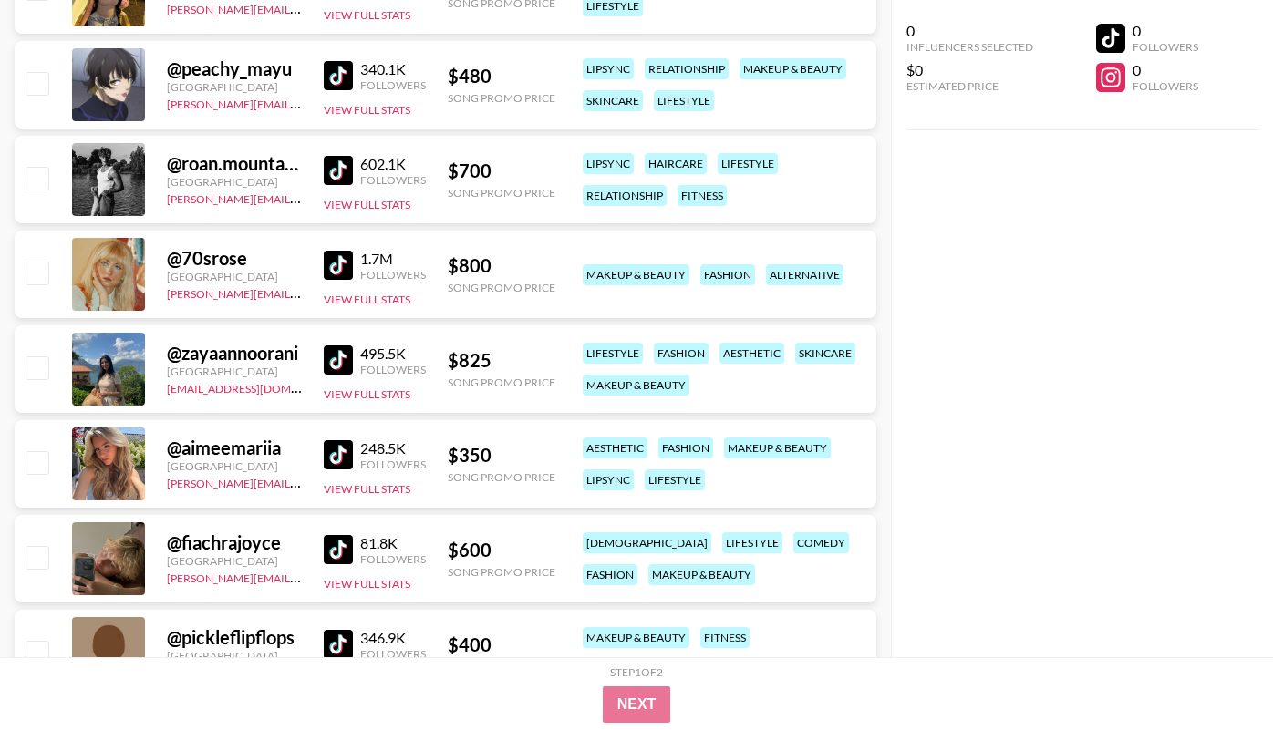
scroll to position [813, 0]
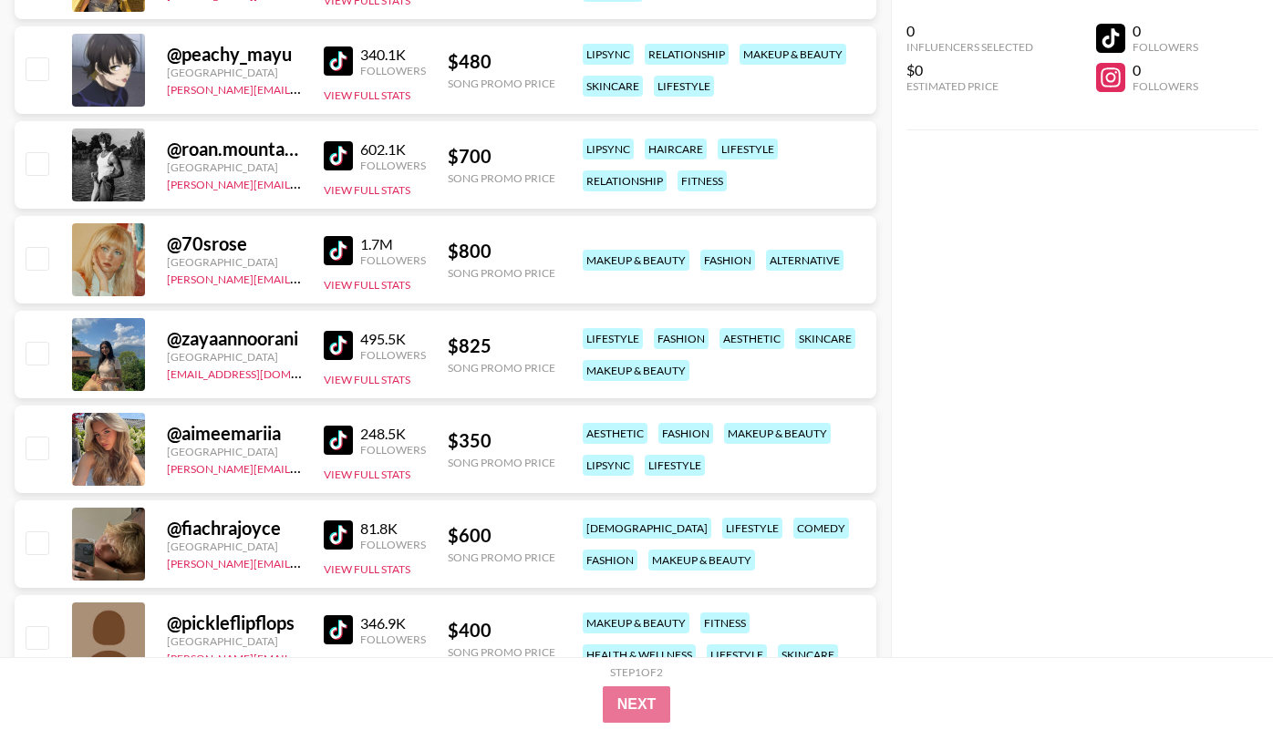
click at [340, 436] on img at bounding box center [338, 440] width 29 height 29
click at [335, 340] on img at bounding box center [338, 345] width 29 height 29
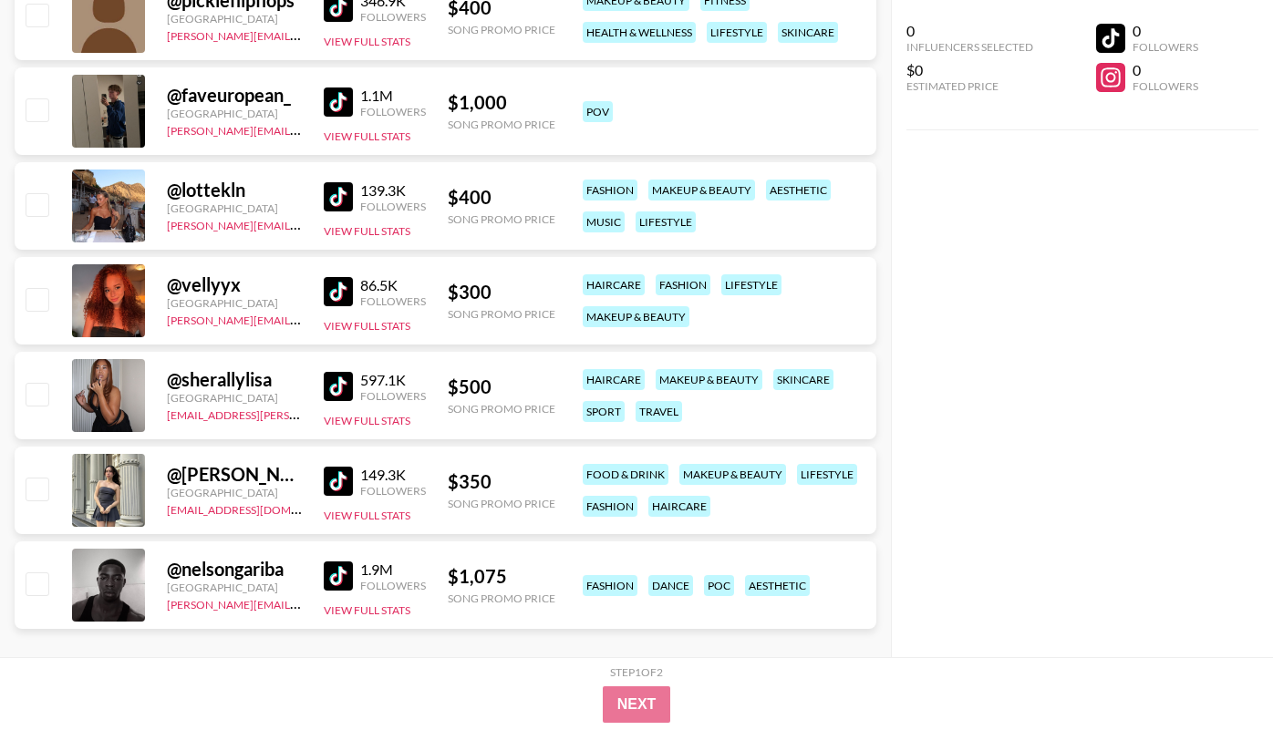
scroll to position [1437, 0]
click at [333, 479] on img at bounding box center [338, 480] width 29 height 29
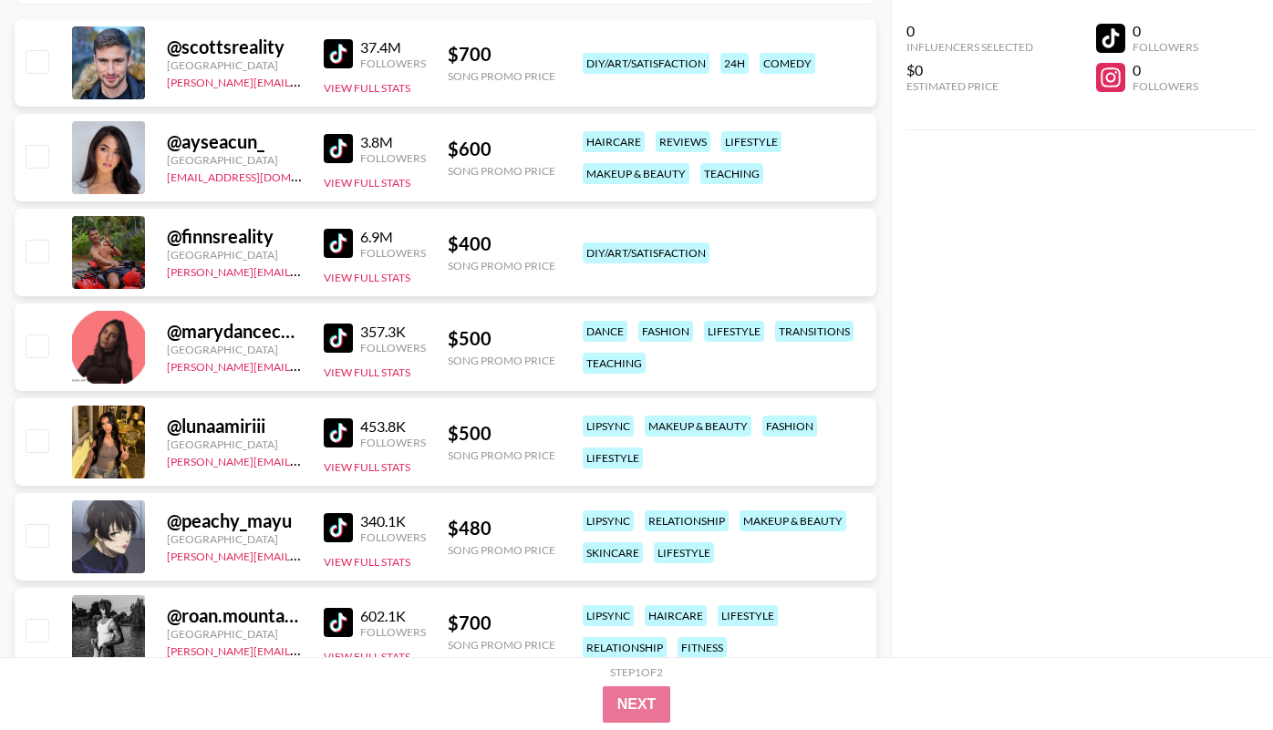
scroll to position [348, 0]
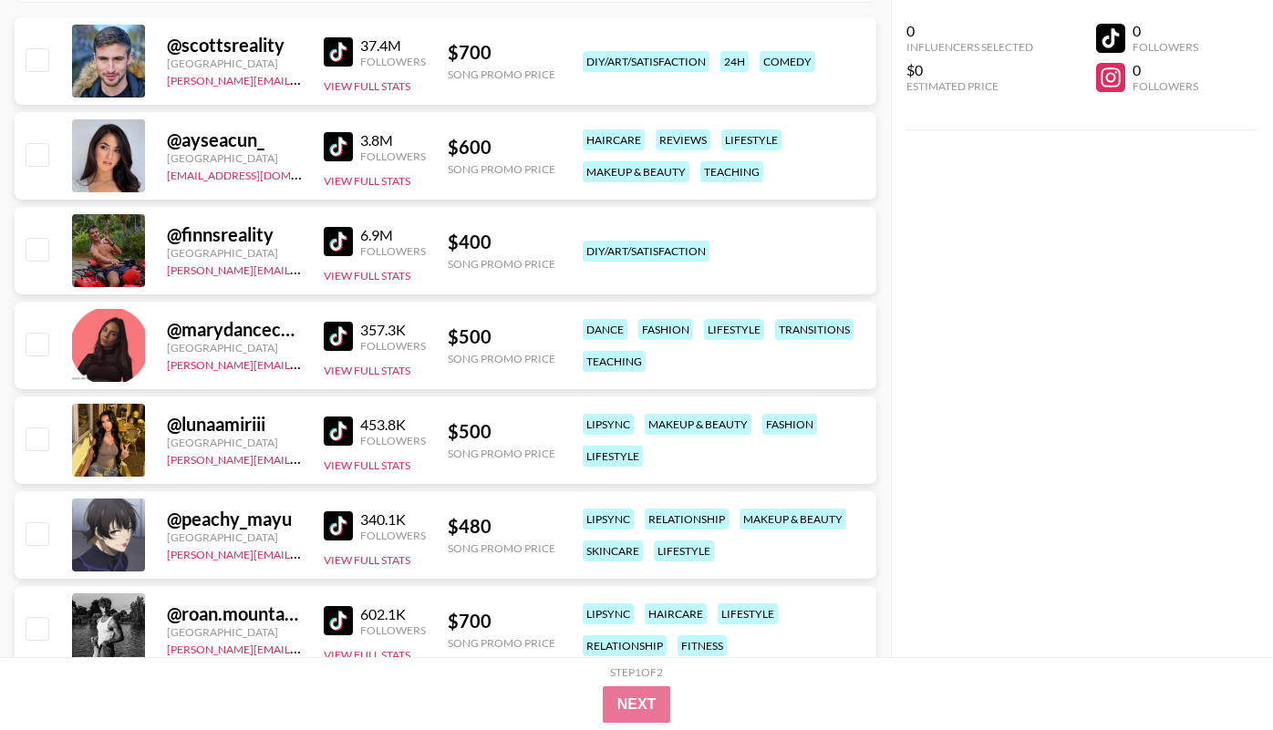
click at [335, 332] on img at bounding box center [338, 336] width 29 height 29
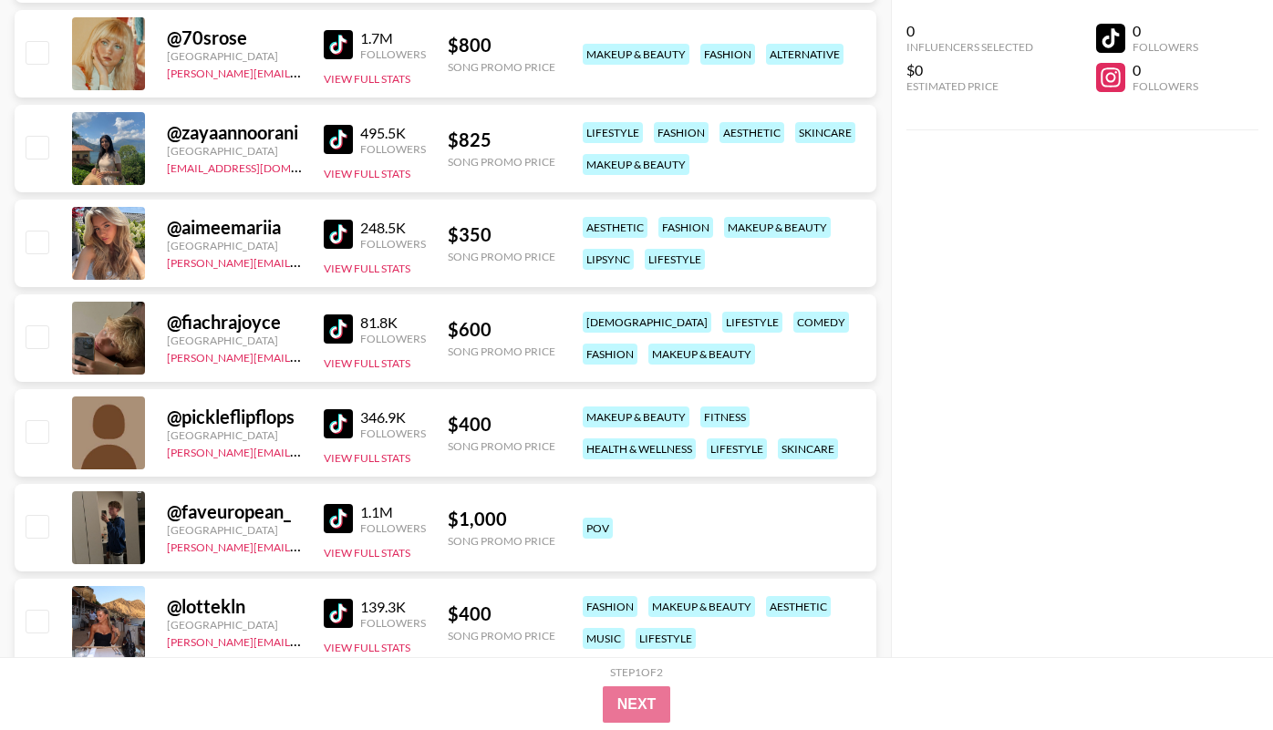
scroll to position [1020, 0]
click at [332, 620] on img at bounding box center [338, 612] width 29 height 29
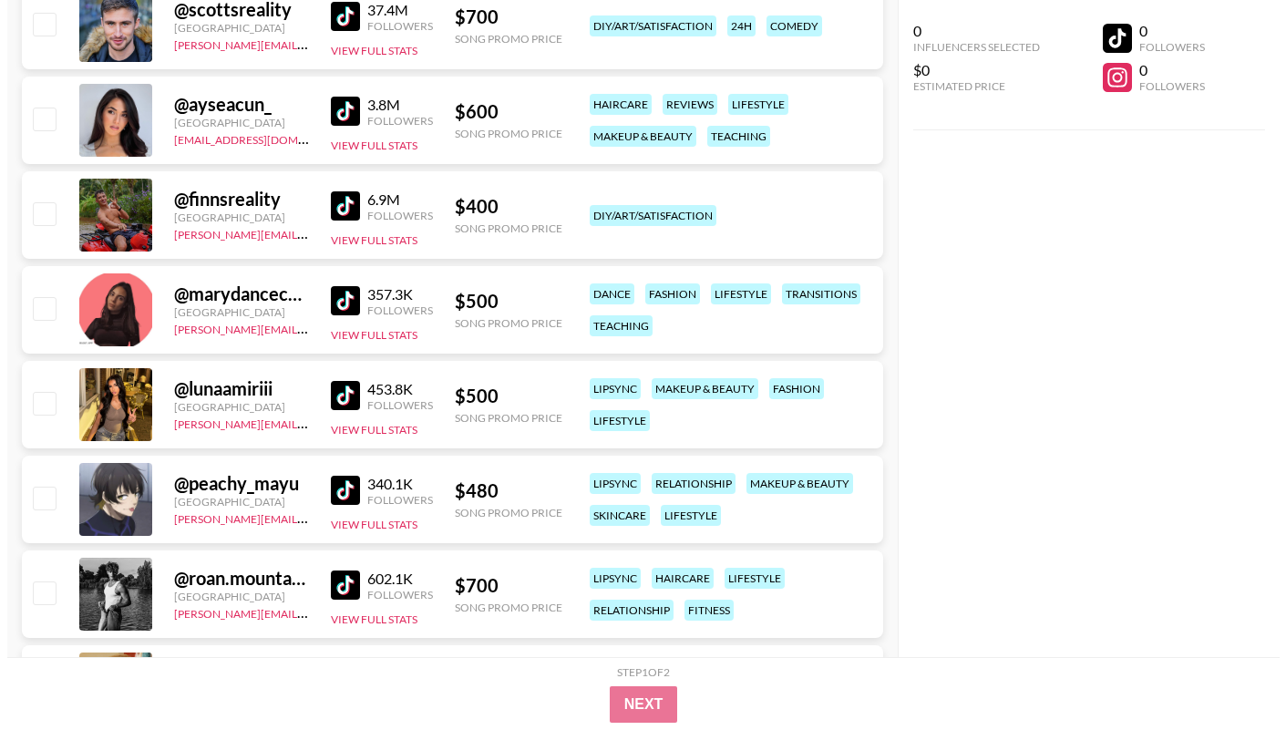
scroll to position [0, 0]
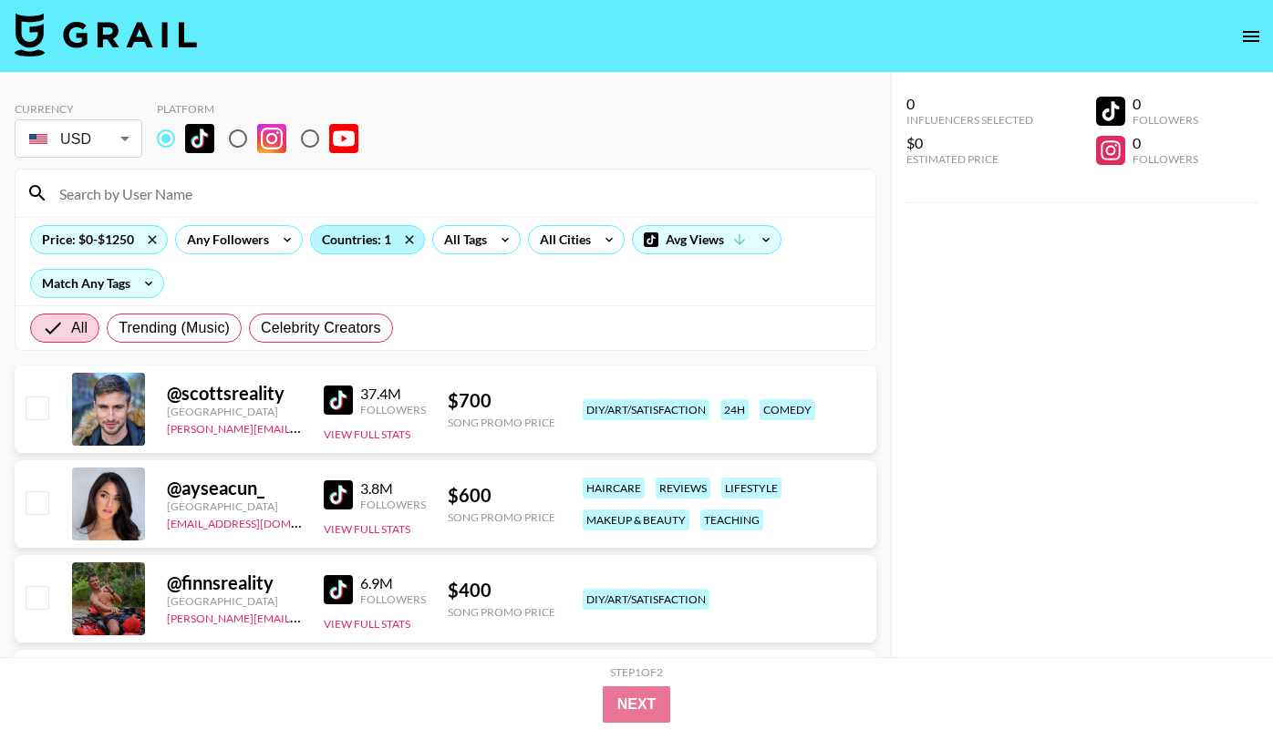
click at [387, 247] on div "Countries: 1" at bounding box center [367, 239] width 113 height 27
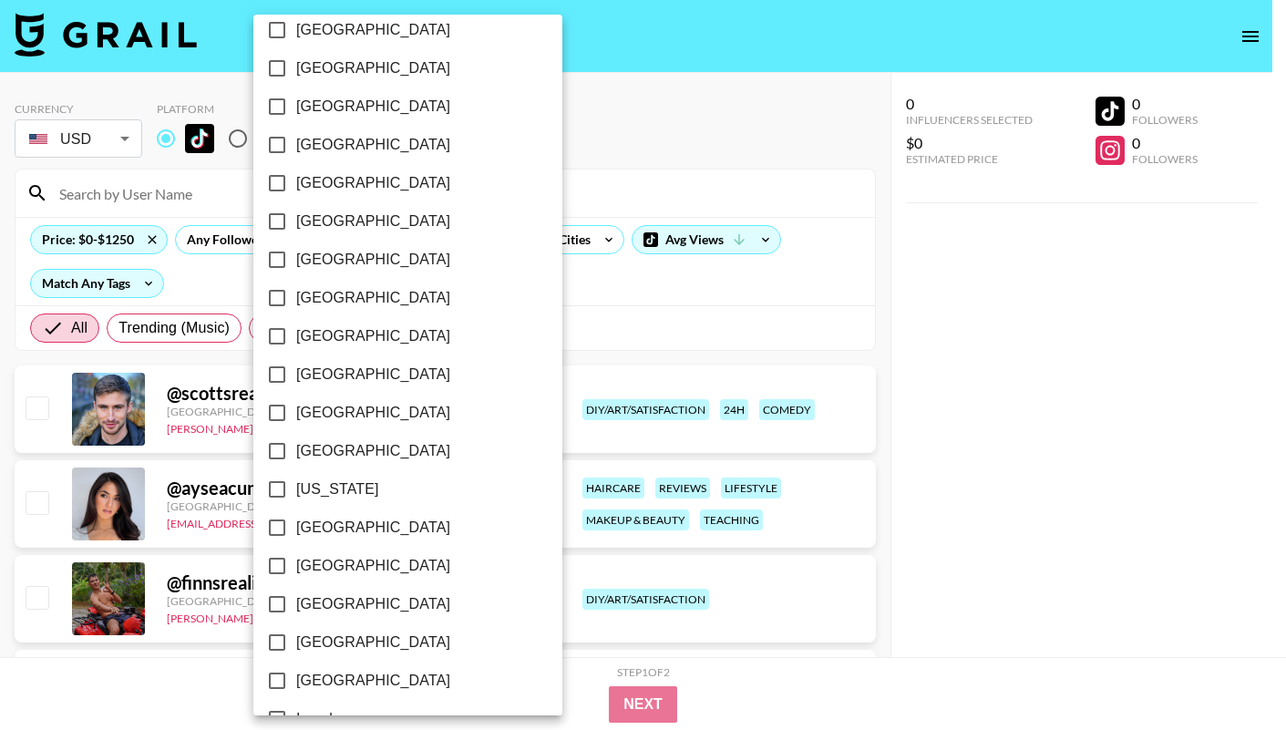
scroll to position [234, 0]
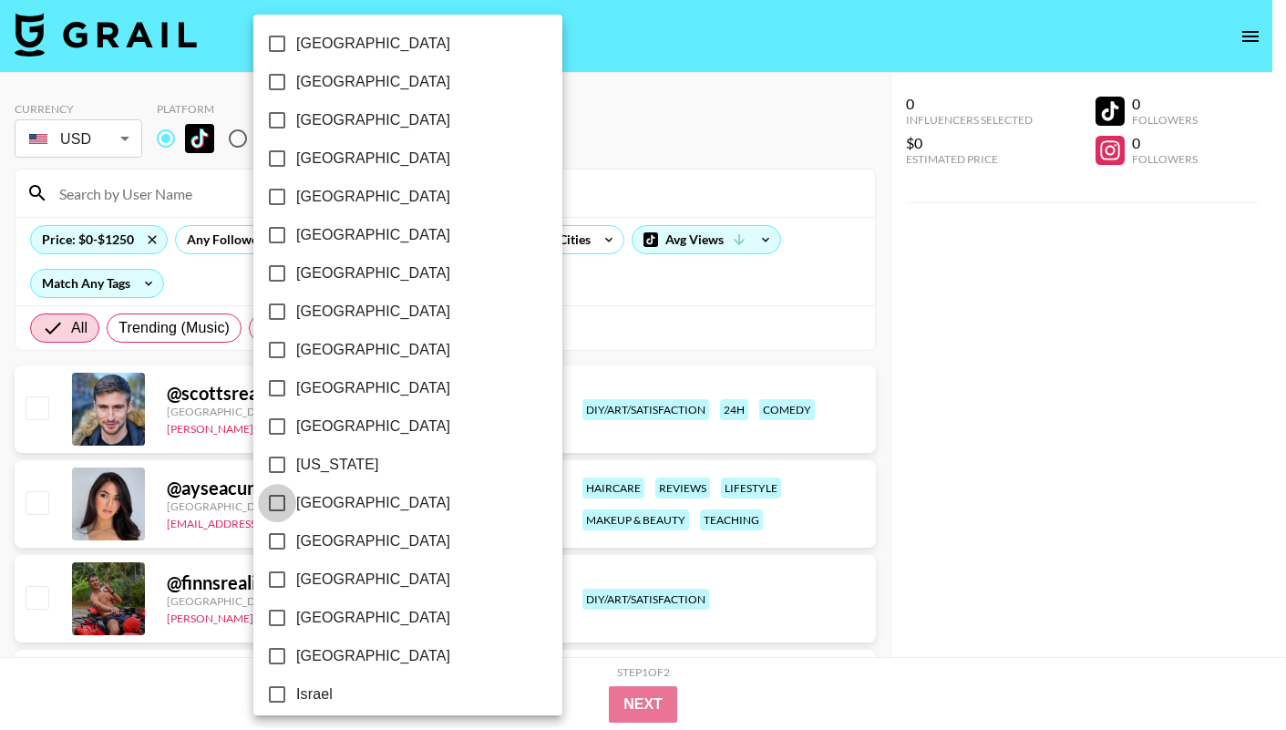
click at [276, 491] on input "[GEOGRAPHIC_DATA]" at bounding box center [277, 503] width 38 height 38
checkbox input "true"
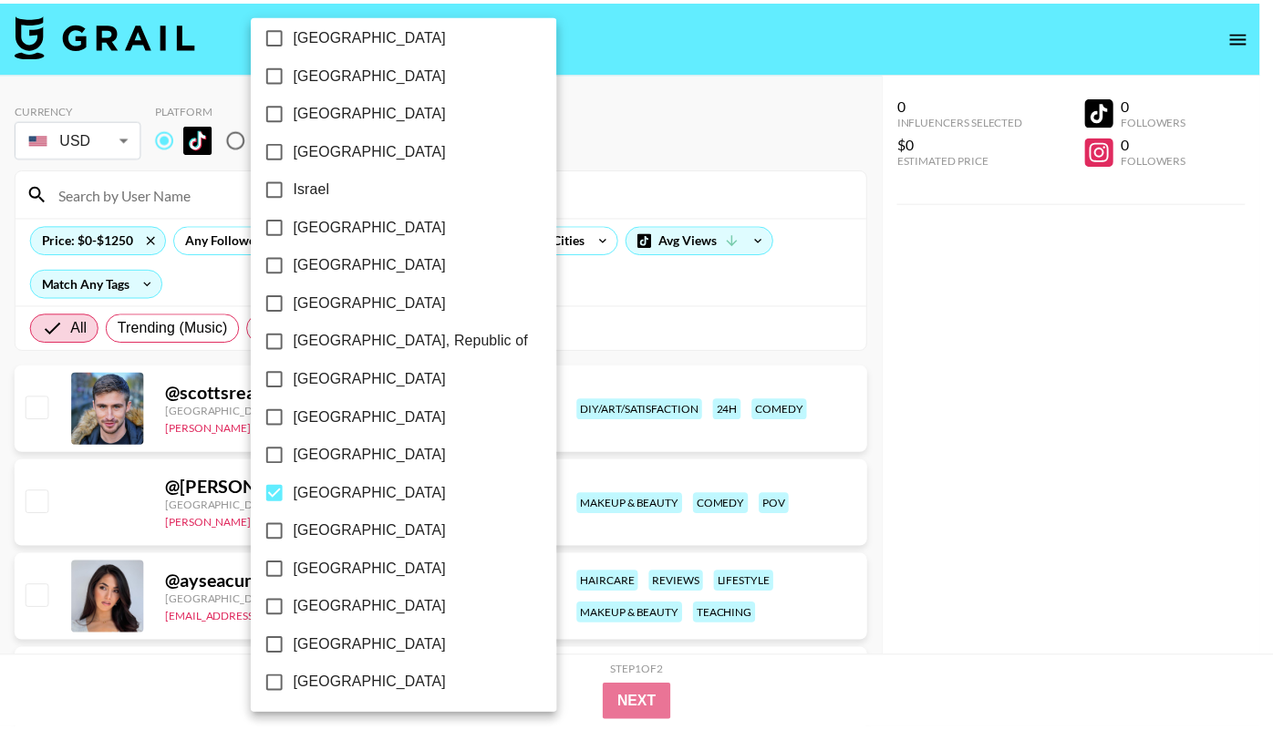
scroll to position [741, 0]
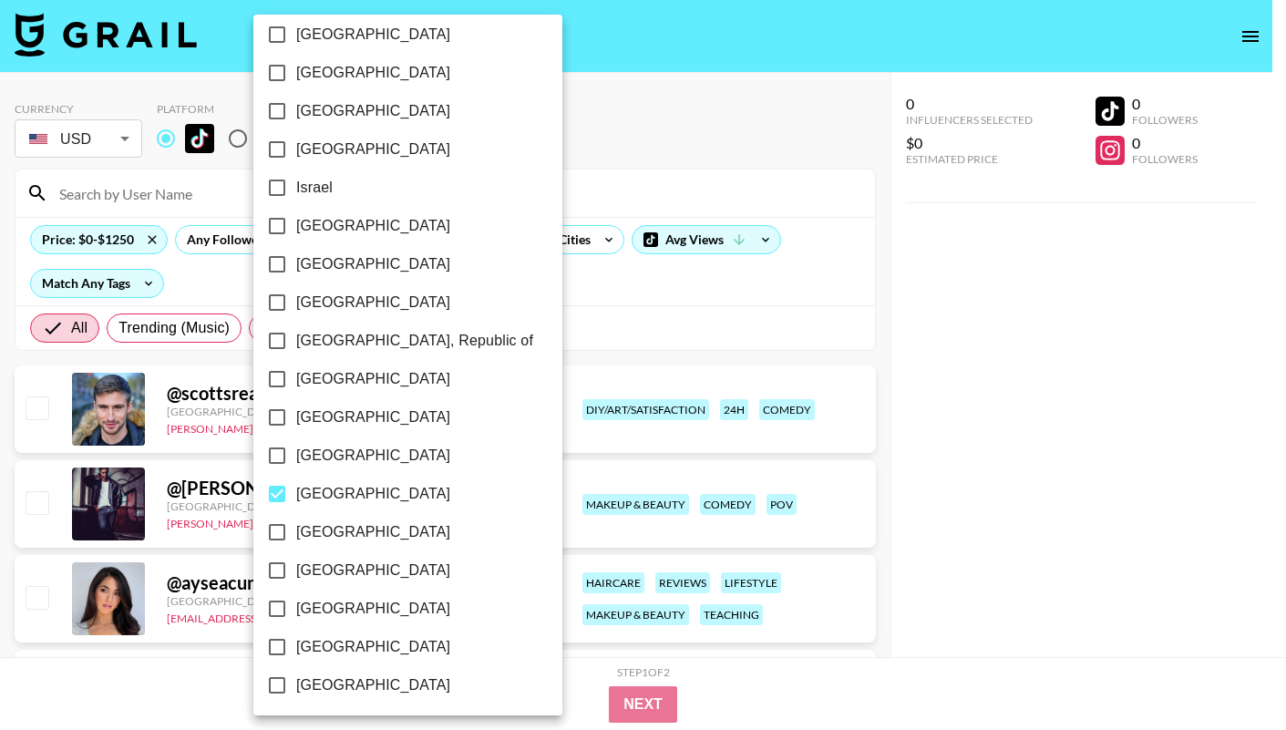
click at [278, 492] on input "[GEOGRAPHIC_DATA]" at bounding box center [277, 494] width 38 height 38
checkbox input "false"
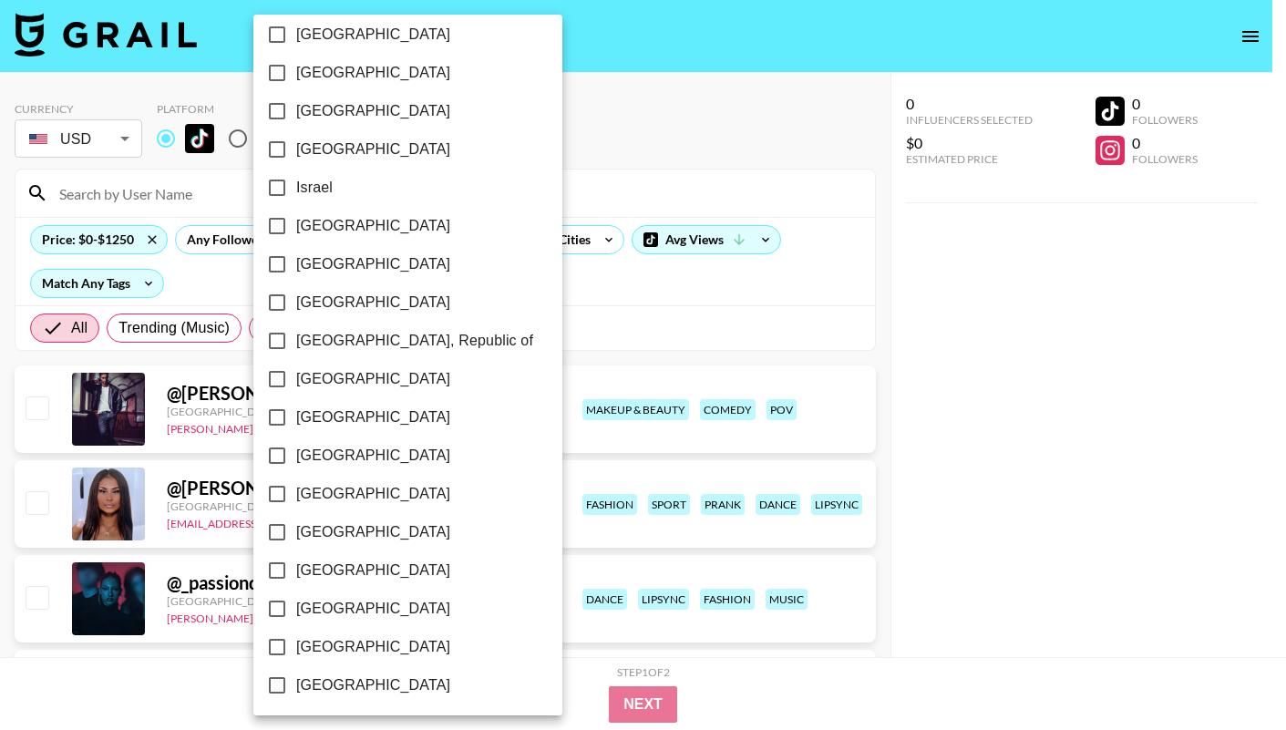
click at [582, 311] on div at bounding box center [643, 365] width 1286 height 730
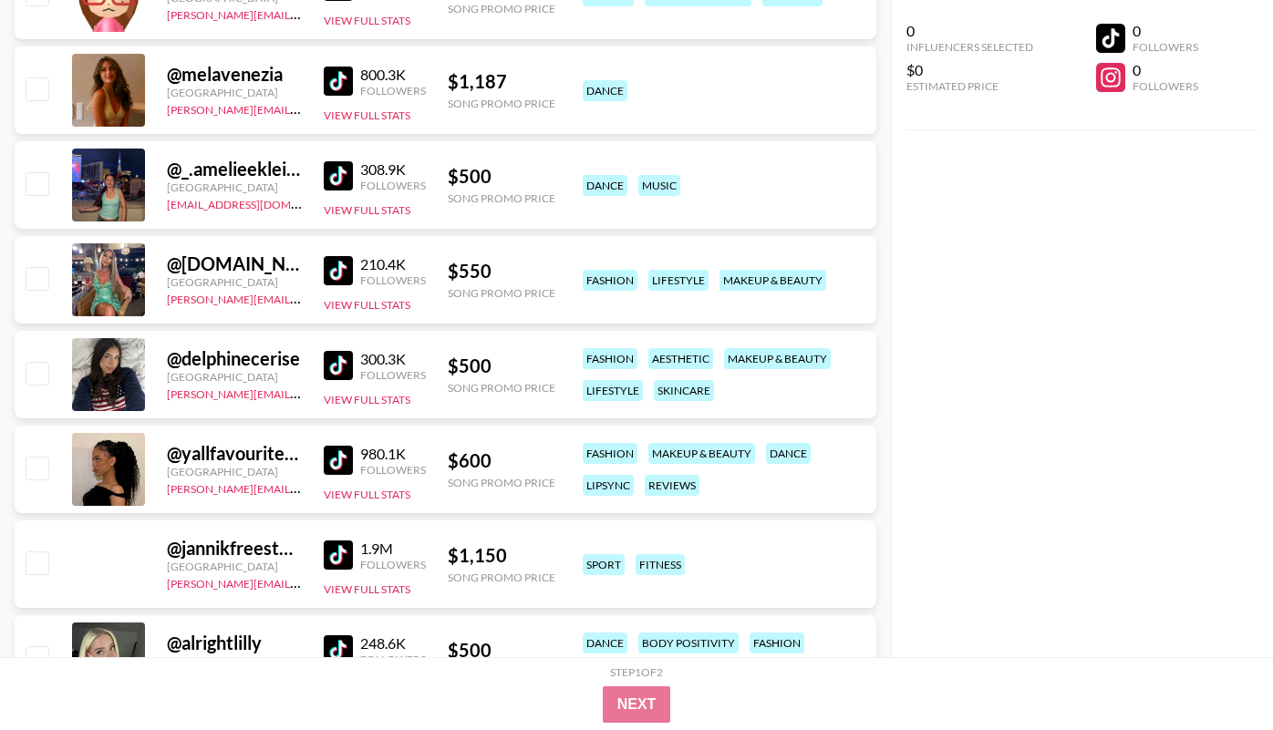
scroll to position [1834, 0]
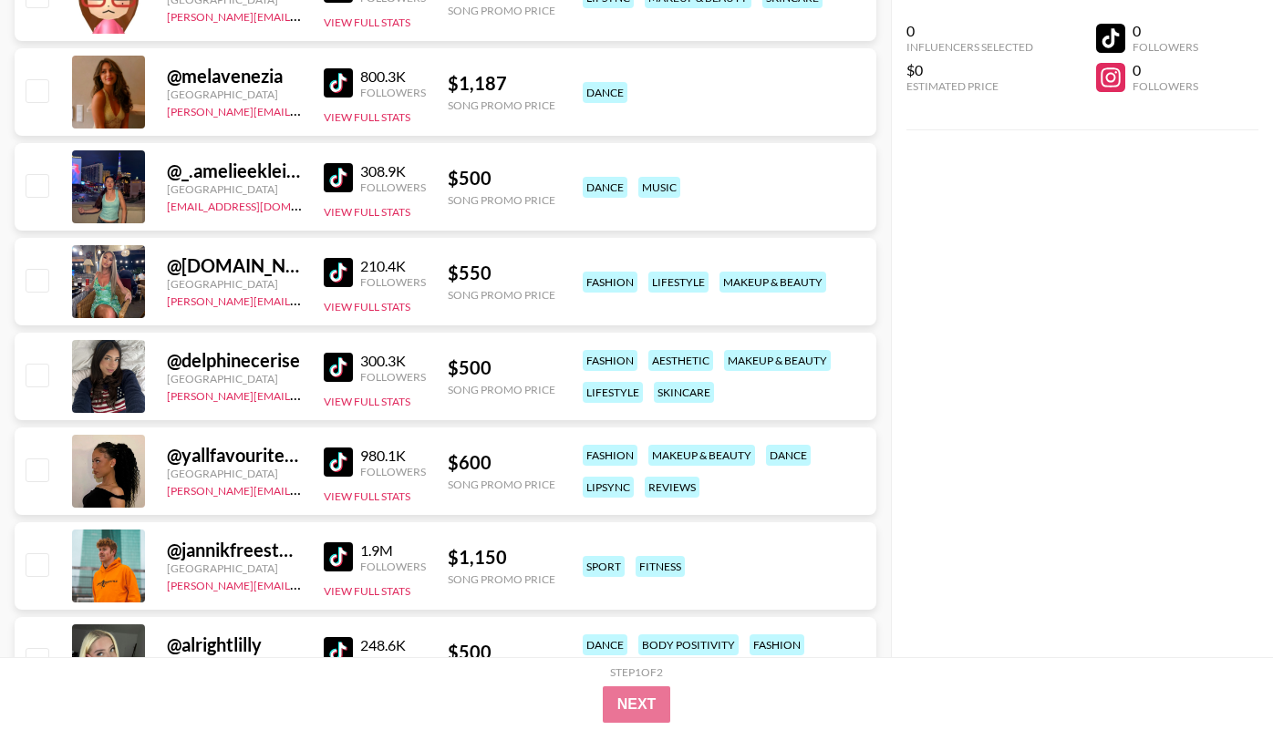
click at [334, 359] on img at bounding box center [338, 367] width 29 height 29
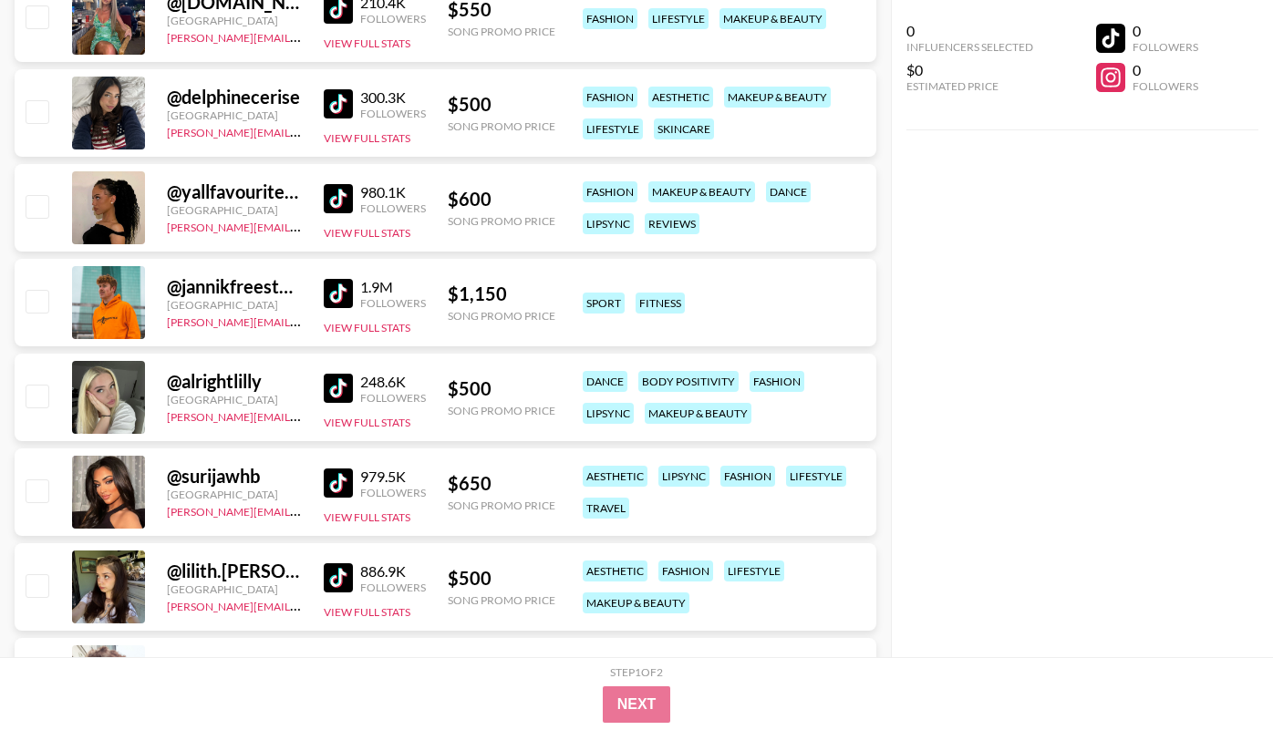
scroll to position [2104, 0]
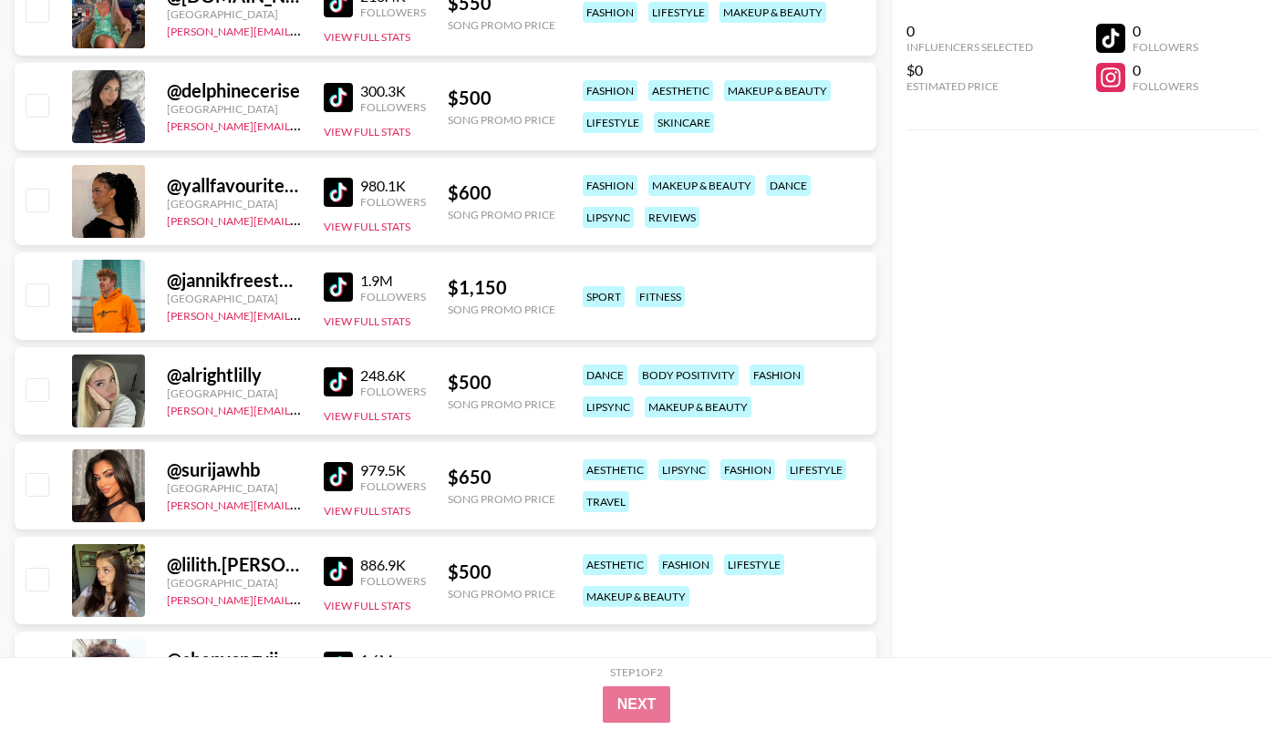
click at [343, 386] on img at bounding box center [338, 381] width 29 height 29
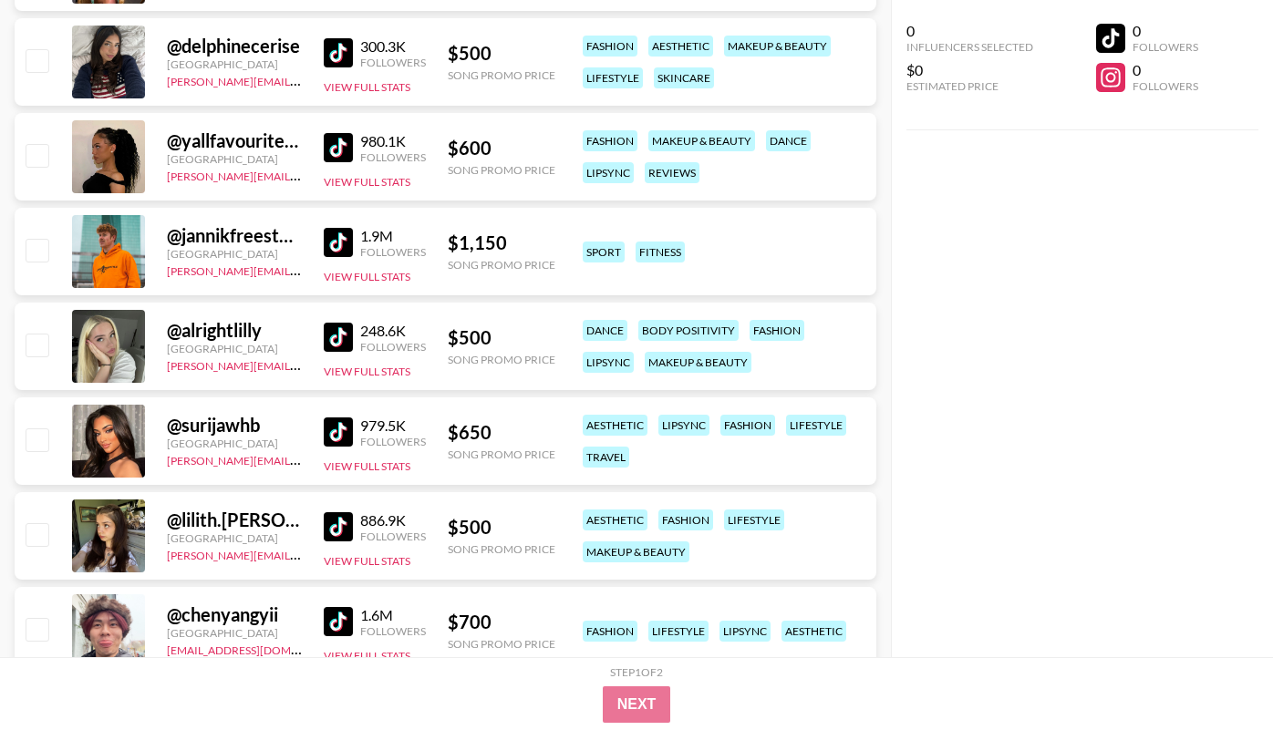
click at [345, 531] on img at bounding box center [338, 526] width 29 height 29
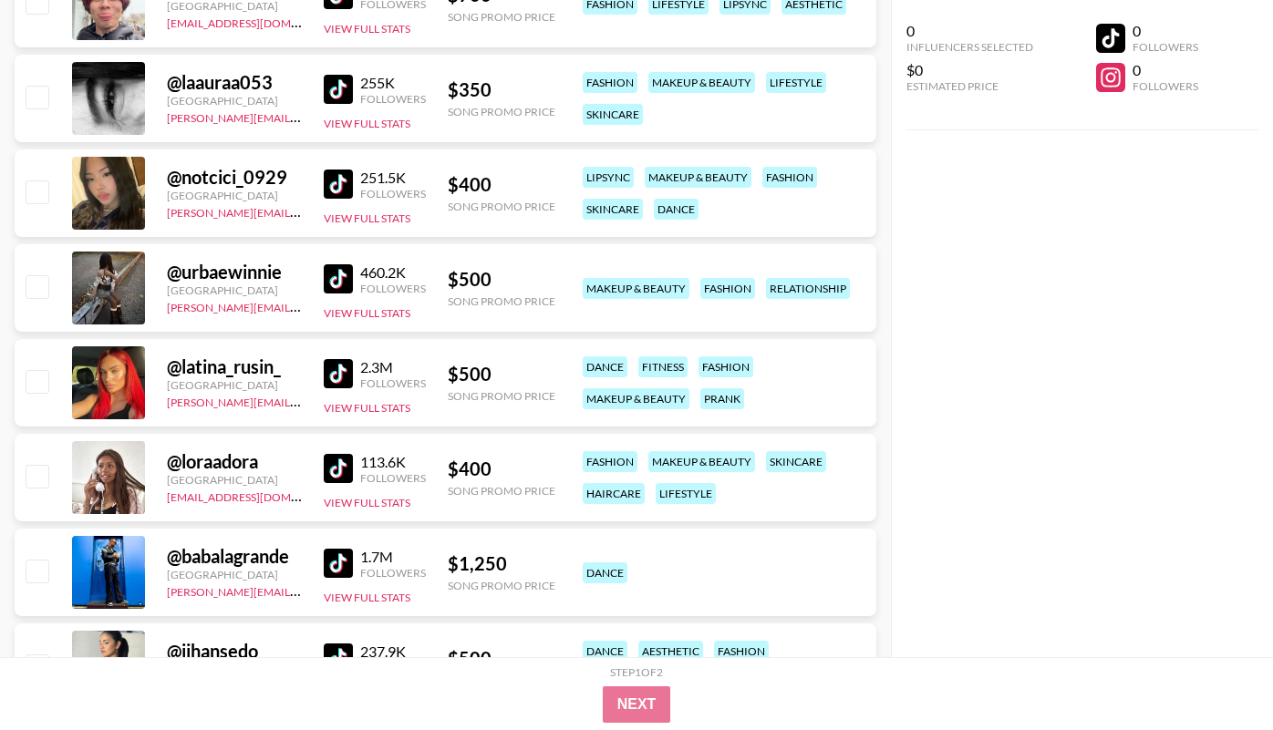
scroll to position [2784, 0]
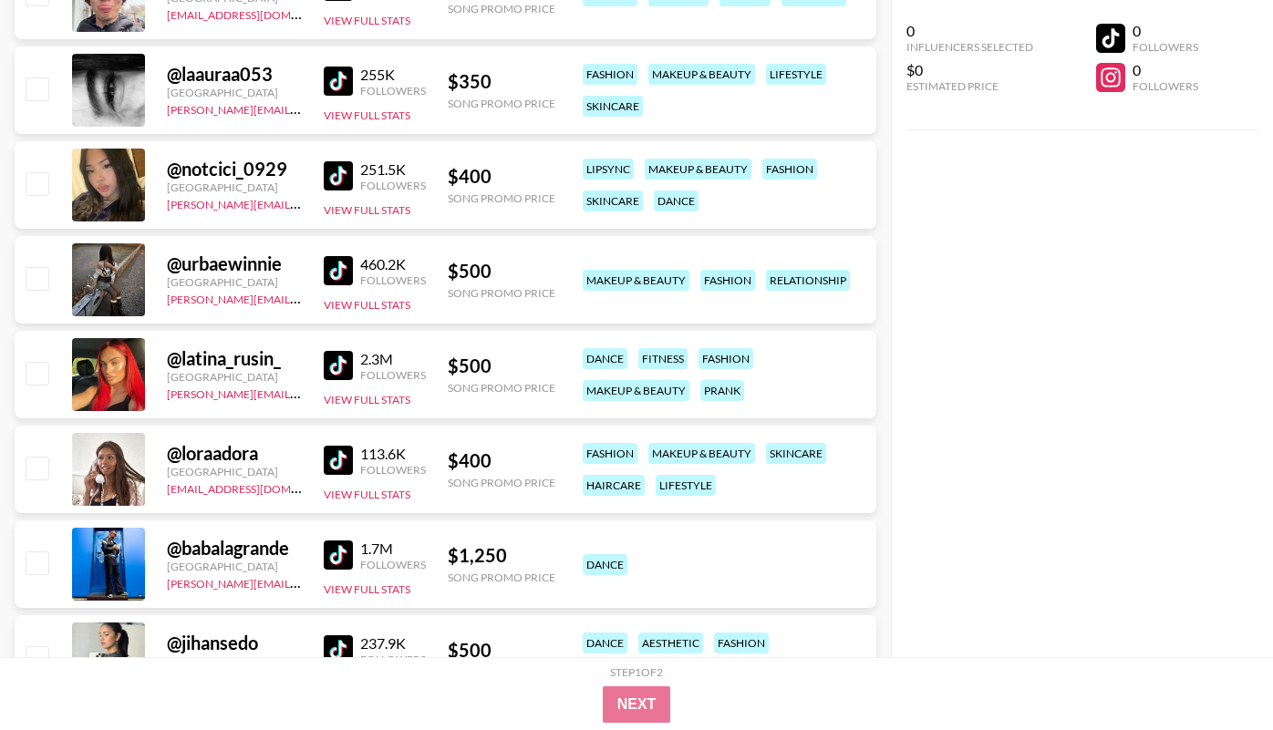
click at [345, 454] on img at bounding box center [338, 460] width 29 height 29
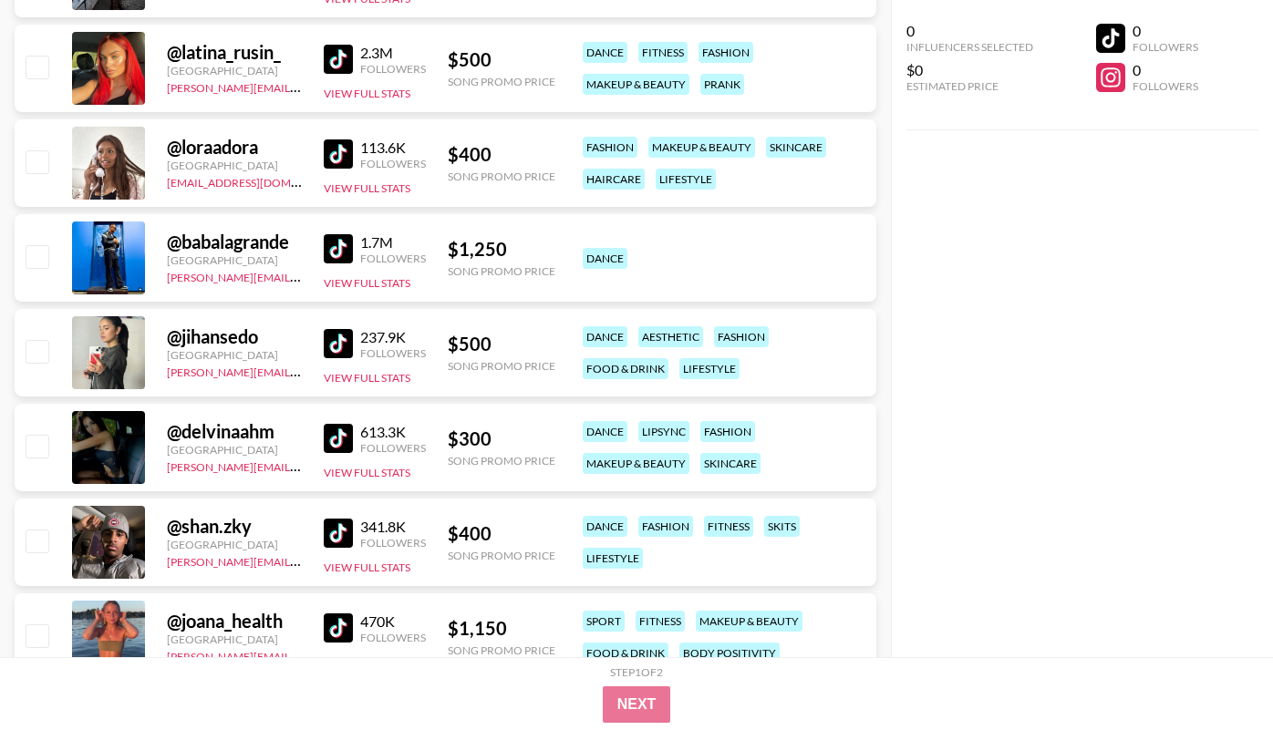
scroll to position [3096, 0]
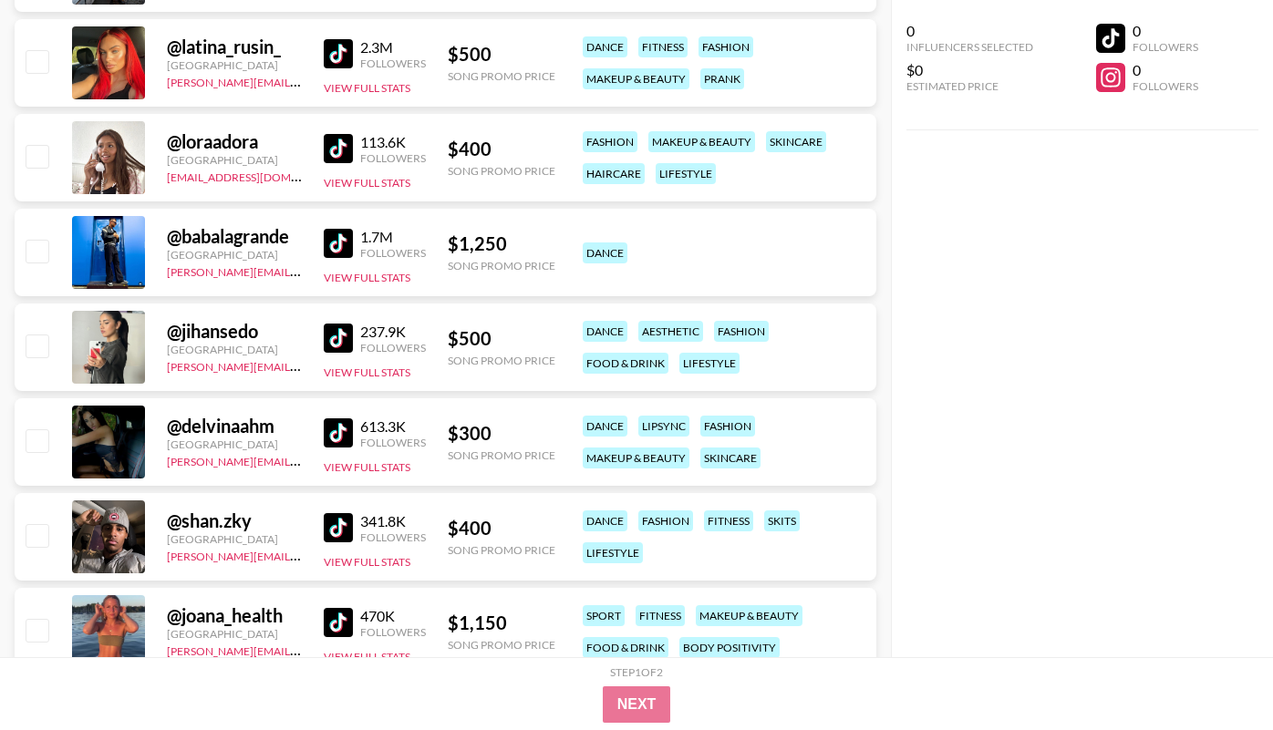
click at [338, 334] on img at bounding box center [338, 338] width 29 height 29
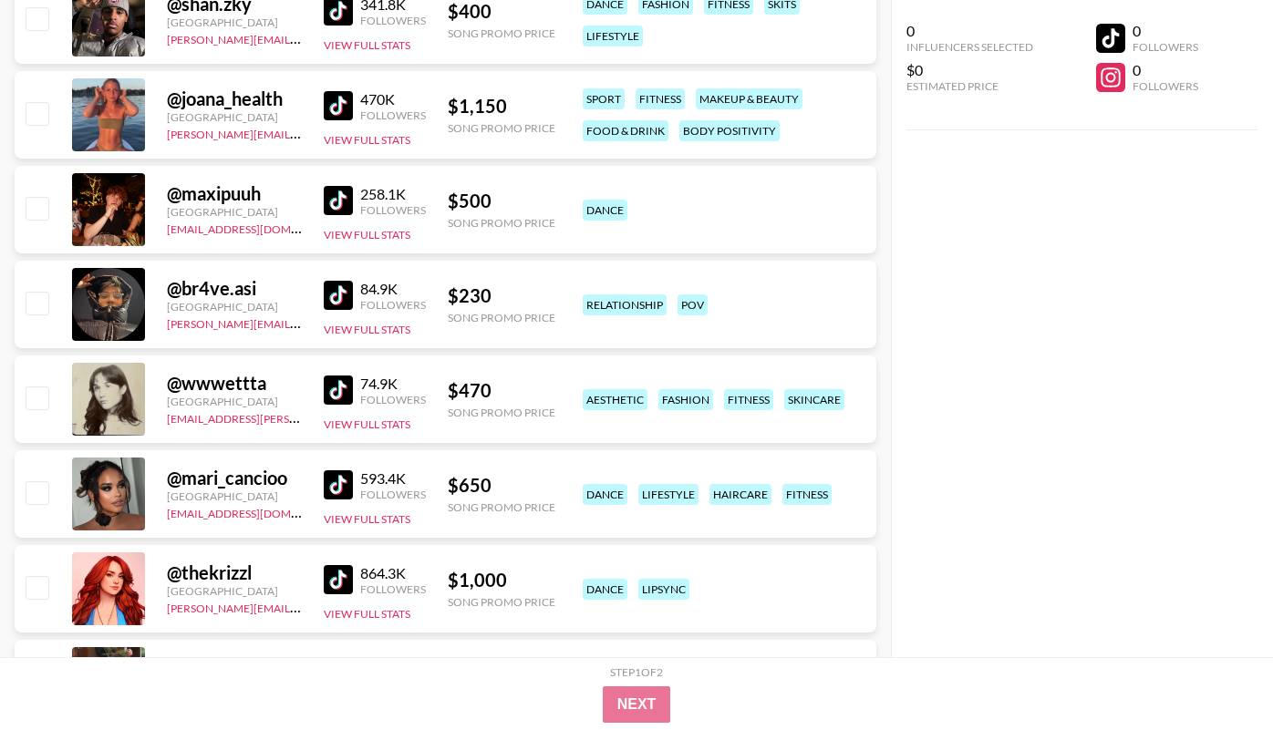
scroll to position [3618, 0]
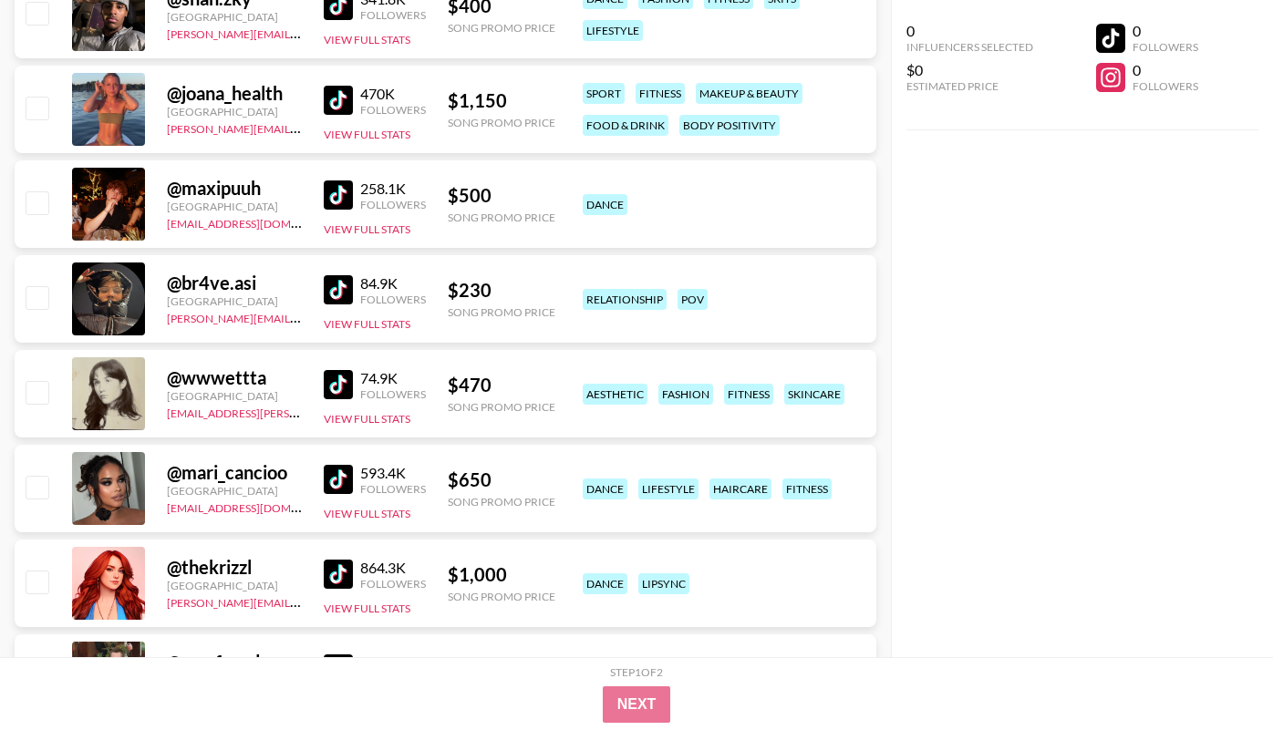
click at [337, 386] on img at bounding box center [338, 384] width 29 height 29
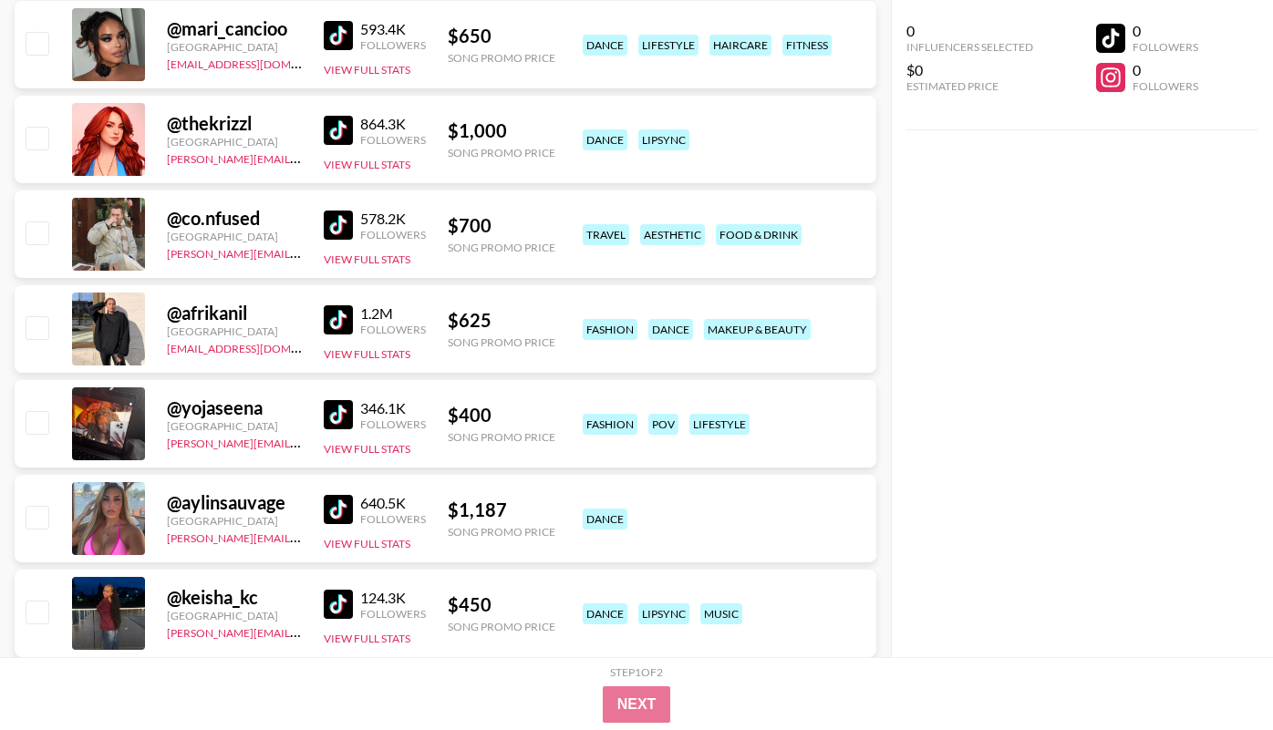
scroll to position [4068, 0]
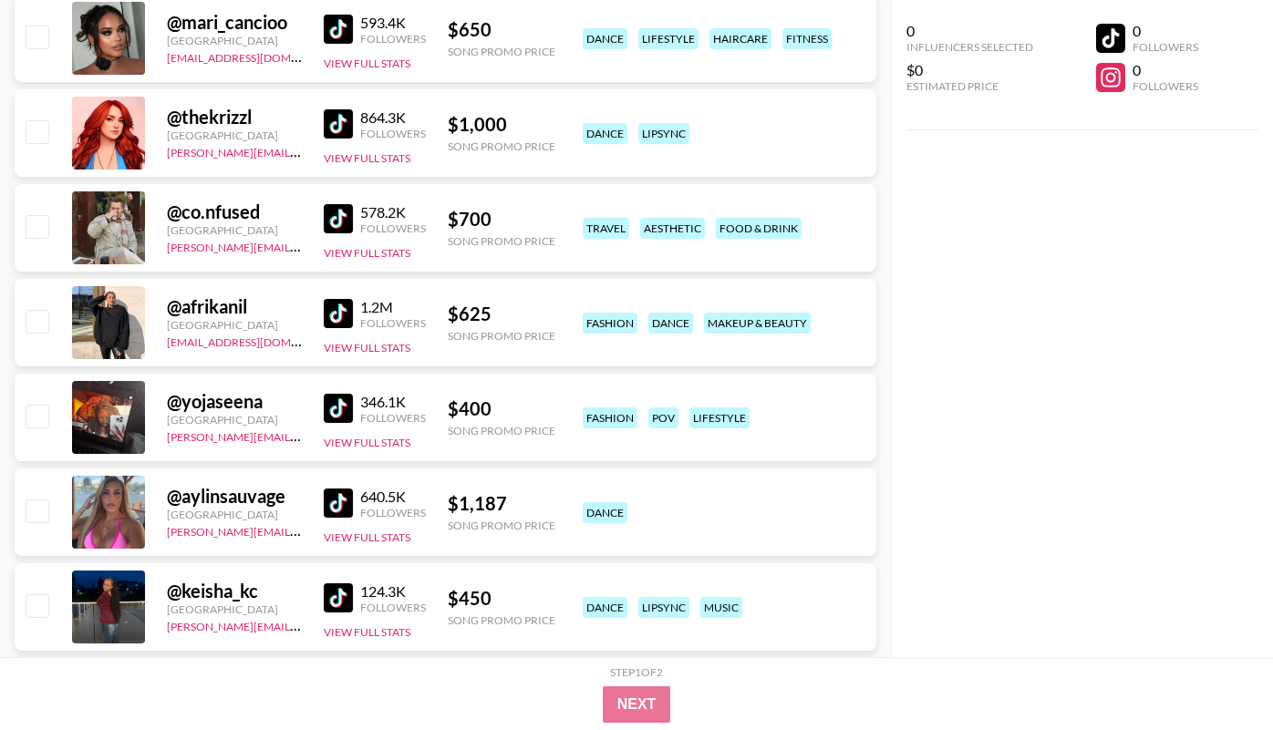
click at [347, 414] on img at bounding box center [338, 408] width 29 height 29
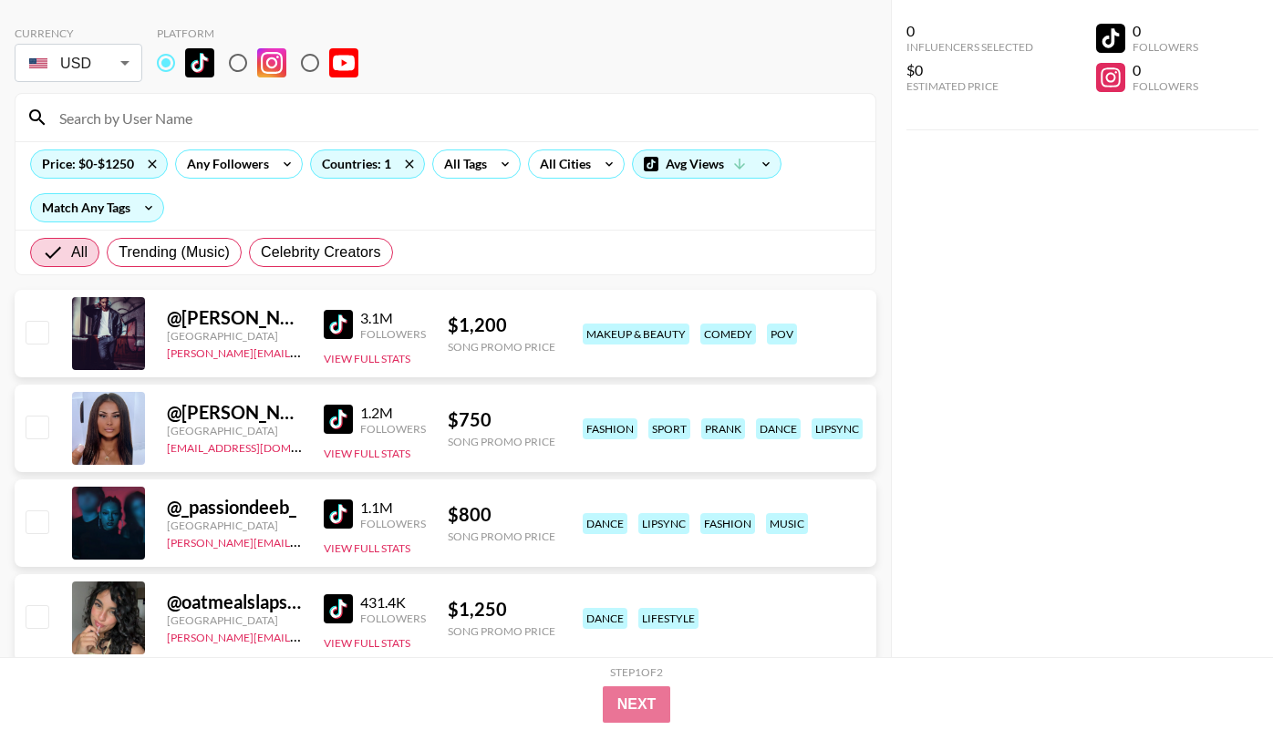
scroll to position [0, 0]
